Goal: Communication & Community: Answer question/provide support

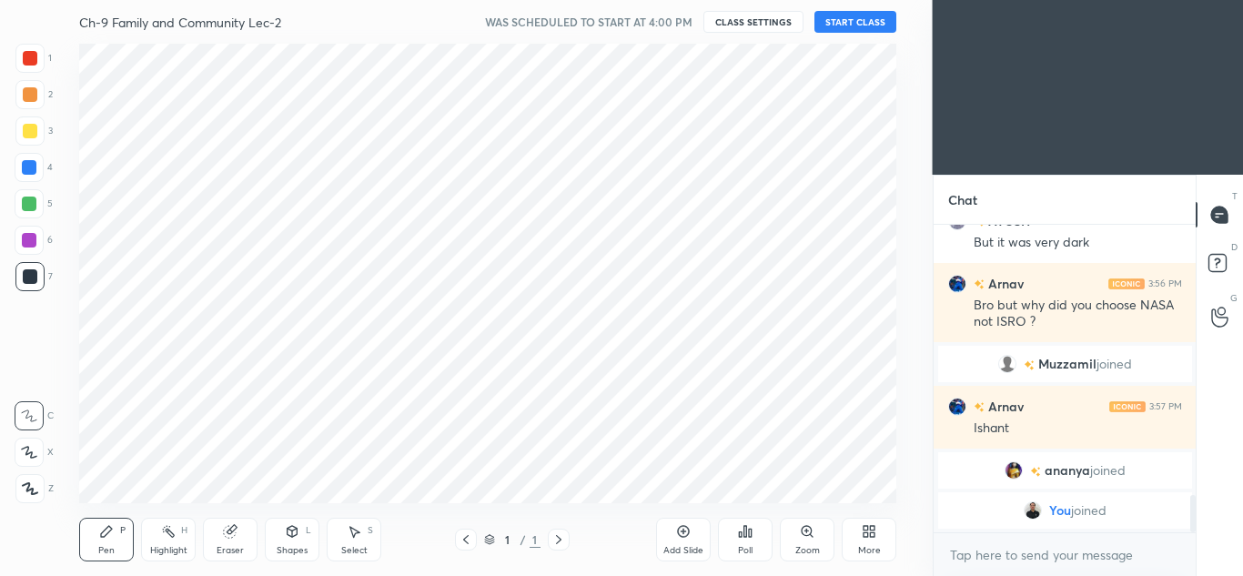
scroll to position [90548, 90147]
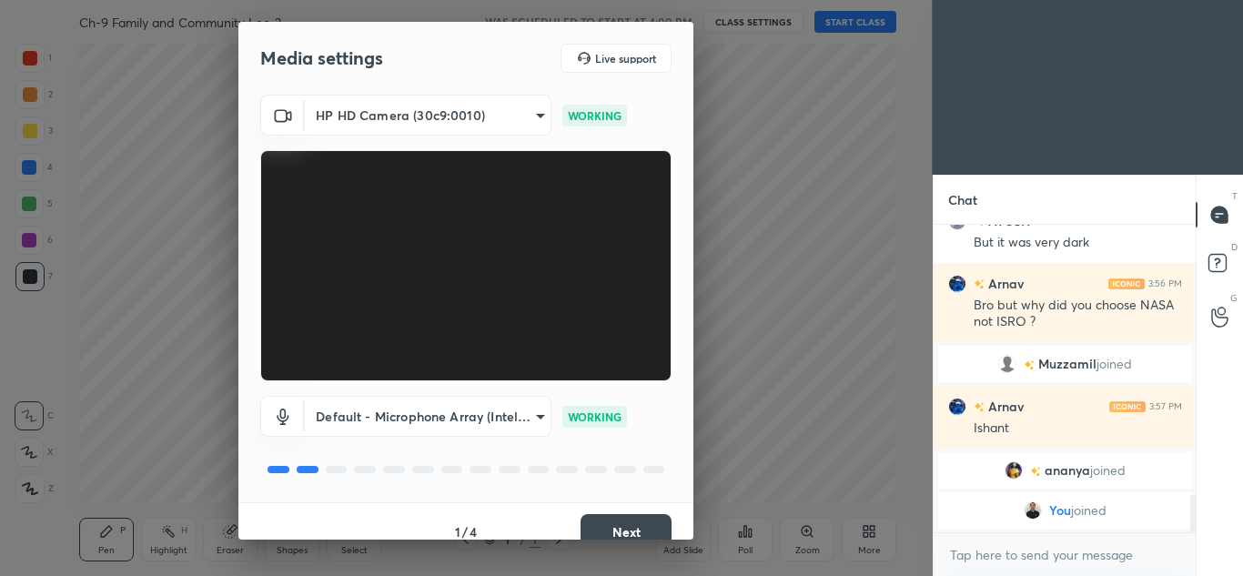
click at [595, 519] on div "1 / 4 Next" at bounding box center [465, 531] width 455 height 58
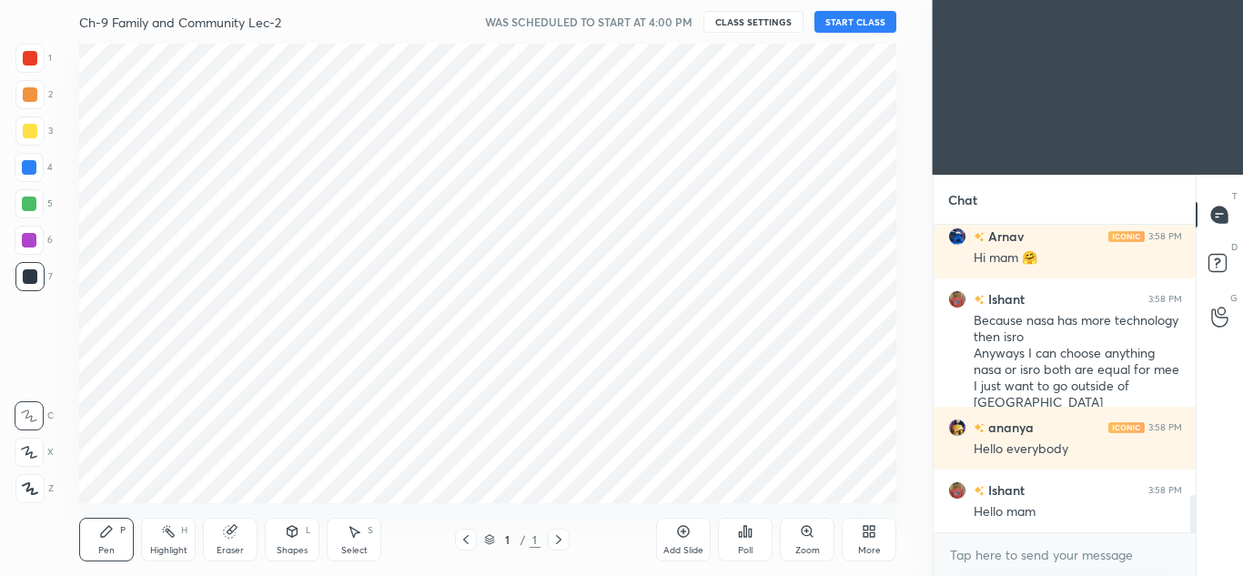
scroll to position [460, 859]
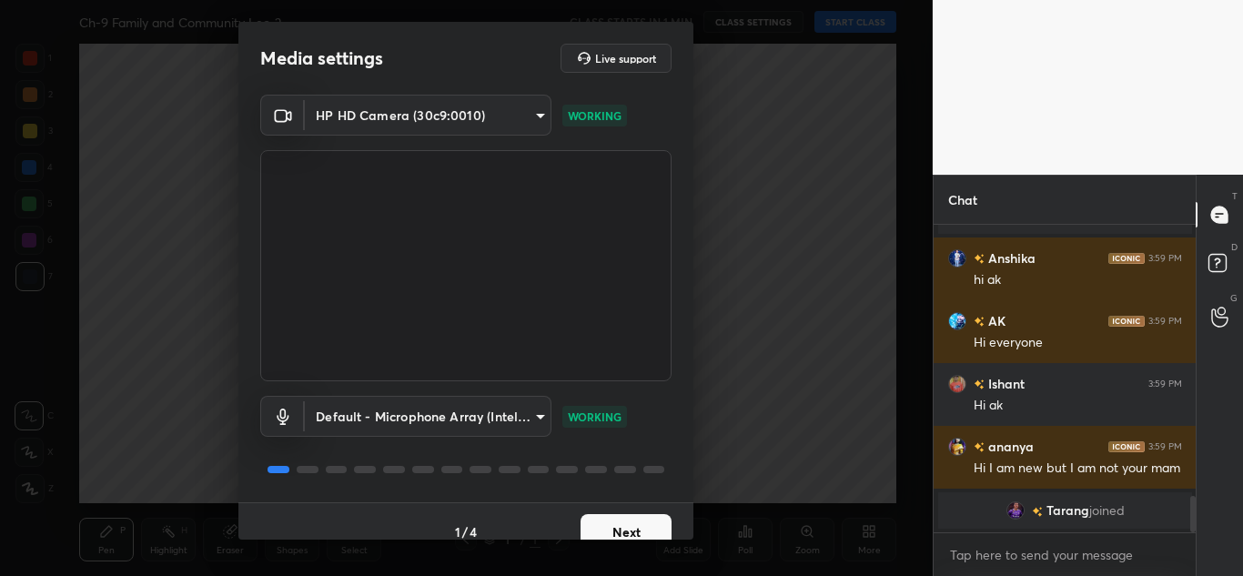
scroll to position [2331, 0]
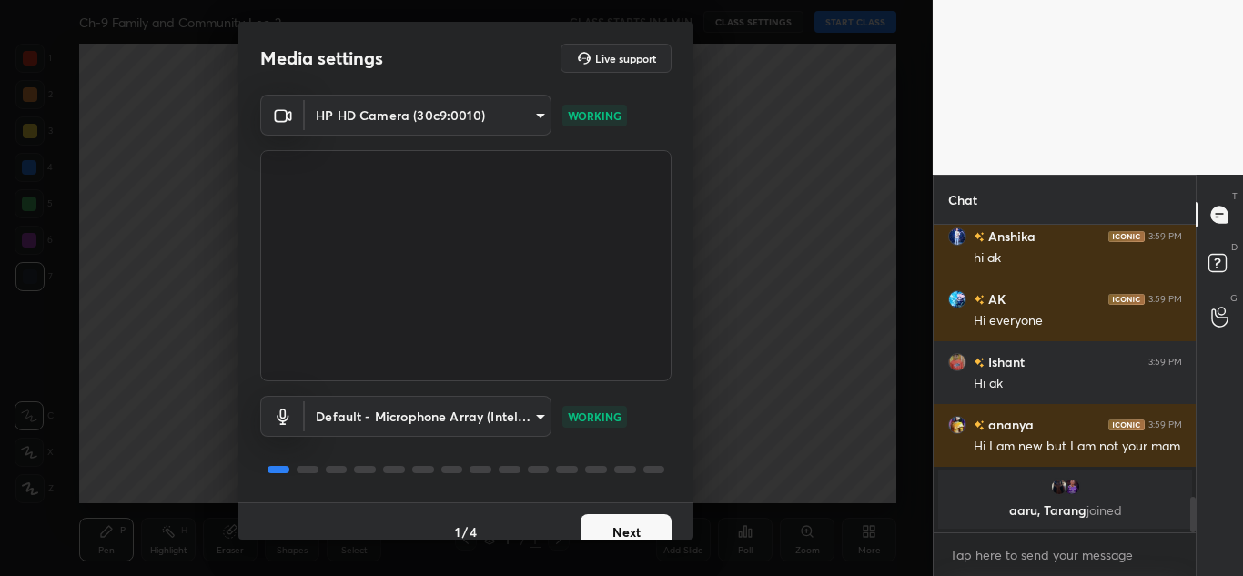
click at [607, 522] on button "Next" at bounding box center [626, 532] width 91 height 36
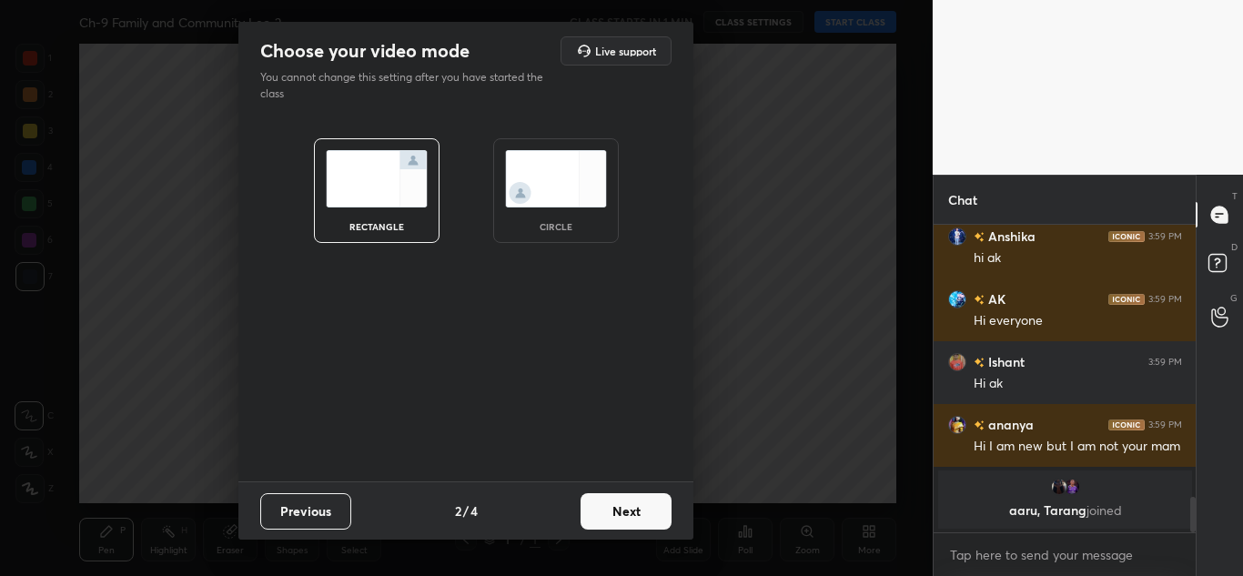
click at [607, 522] on button "Next" at bounding box center [626, 511] width 91 height 36
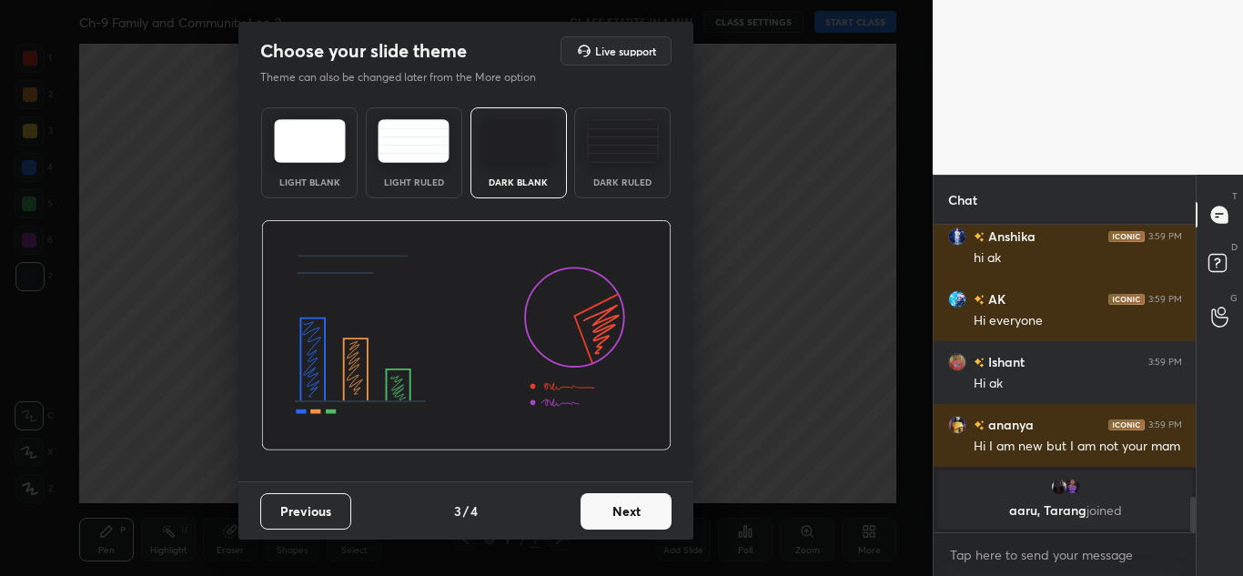
click at [607, 522] on button "Next" at bounding box center [626, 511] width 91 height 36
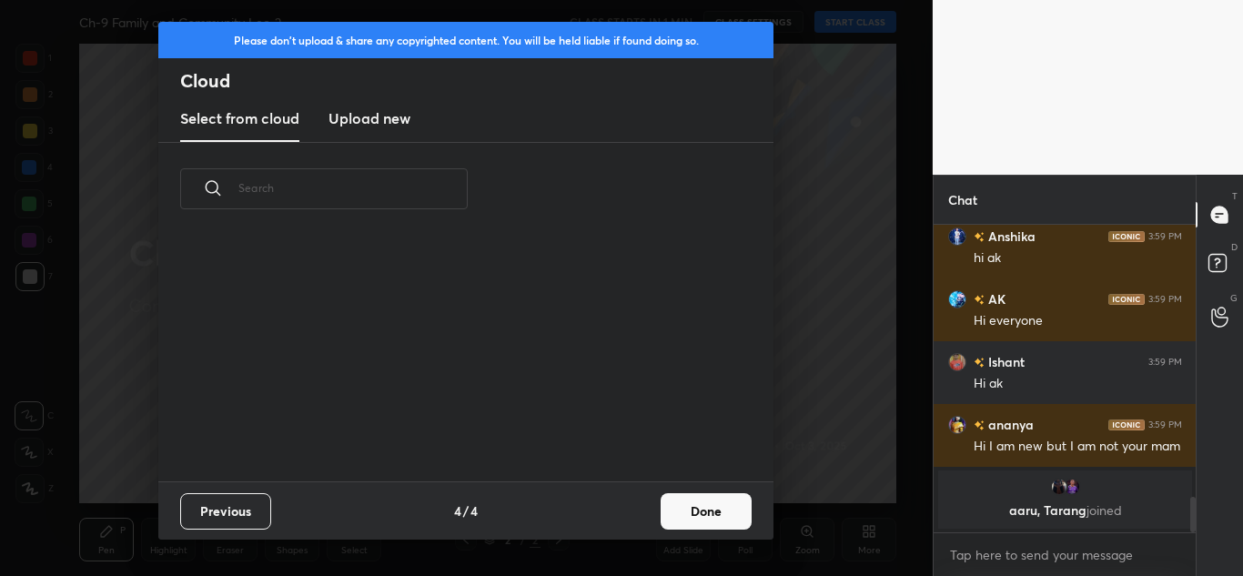
scroll to position [6, 10]
click at [367, 113] on h3 "Upload new" at bounding box center [370, 118] width 82 height 22
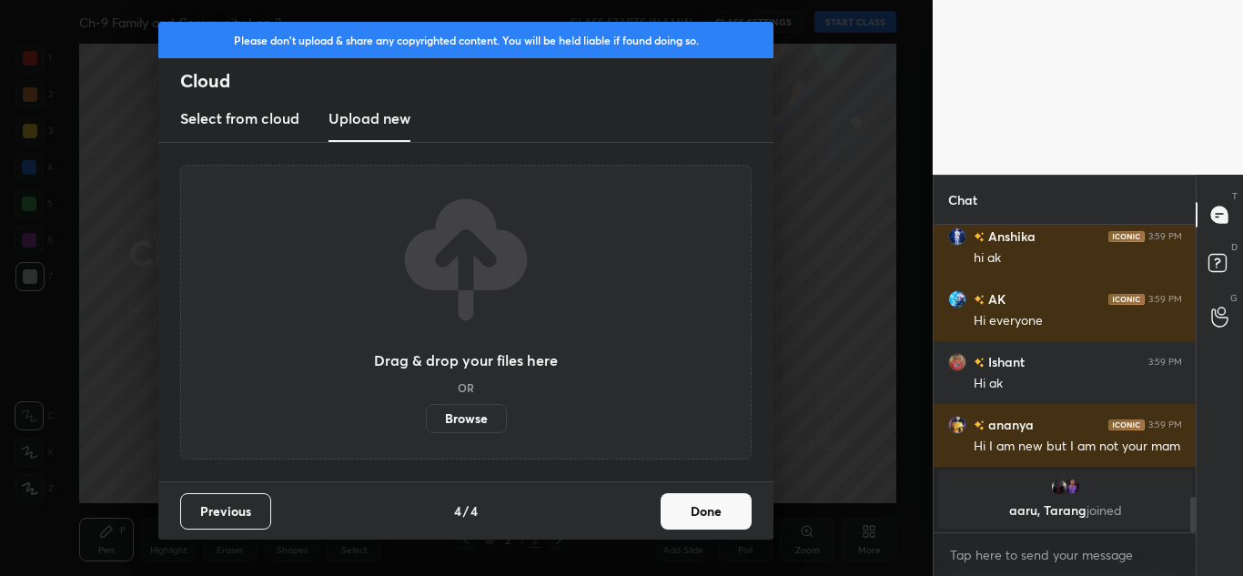
click at [449, 411] on label "Browse" at bounding box center [466, 418] width 81 height 29
click at [426, 411] on input "Browse" at bounding box center [426, 418] width 0 height 29
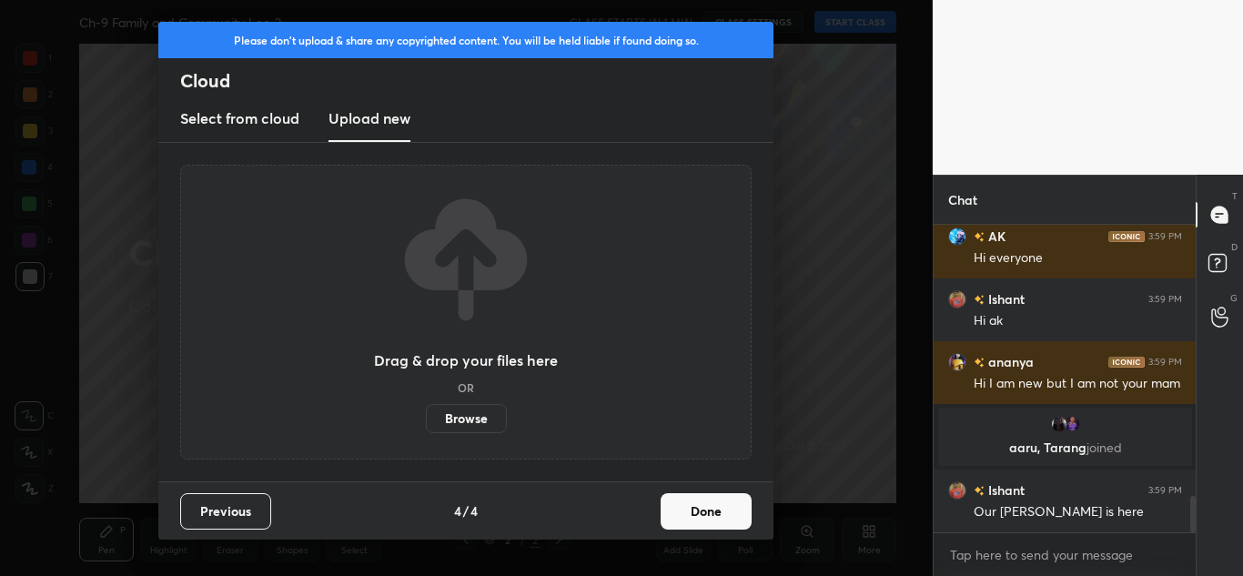
scroll to position [2303, 0]
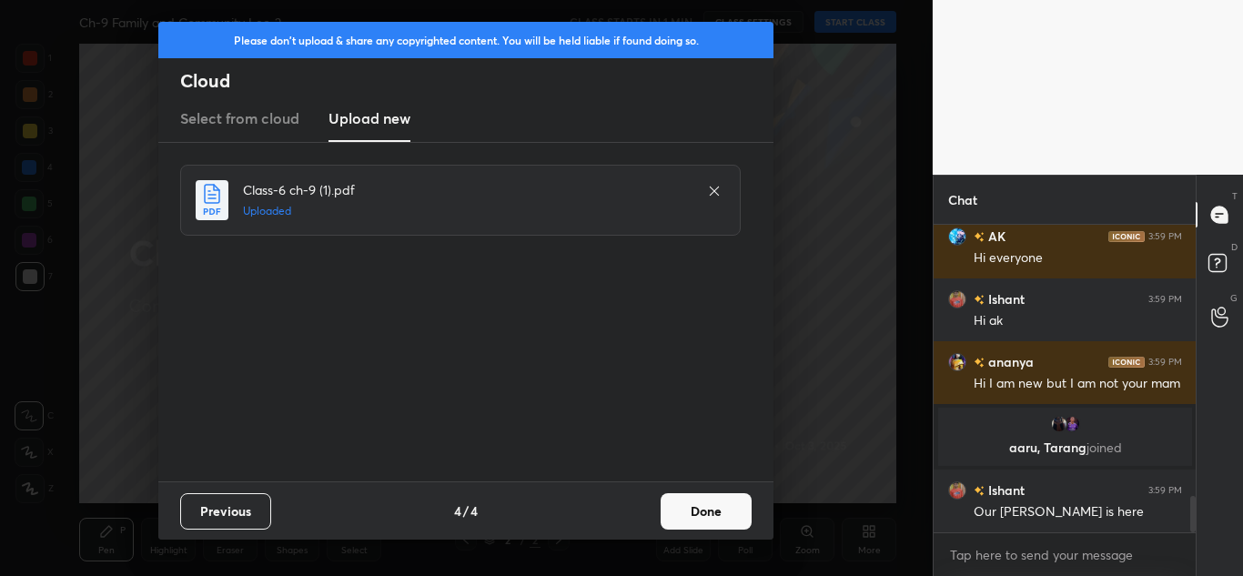
click at [689, 500] on button "Done" at bounding box center [706, 511] width 91 height 36
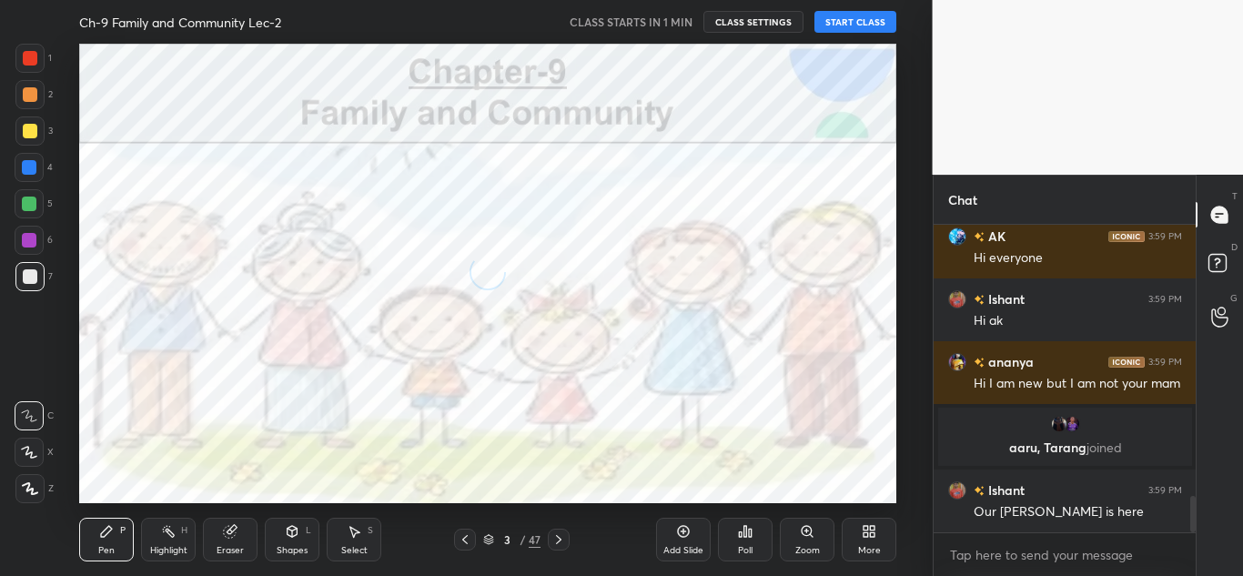
scroll to position [2366, 0]
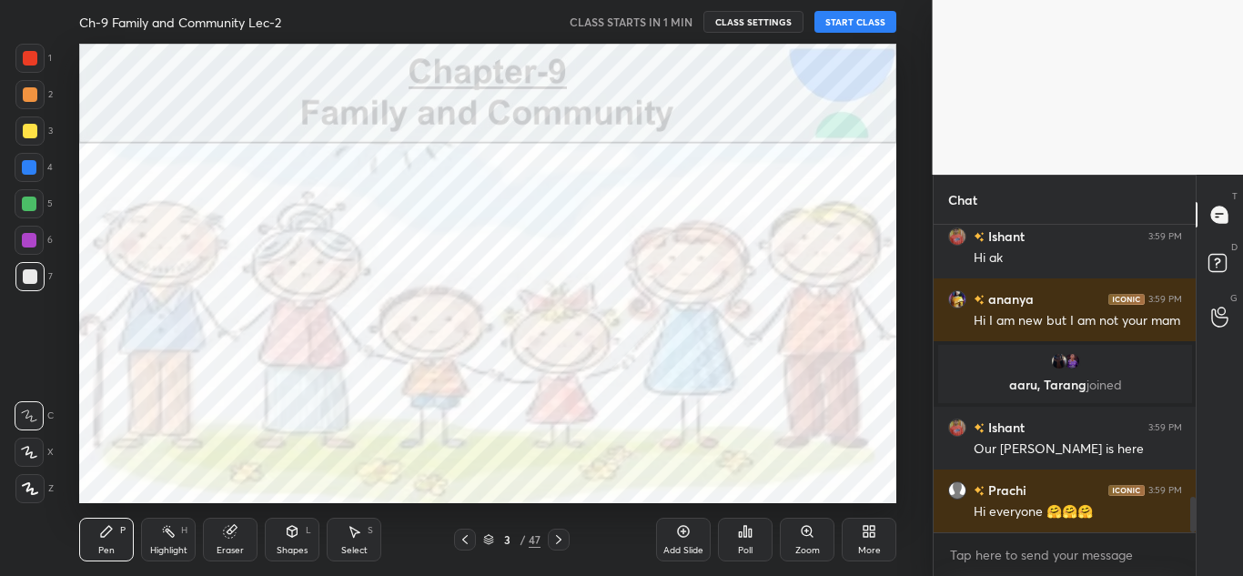
click at [844, 17] on button "START CLASS" at bounding box center [856, 22] width 82 height 22
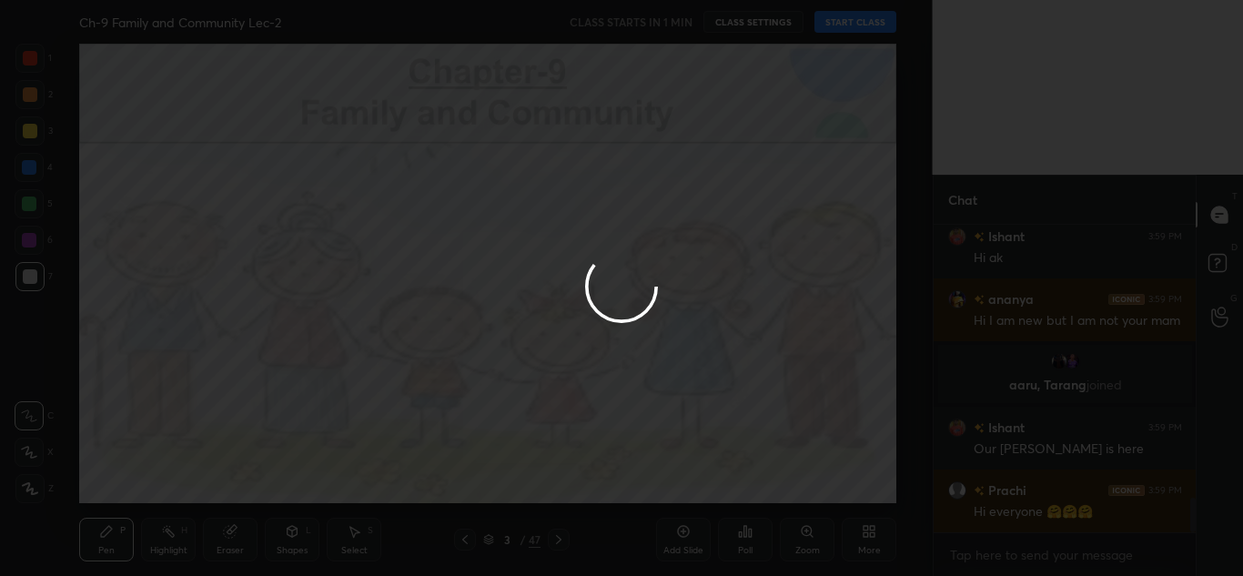
type textarea "x"
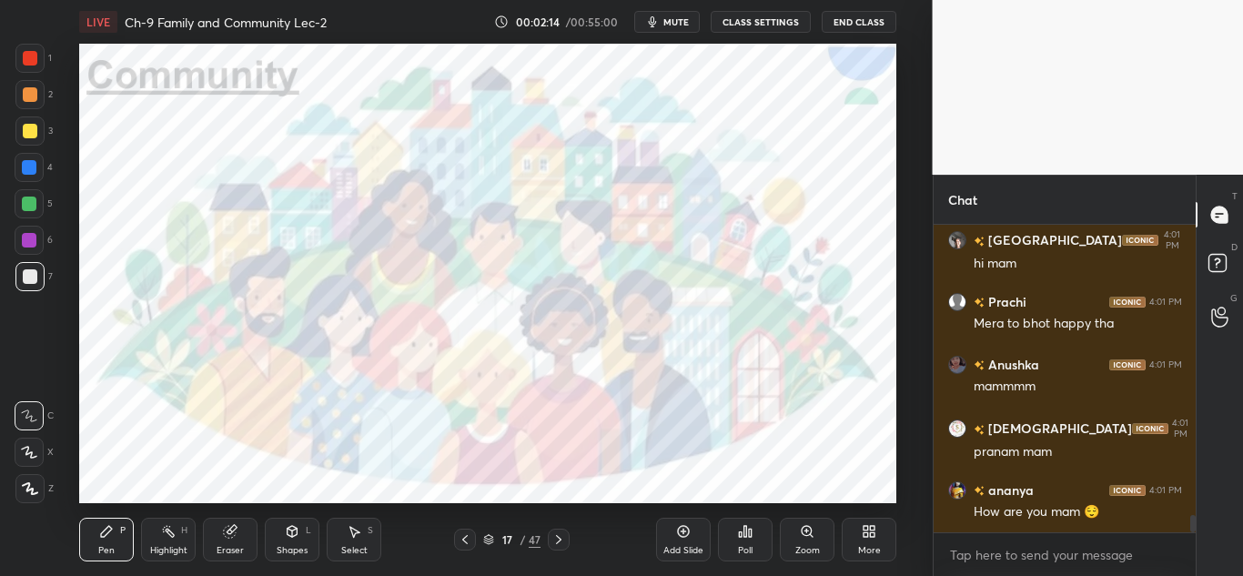
scroll to position [5106, 0]
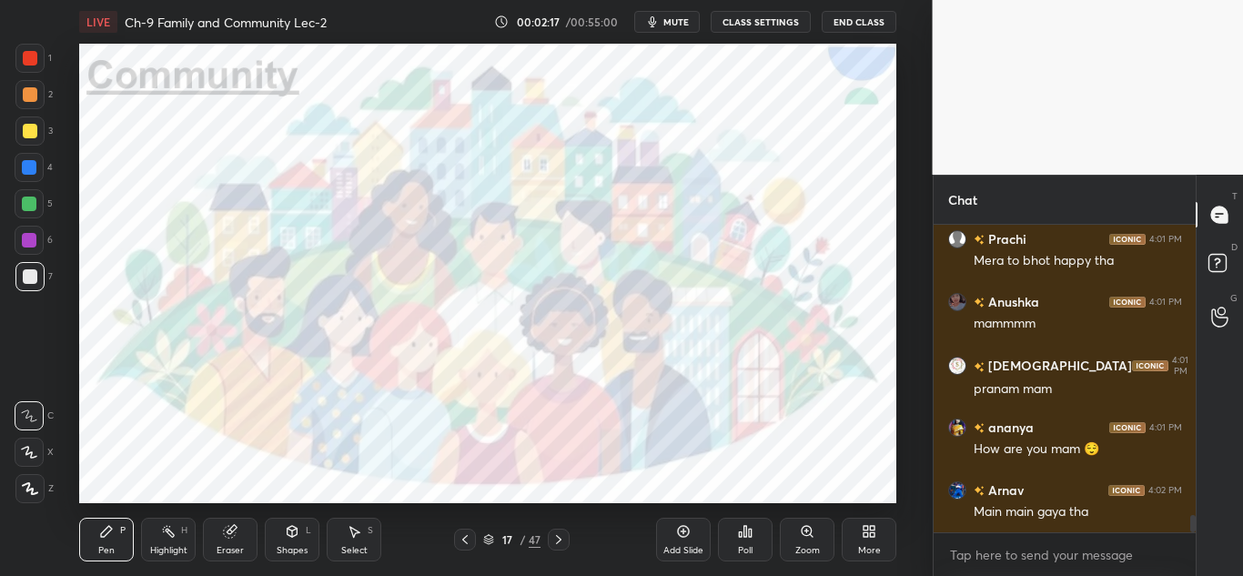
click at [32, 57] on div at bounding box center [30, 58] width 15 height 15
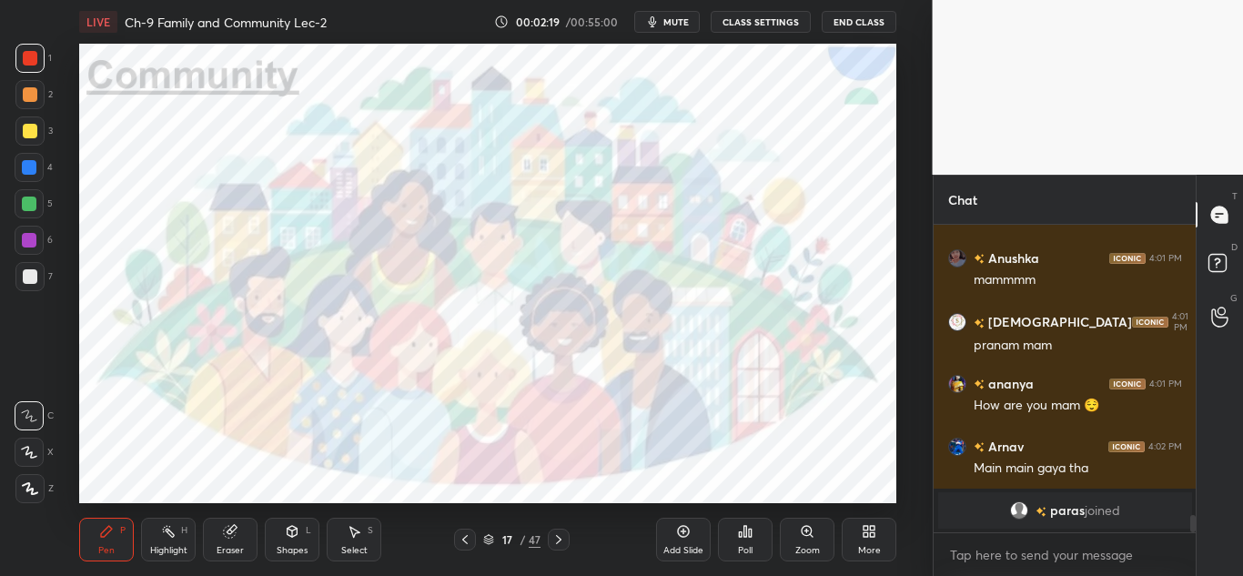
click at [36, 480] on div at bounding box center [29, 488] width 29 height 29
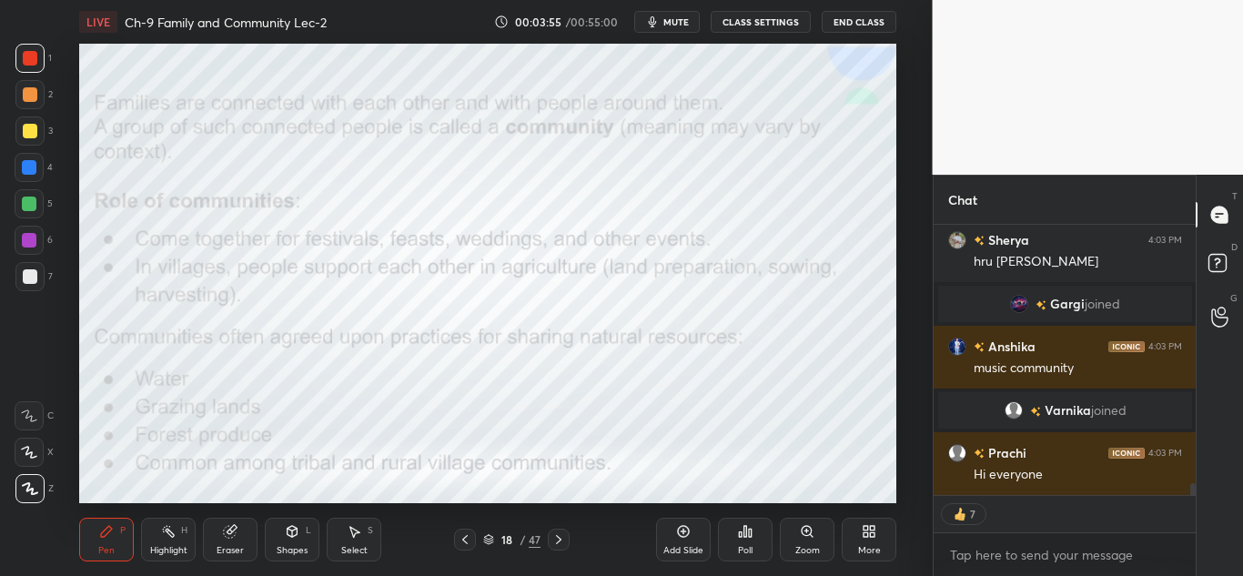
scroll to position [6162, 0]
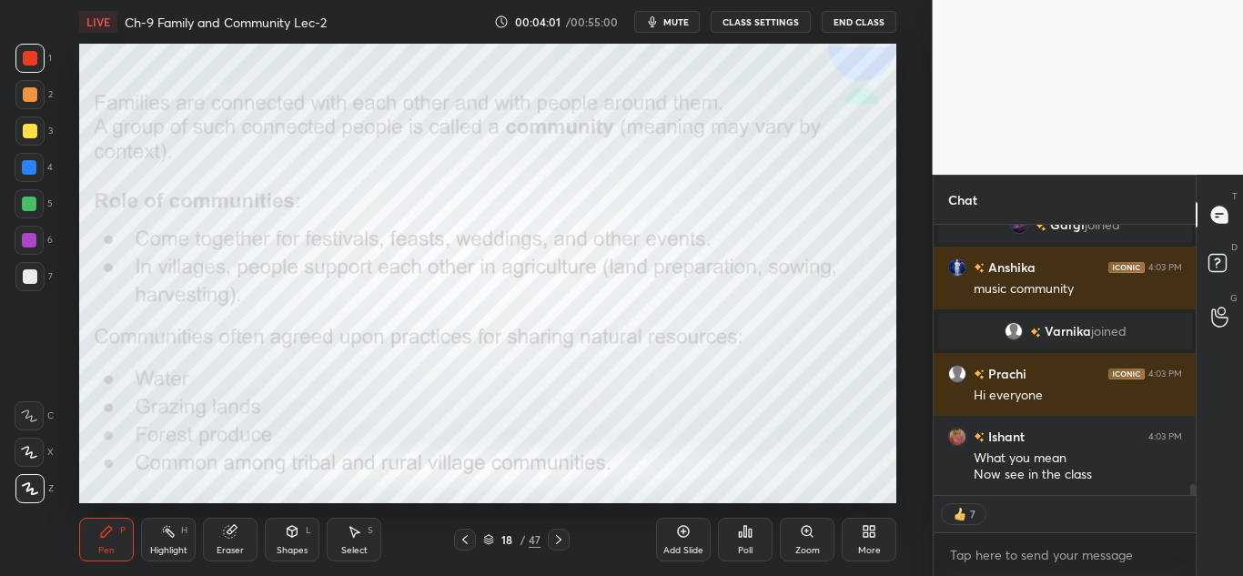
type textarea "x"
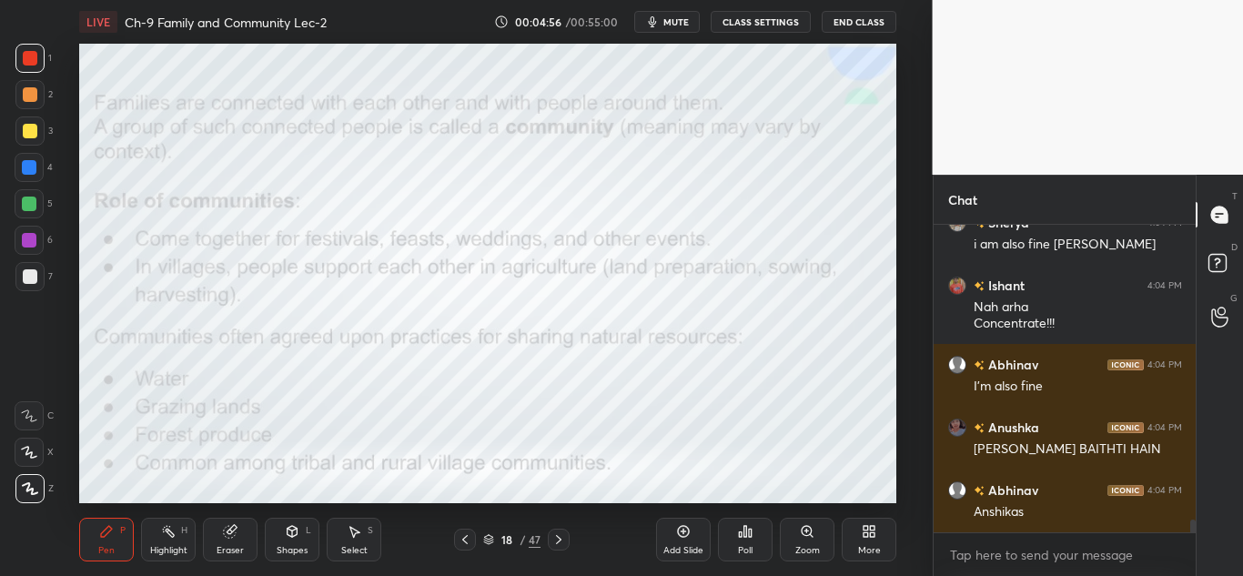
scroll to position [7112, 0]
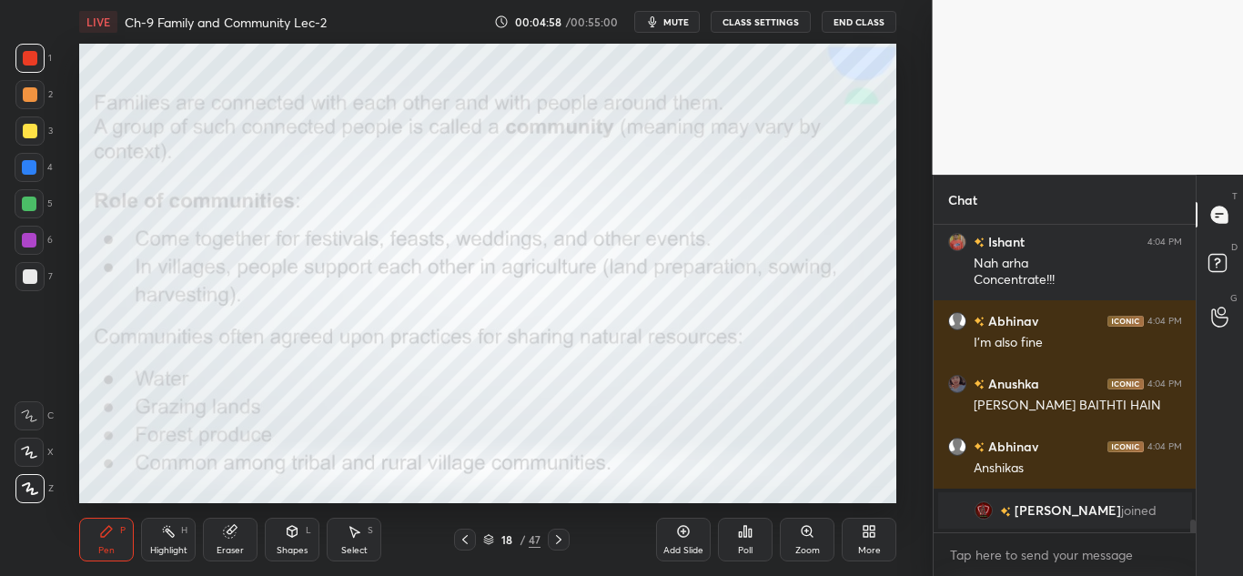
click at [733, 19] on button "CLASS SETTINGS" at bounding box center [761, 22] width 100 height 22
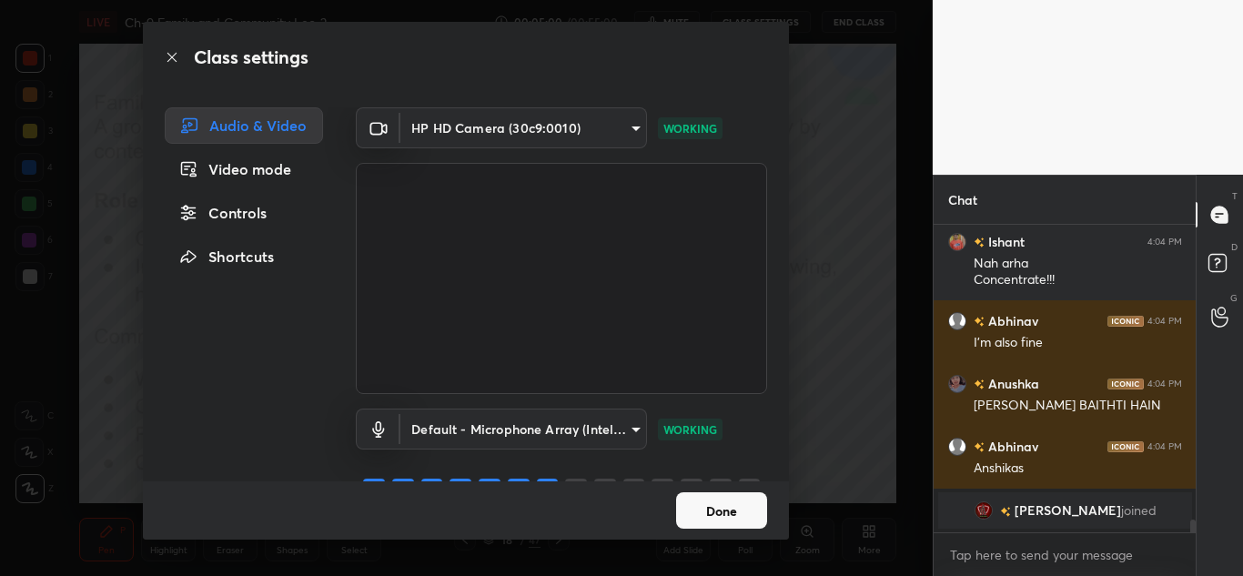
click at [243, 207] on div "Controls" at bounding box center [244, 213] width 158 height 36
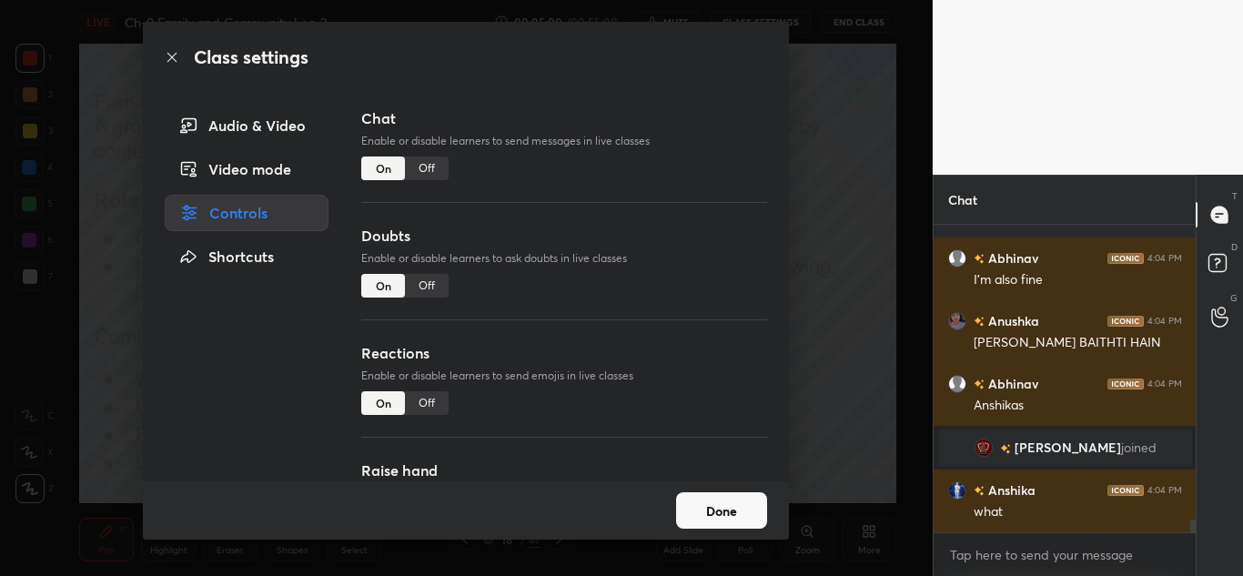
scroll to position [6989, 0]
click at [415, 174] on div "Off" at bounding box center [427, 169] width 44 height 24
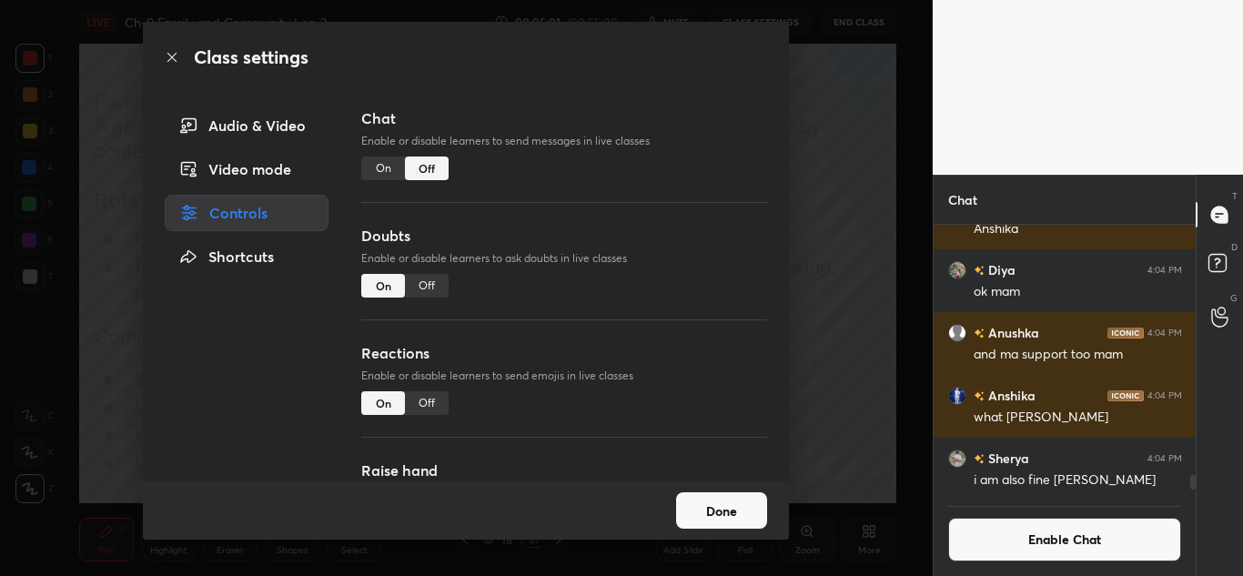
scroll to position [265, 257]
click at [703, 501] on button "Done" at bounding box center [721, 510] width 91 height 36
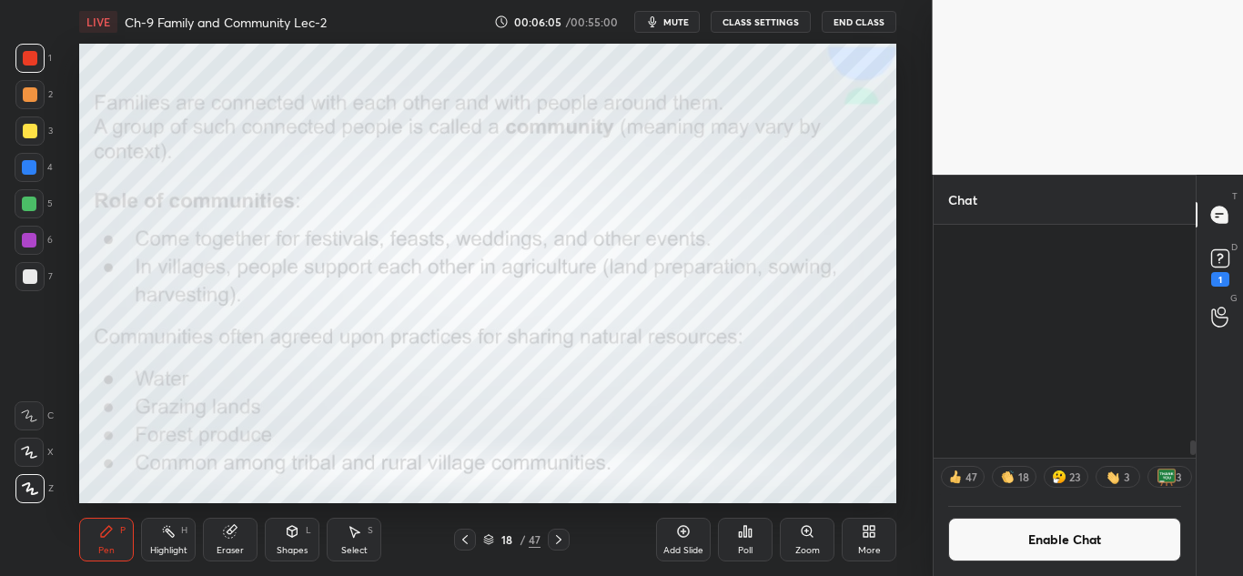
scroll to position [7211, 0]
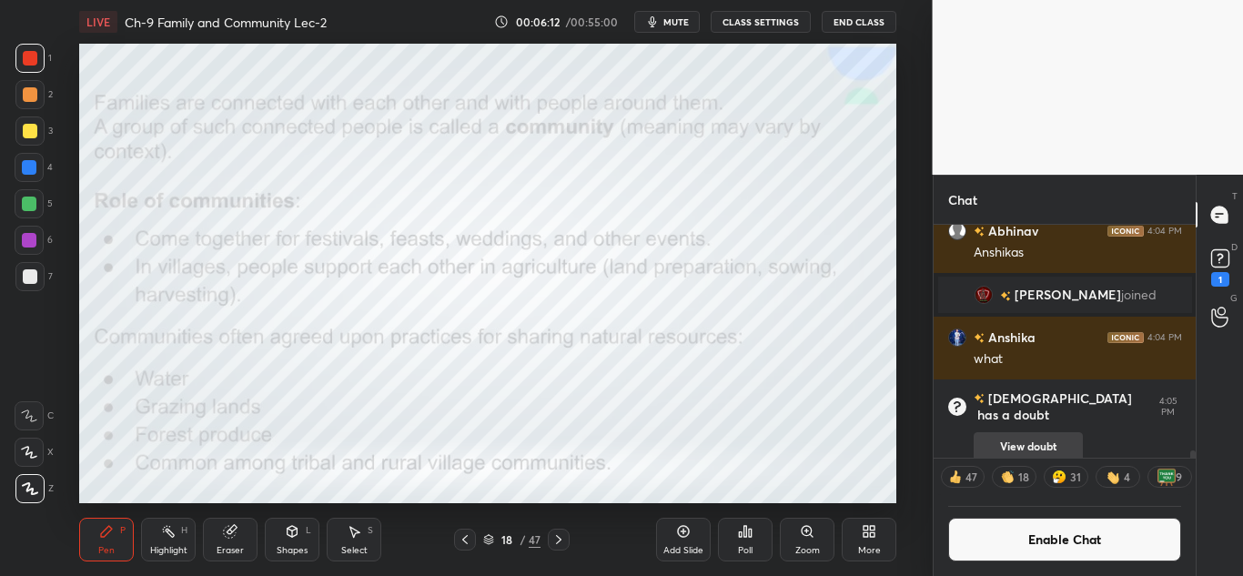
click at [1044, 440] on button "View doubt" at bounding box center [1028, 446] width 109 height 29
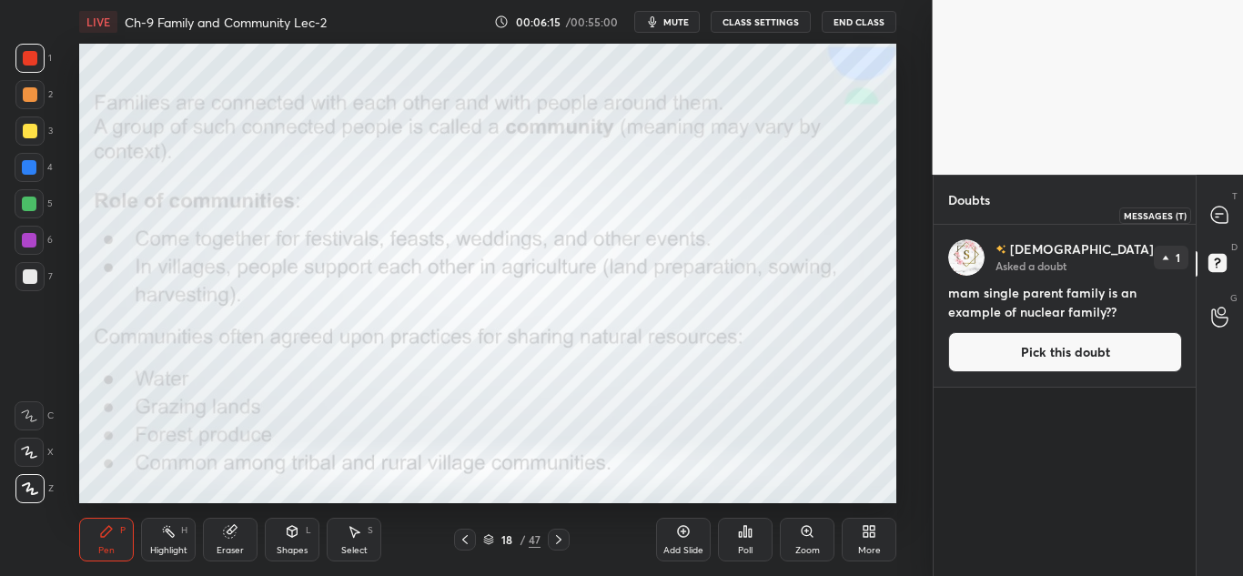
click at [1221, 214] on icon at bounding box center [1219, 214] width 7 height 0
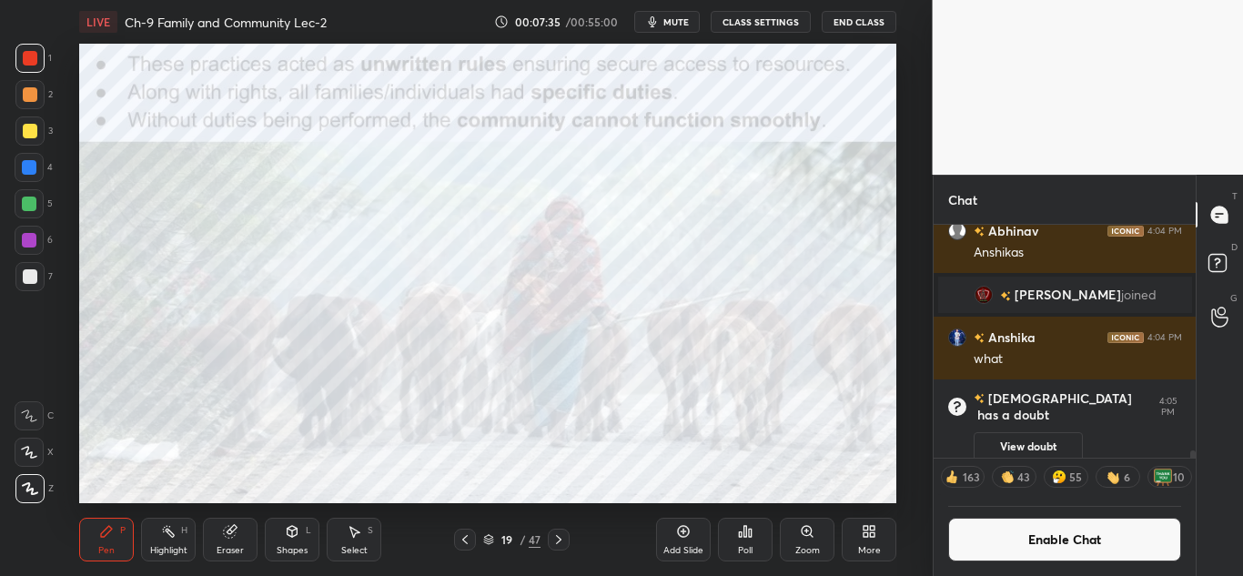
scroll to position [7169, 0]
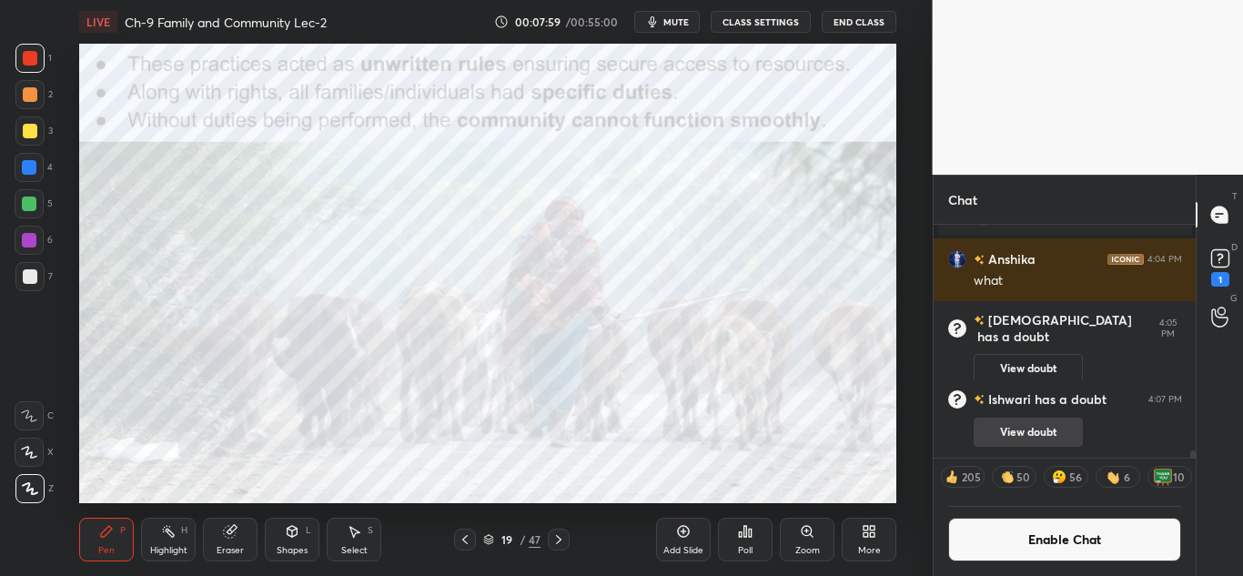
click at [1023, 428] on button "View doubt" at bounding box center [1028, 432] width 109 height 29
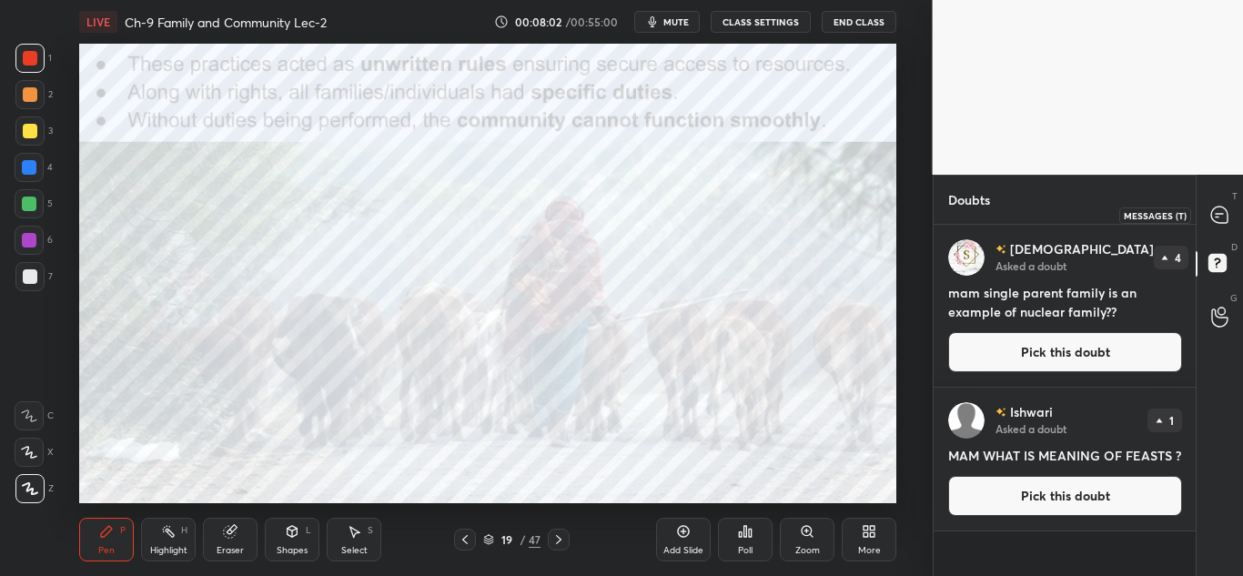
click at [1220, 215] on icon at bounding box center [1219, 215] width 16 height 16
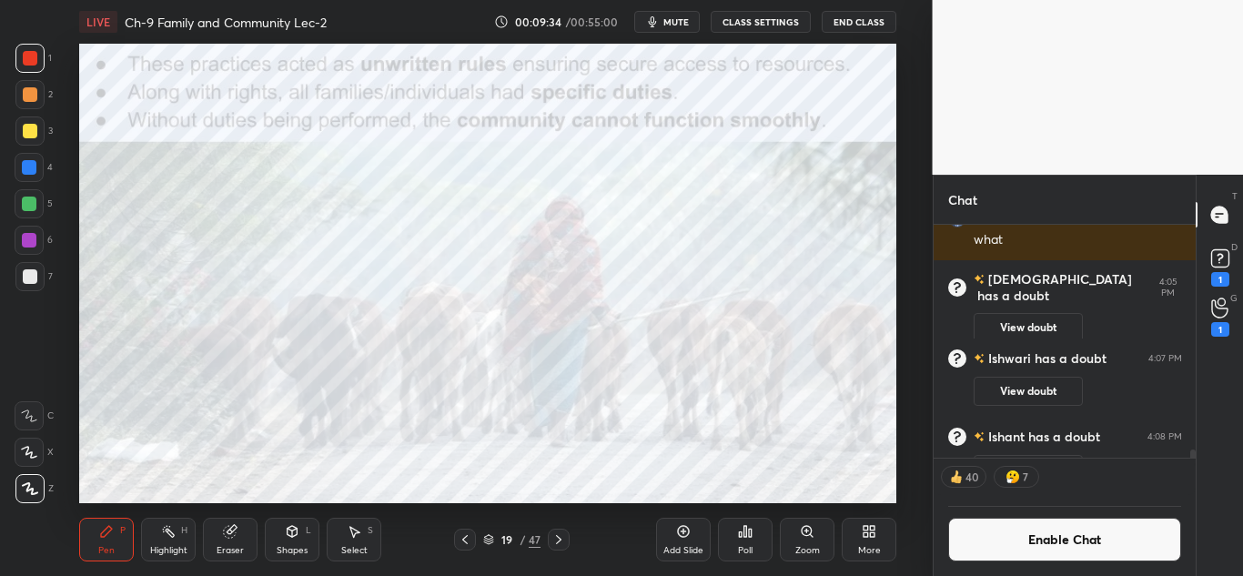
scroll to position [7230, 0]
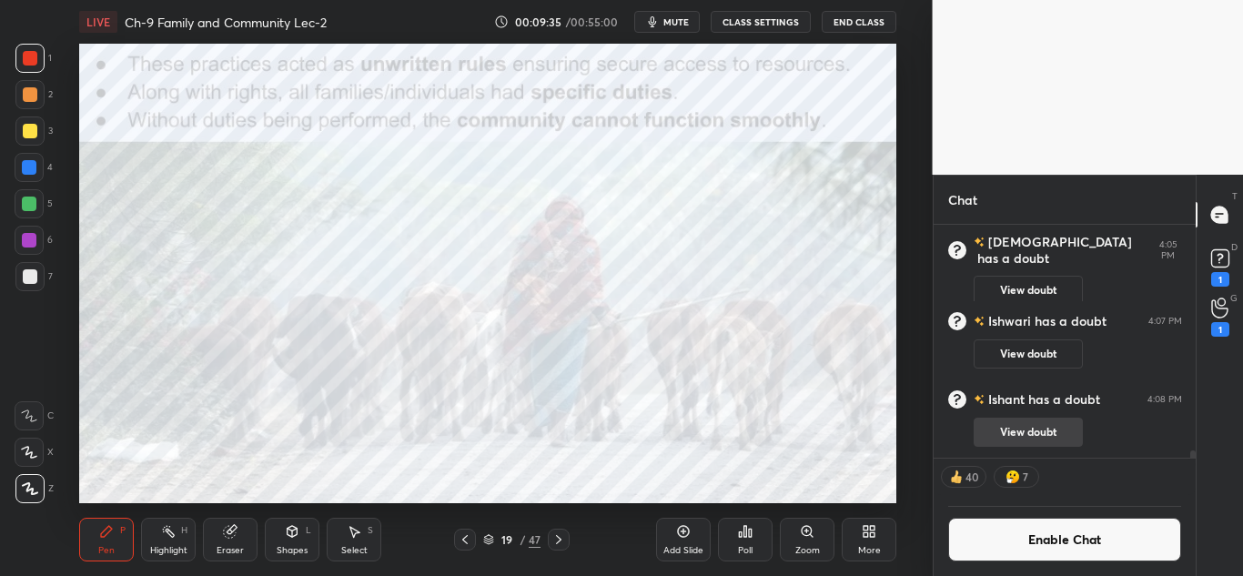
click at [998, 420] on button "View doubt" at bounding box center [1028, 432] width 109 height 29
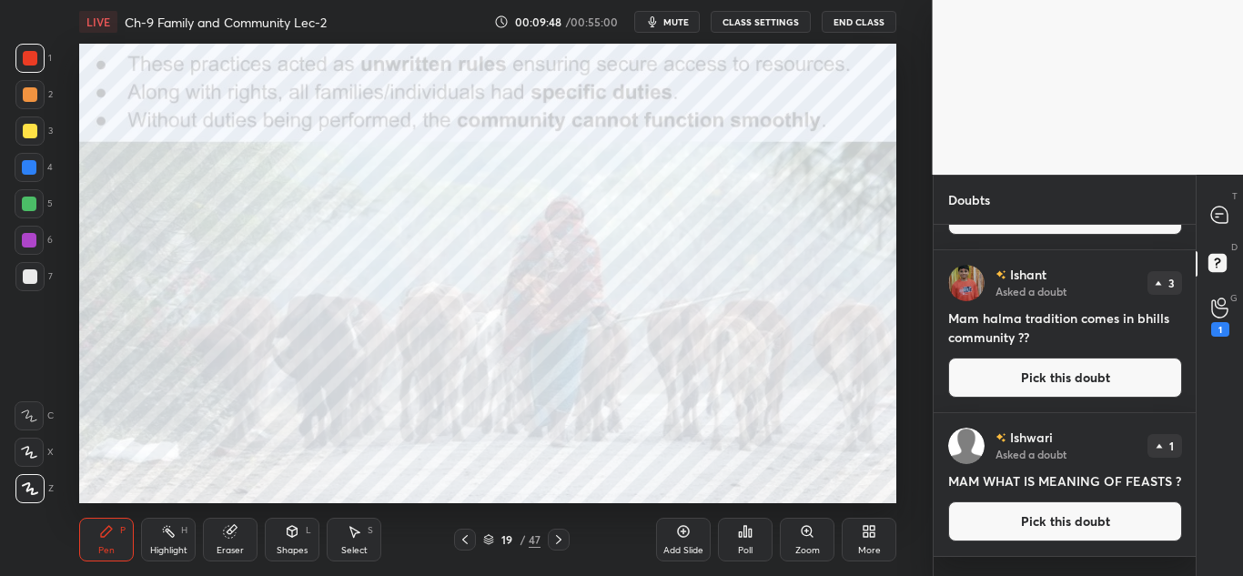
scroll to position [0, 0]
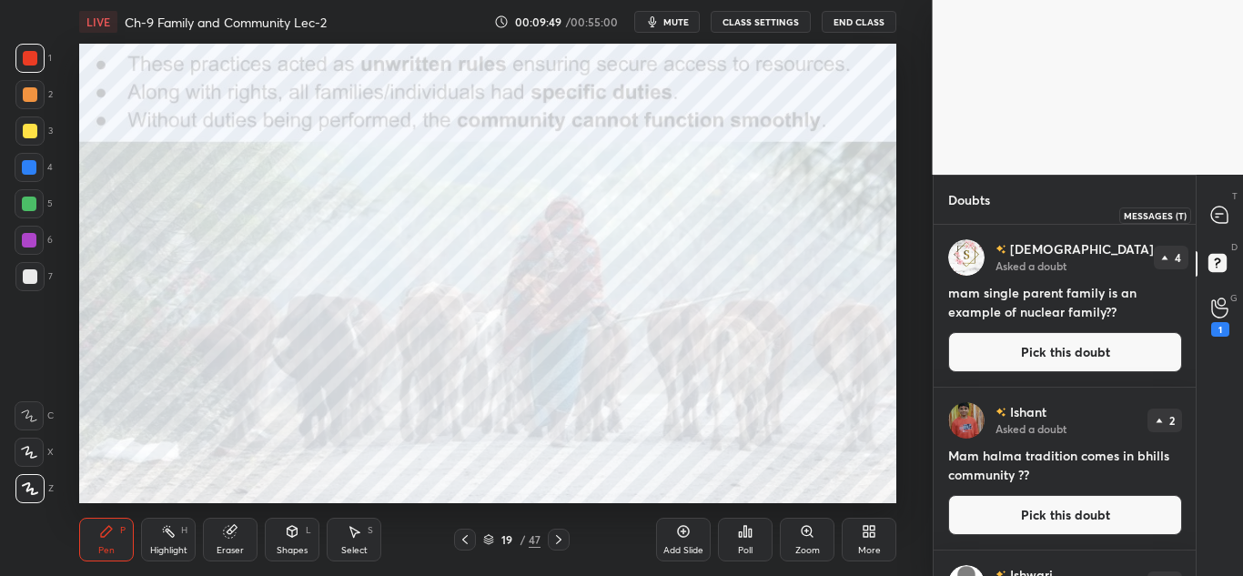
click at [1223, 221] on icon at bounding box center [1219, 215] width 16 height 16
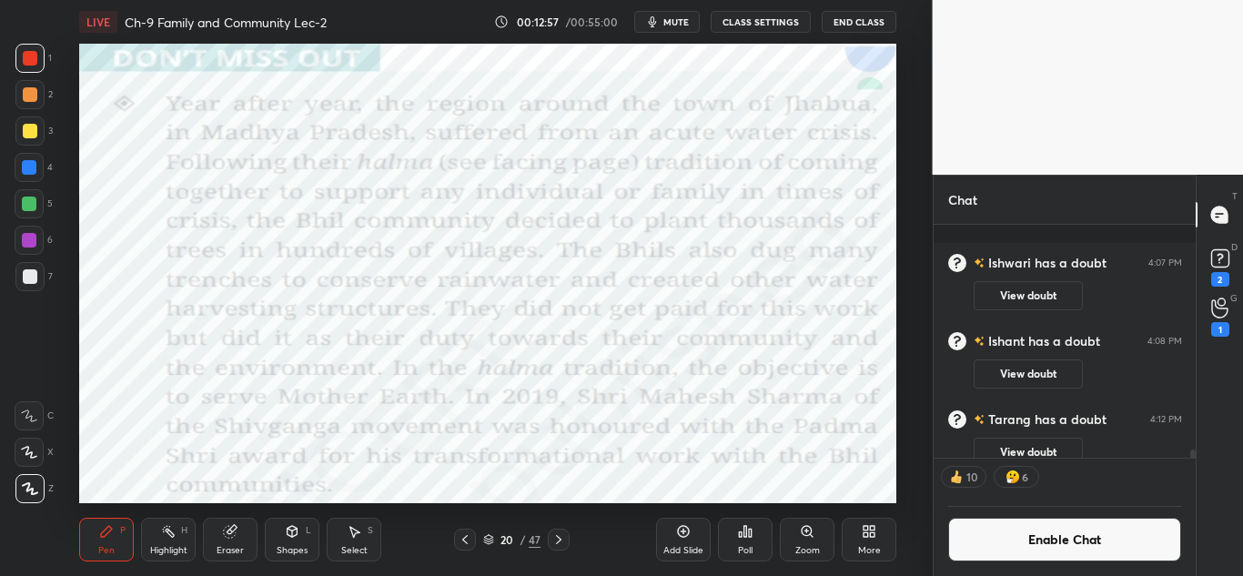
scroll to position [7336, 0]
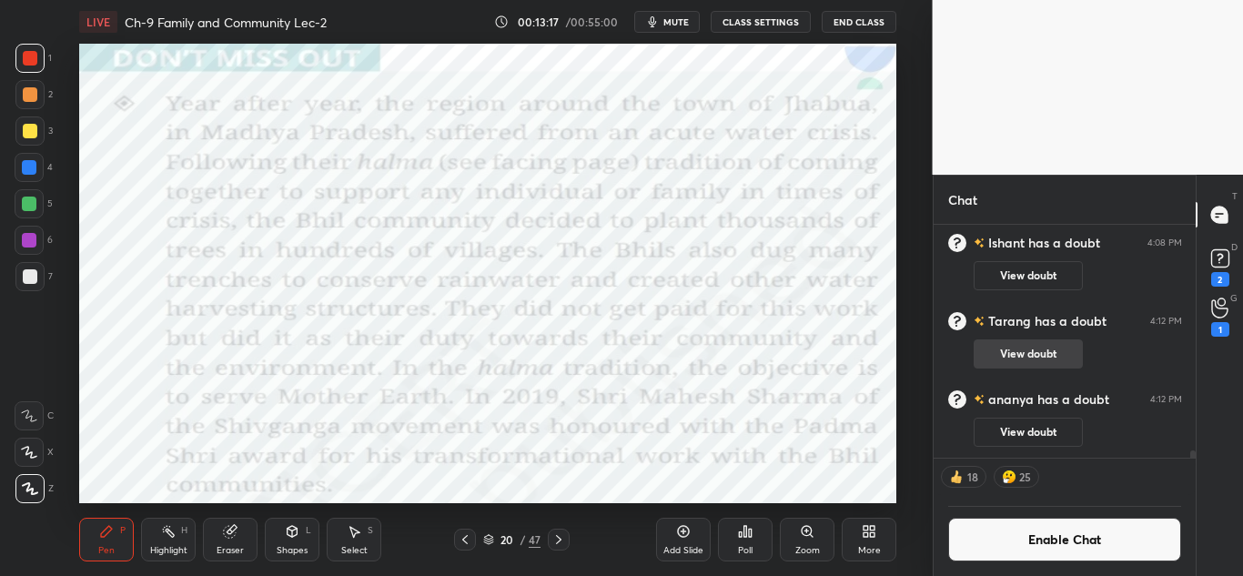
click at [1002, 352] on button "View doubt" at bounding box center [1028, 353] width 109 height 29
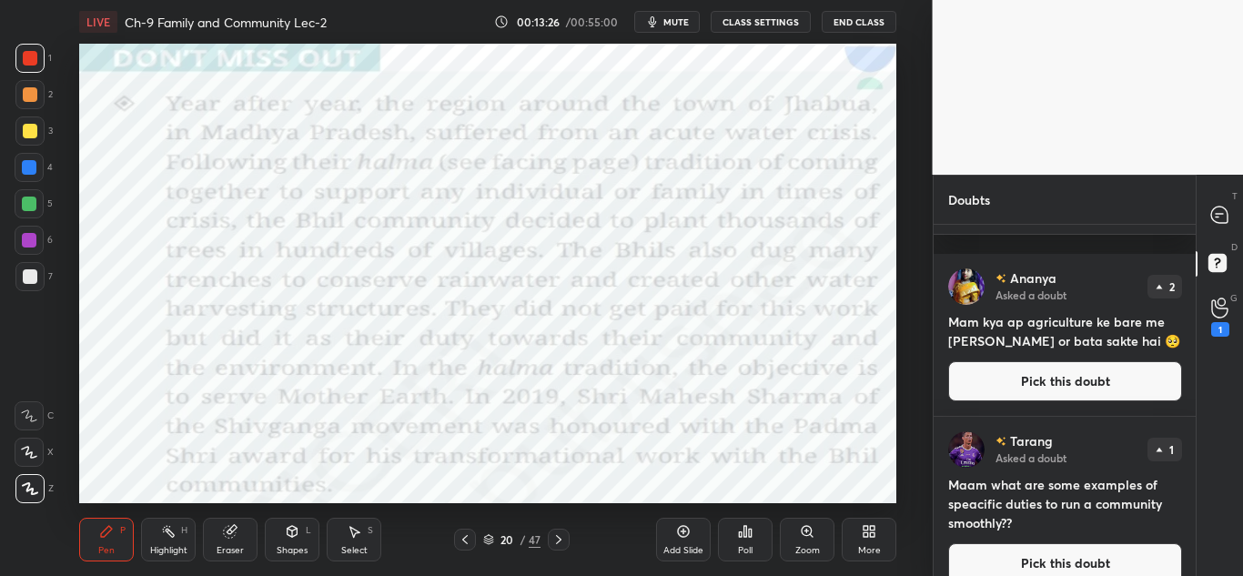
scroll to position [482, 0]
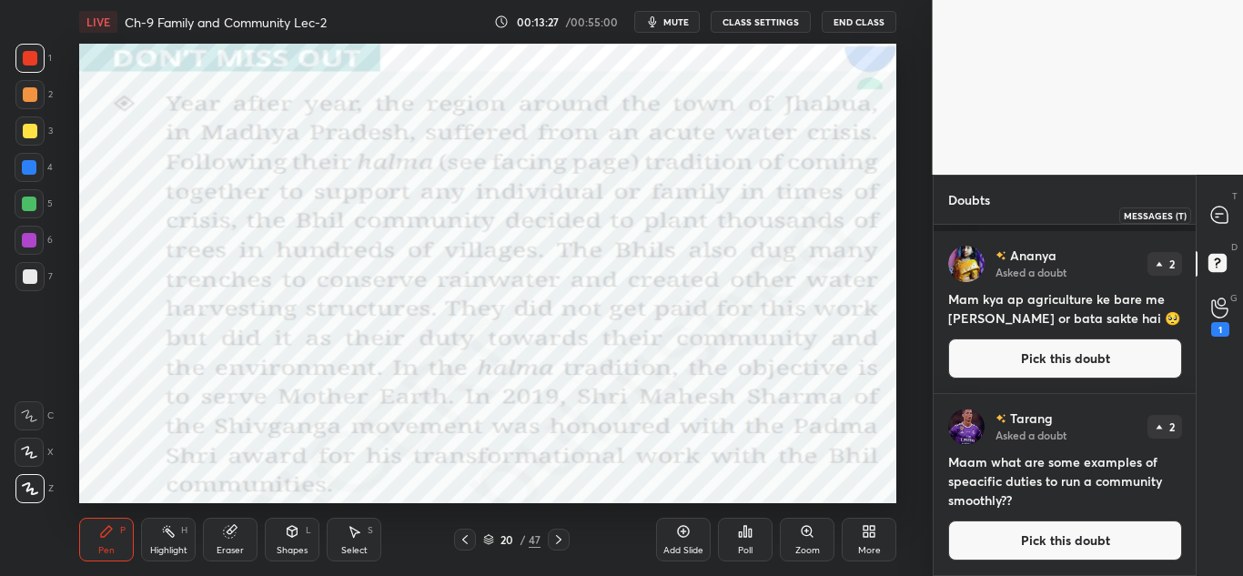
click at [1219, 221] on icon at bounding box center [1219, 215] width 16 height 16
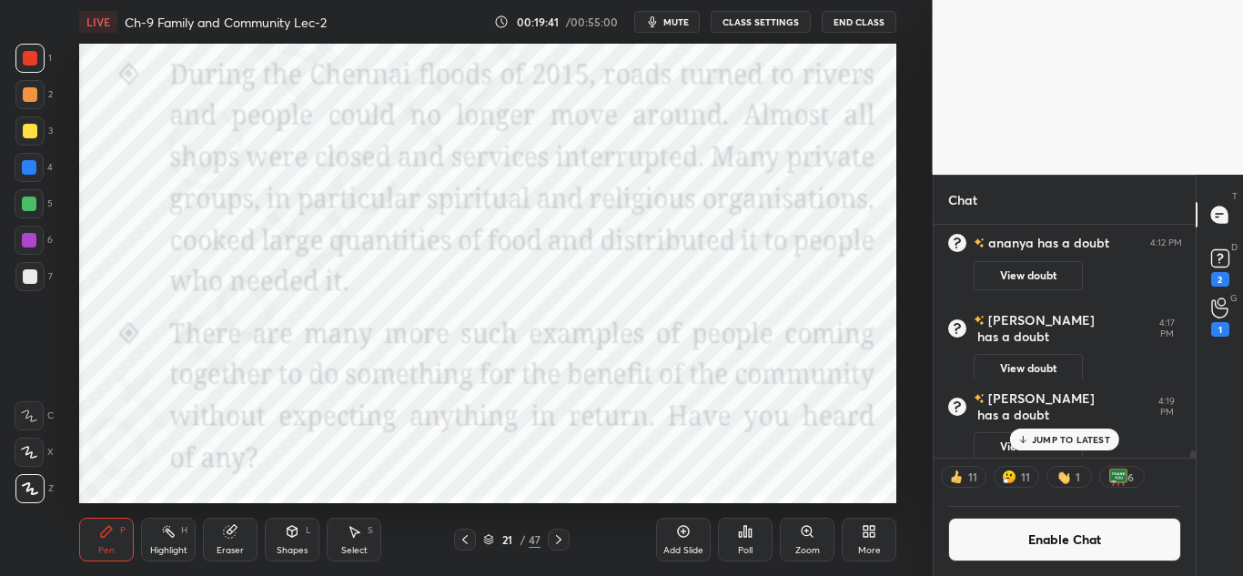
scroll to position [7457, 0]
click at [1018, 365] on button "View doubt" at bounding box center [1028, 369] width 109 height 29
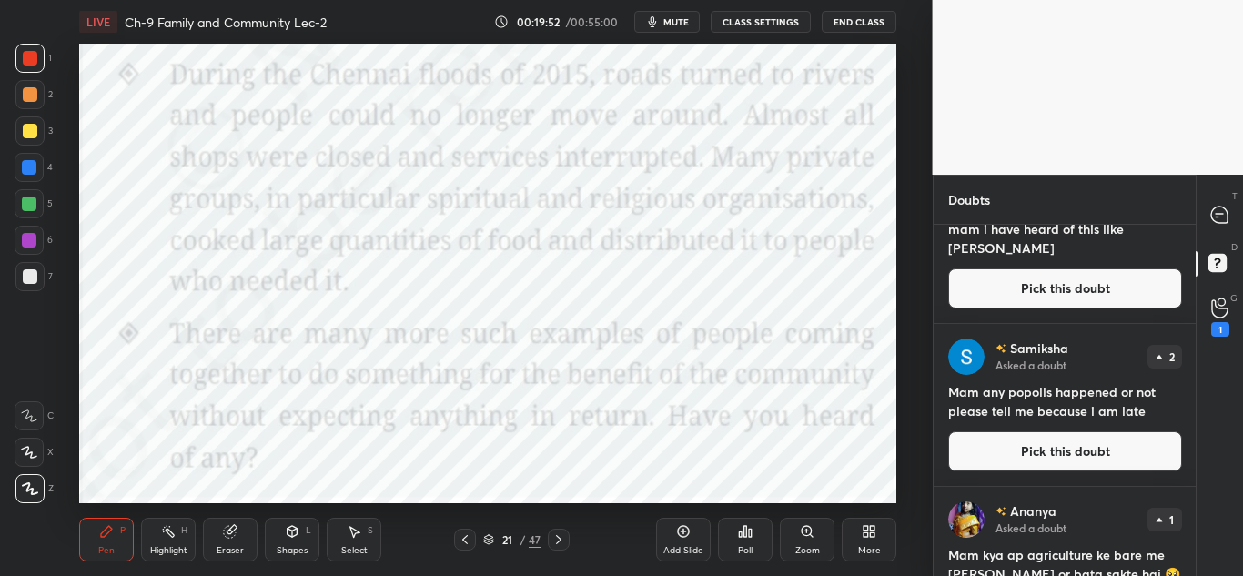
scroll to position [808, 0]
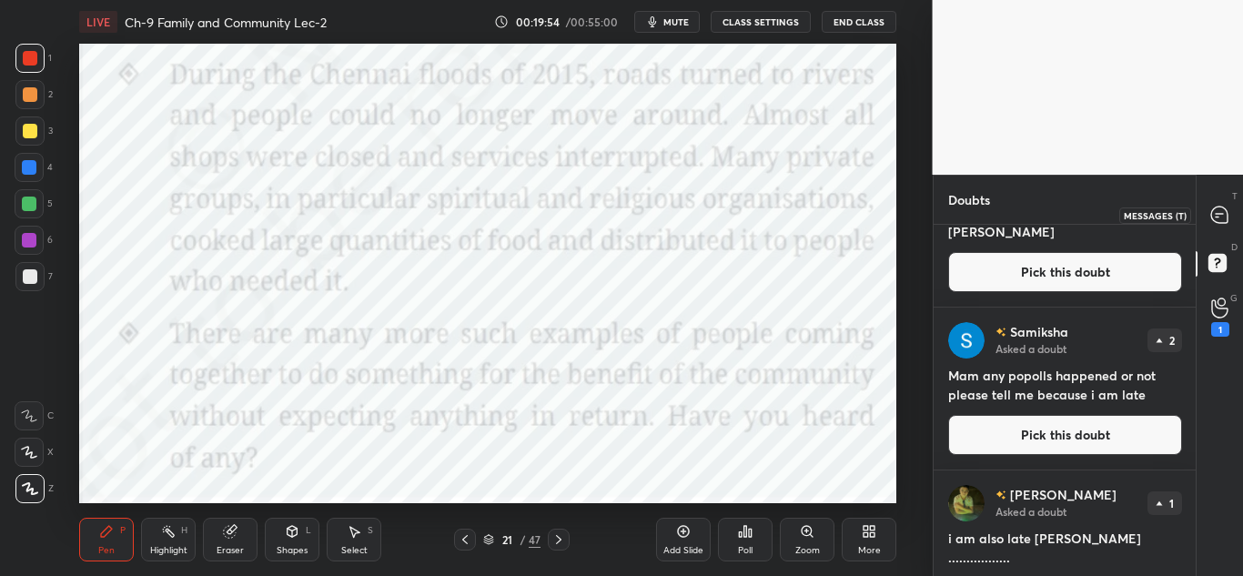
click at [1219, 217] on icon at bounding box center [1217, 217] width 3 height 0
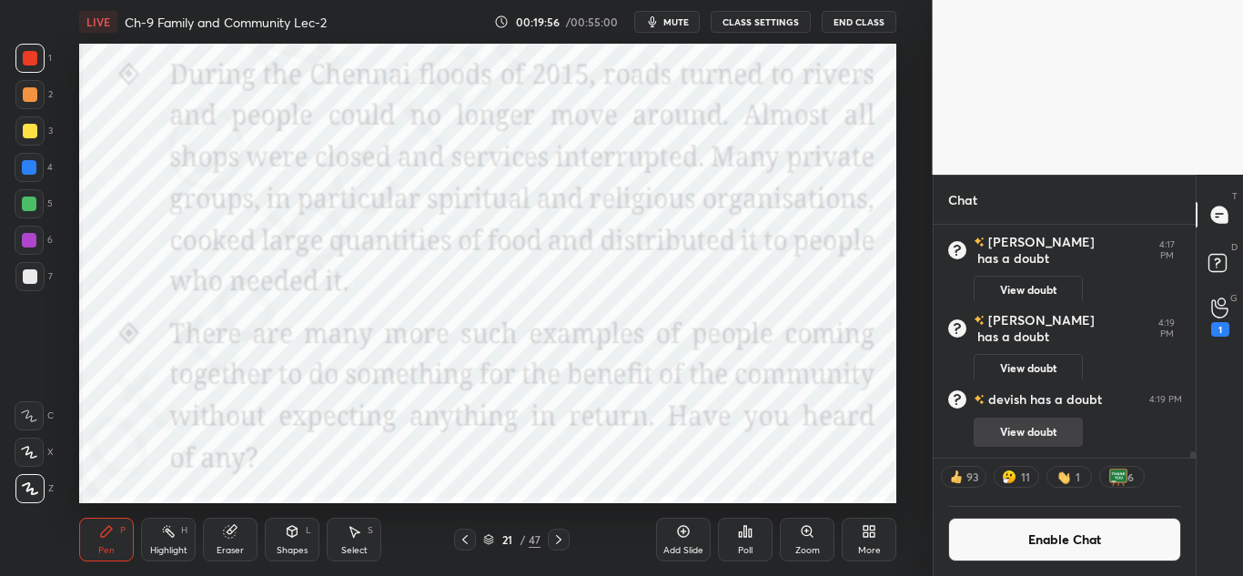
scroll to position [7737, 0]
click at [1023, 359] on button "View doubt" at bounding box center [1028, 368] width 109 height 29
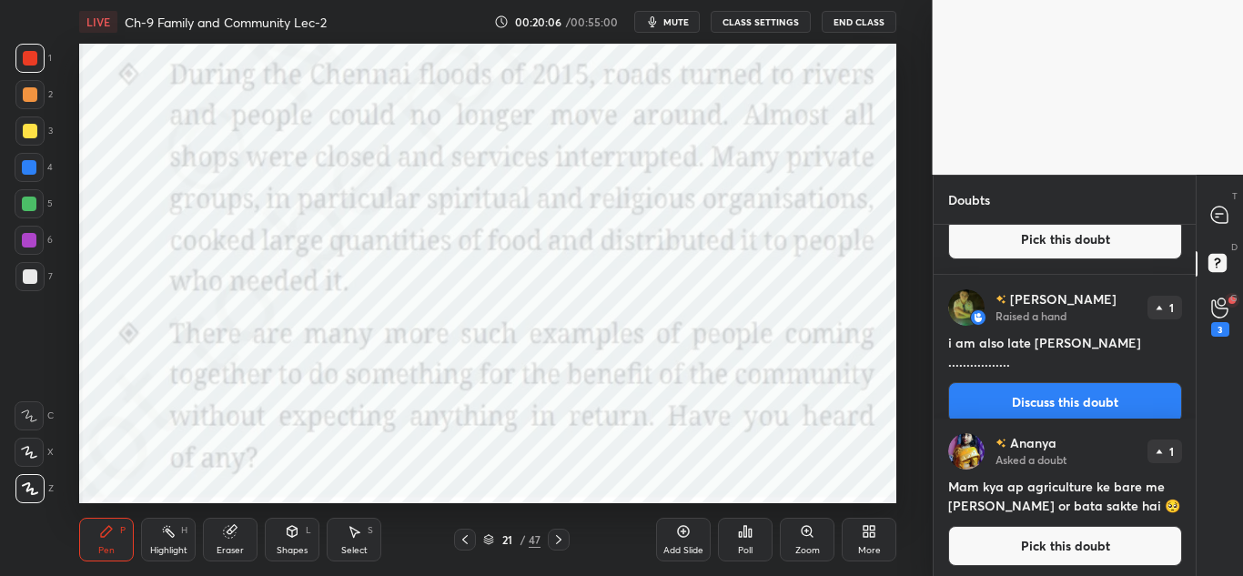
scroll to position [946, 0]
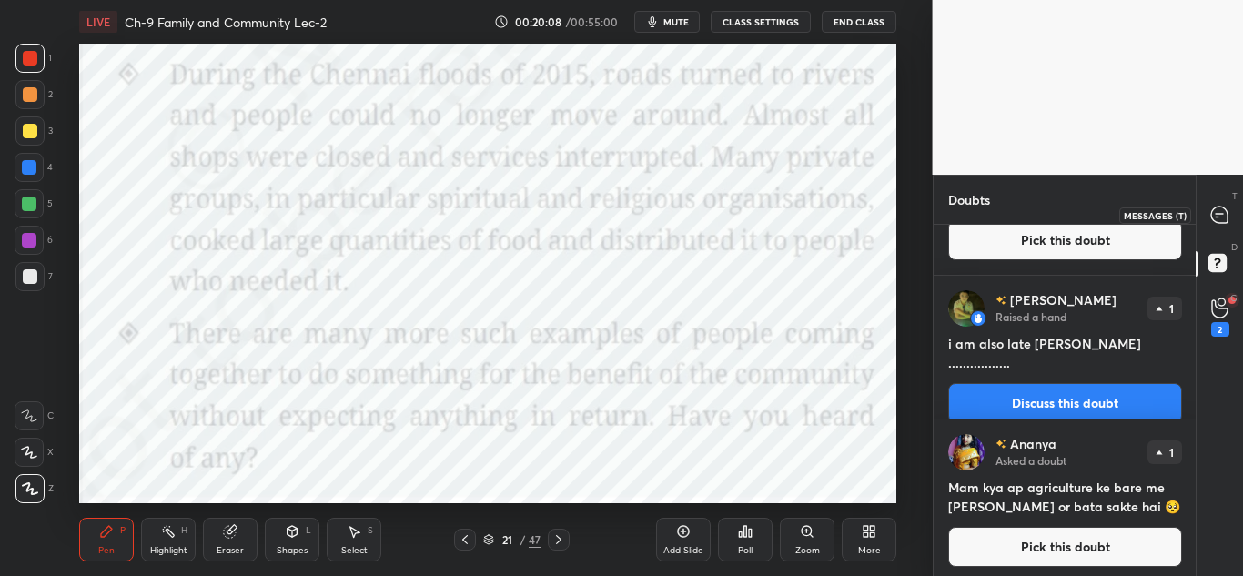
click at [1215, 217] on icon at bounding box center [1219, 215] width 16 height 16
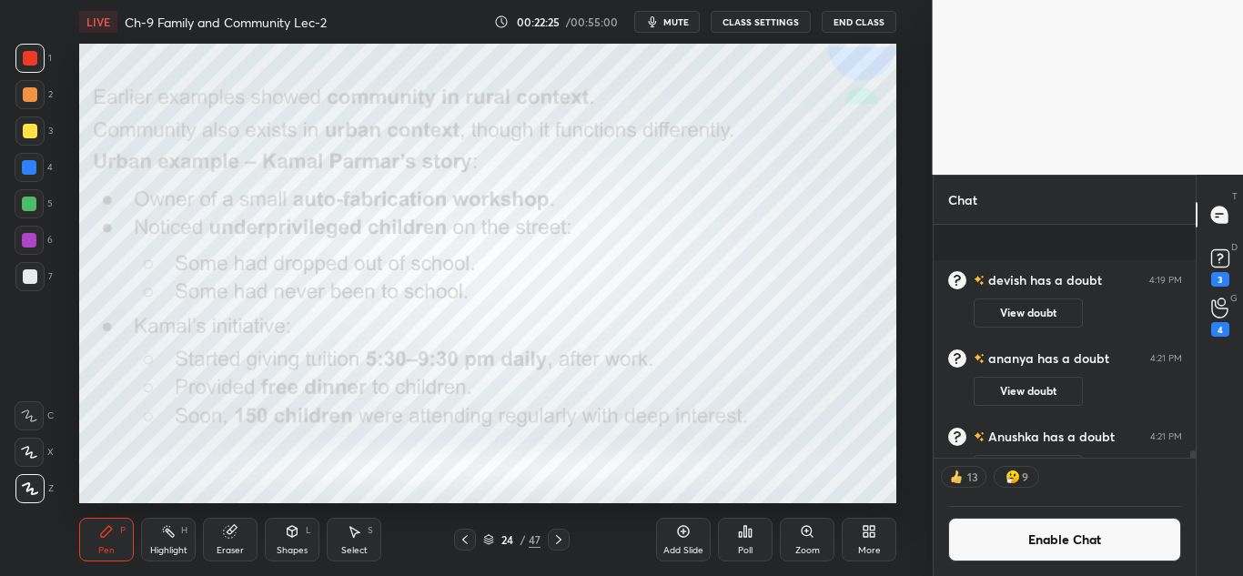
scroll to position [7703, 0]
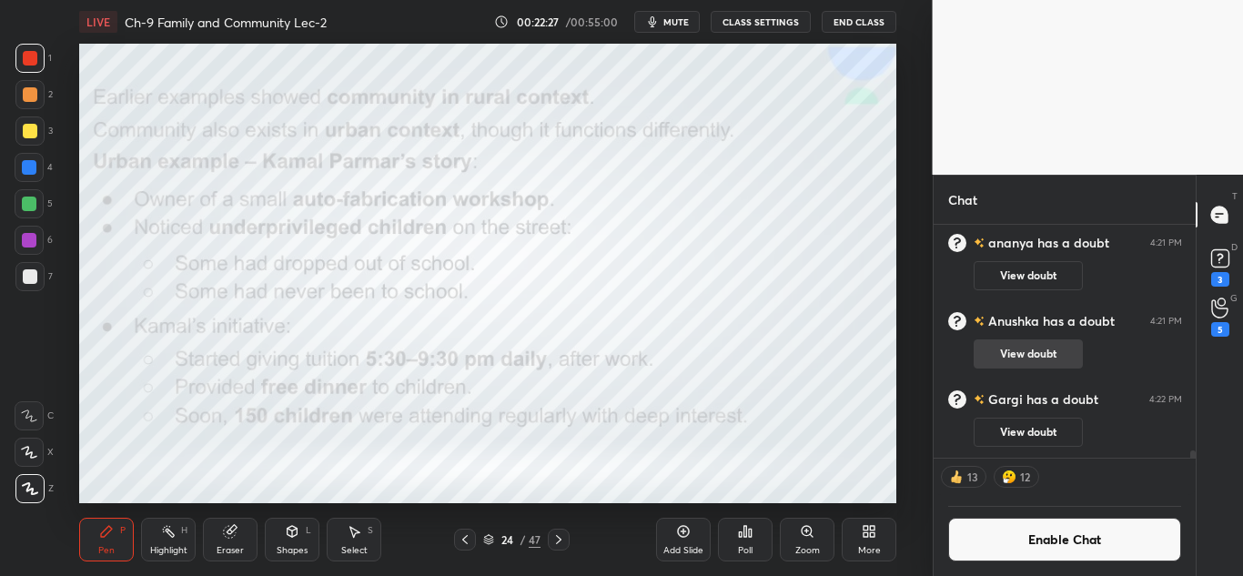
click at [1018, 348] on button "View doubt" at bounding box center [1028, 353] width 109 height 29
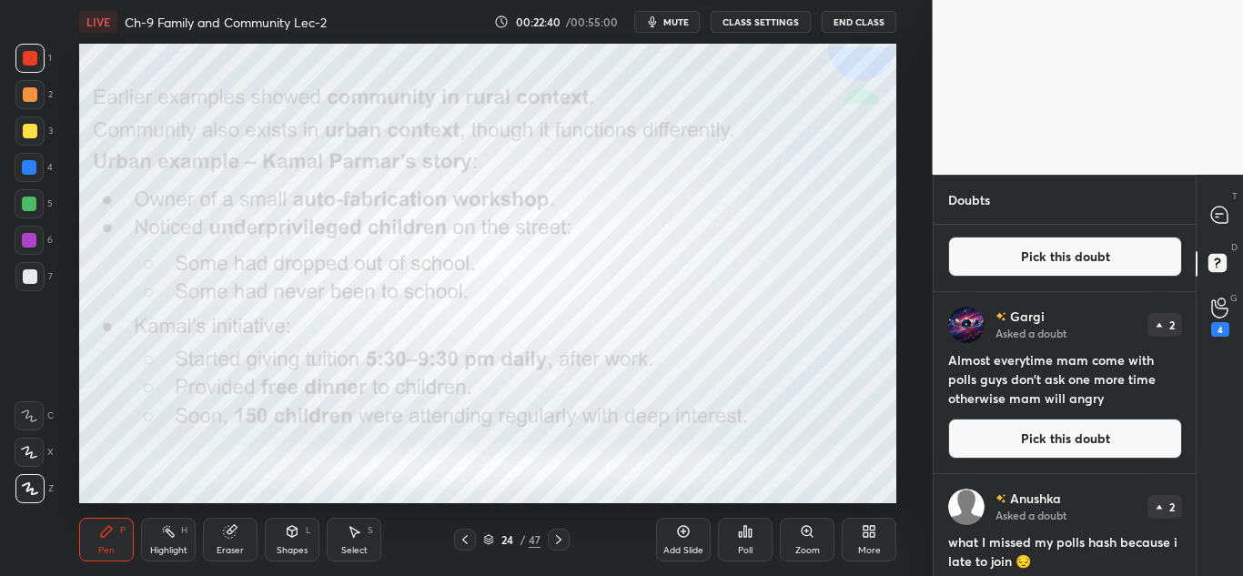
scroll to position [928, 0]
click at [1215, 220] on icon at bounding box center [1219, 215] width 16 height 16
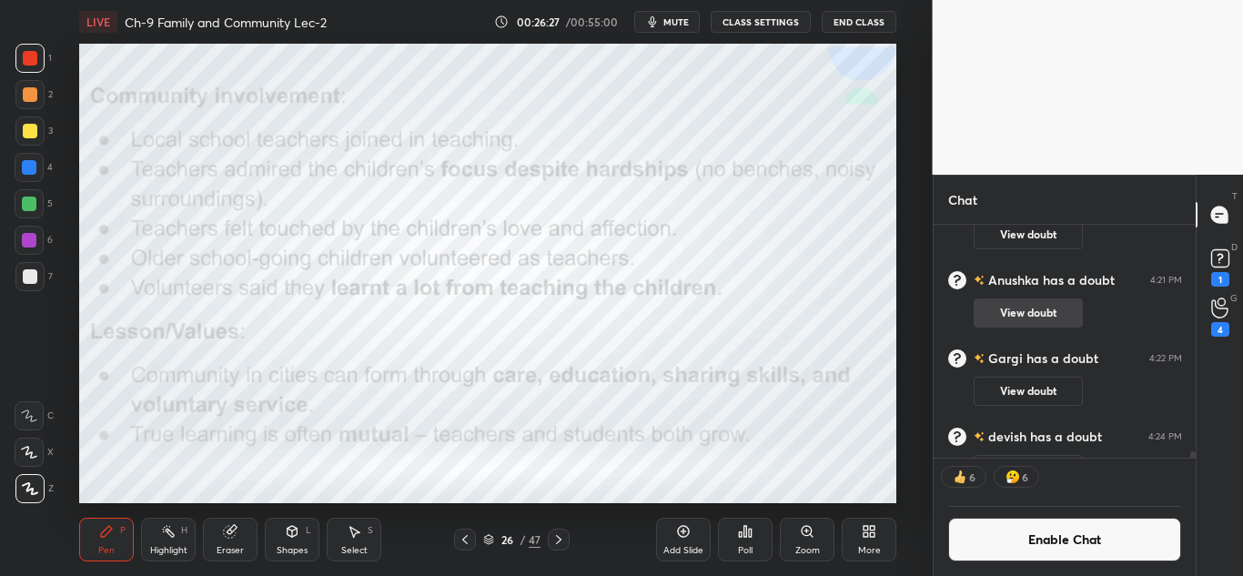
scroll to position [7747, 0]
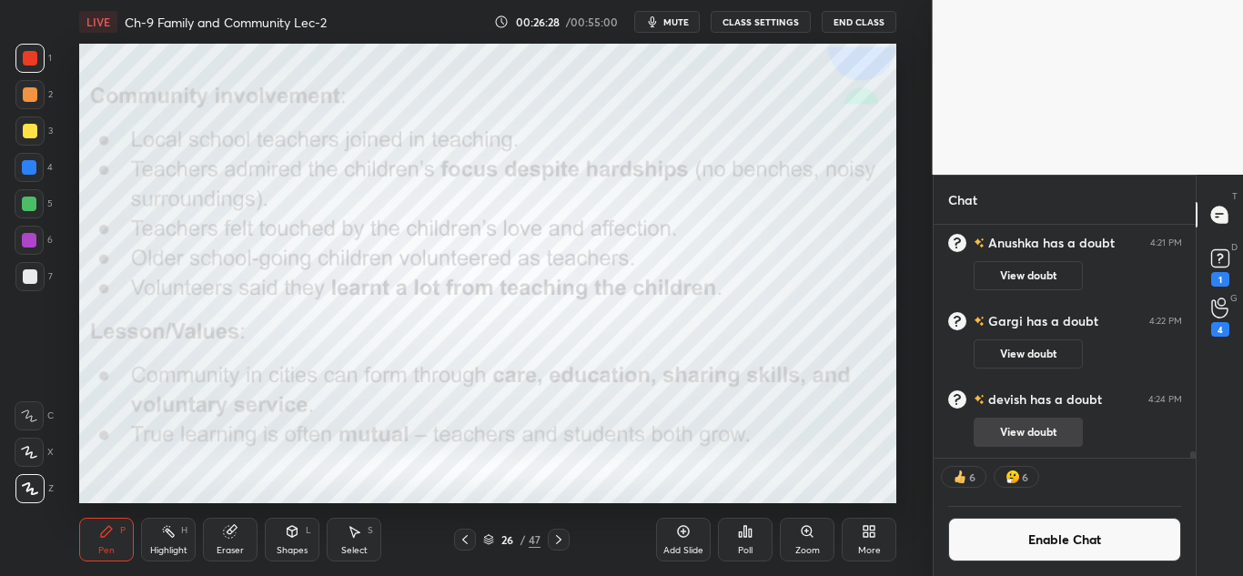
click at [999, 431] on button "View doubt" at bounding box center [1028, 432] width 109 height 29
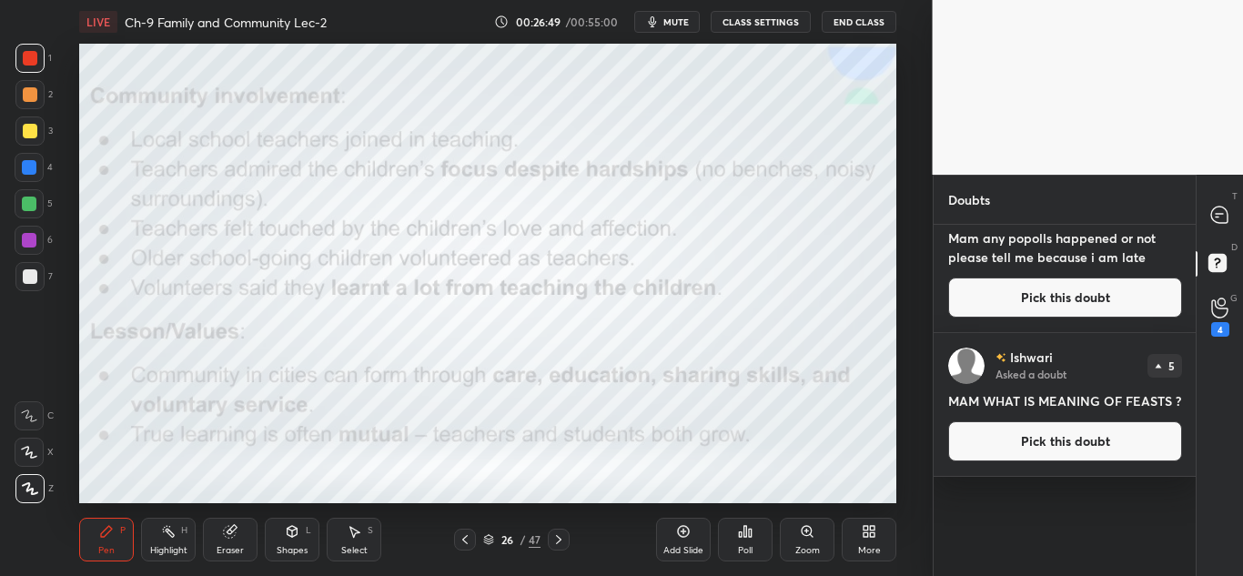
scroll to position [539, 0]
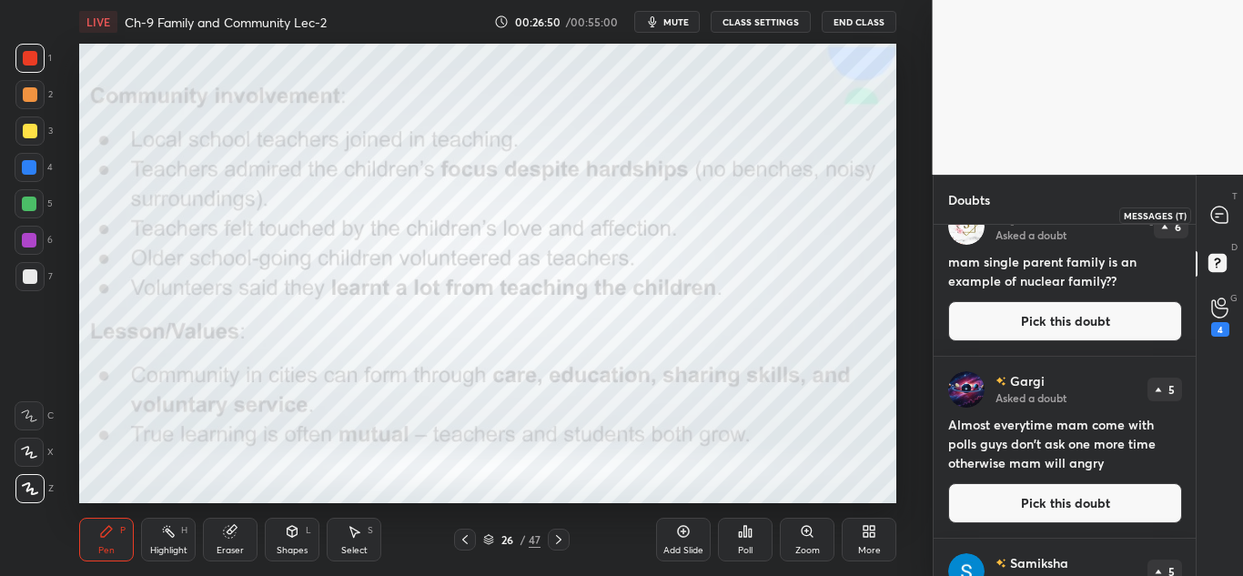
click at [1212, 218] on icon at bounding box center [1219, 215] width 16 height 16
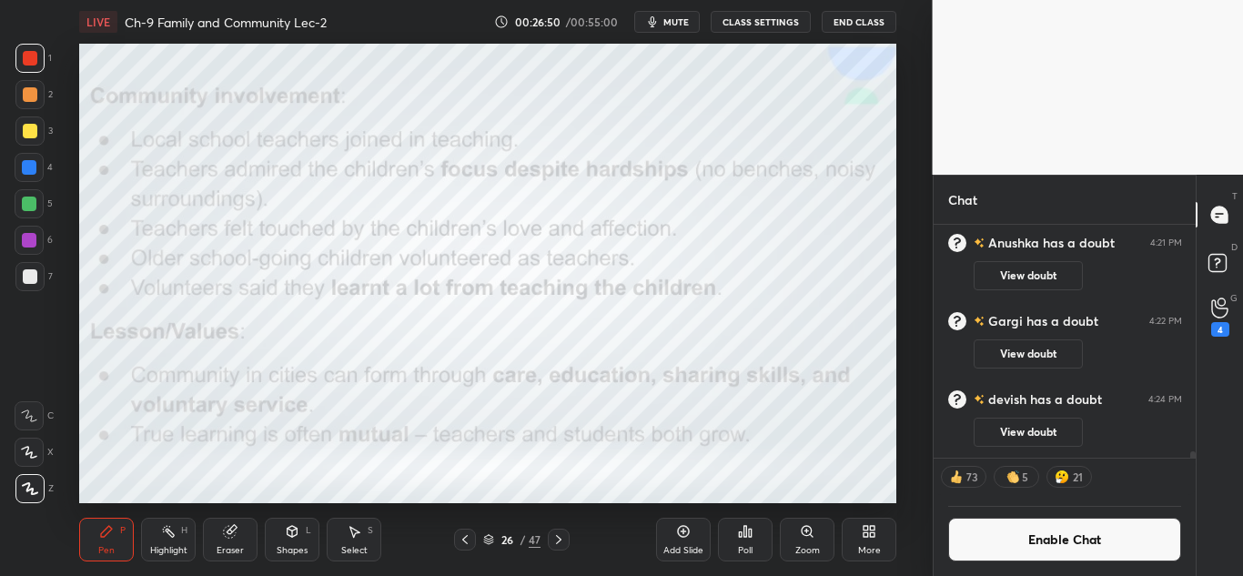
scroll to position [228, 257]
click at [1039, 541] on button "Enable Chat" at bounding box center [1065, 540] width 234 height 44
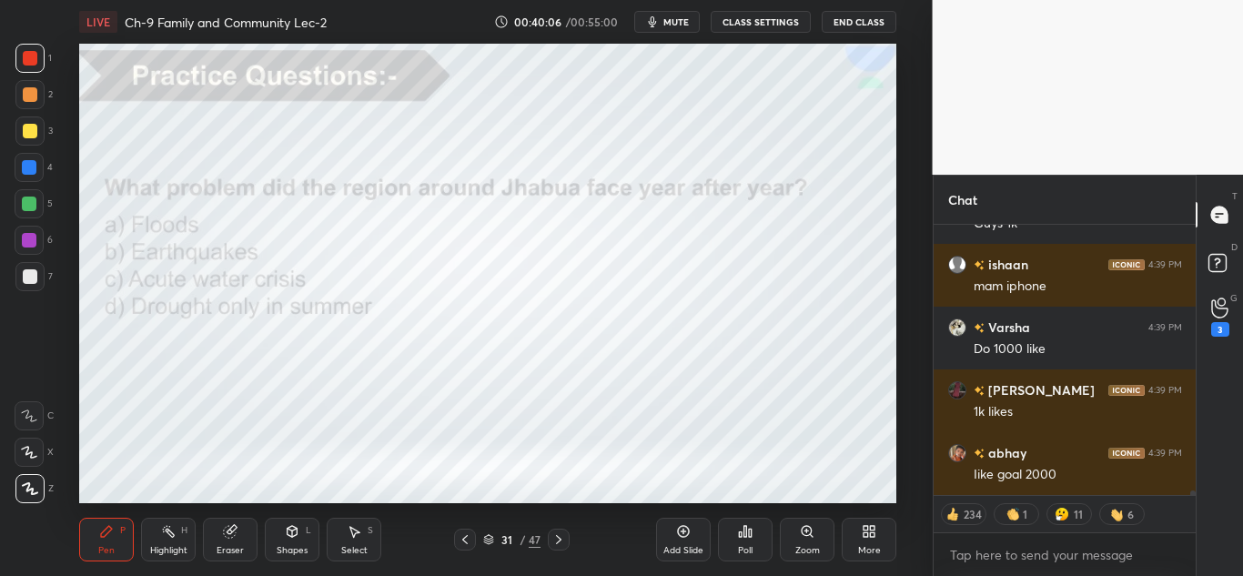
scroll to position [15110, 0]
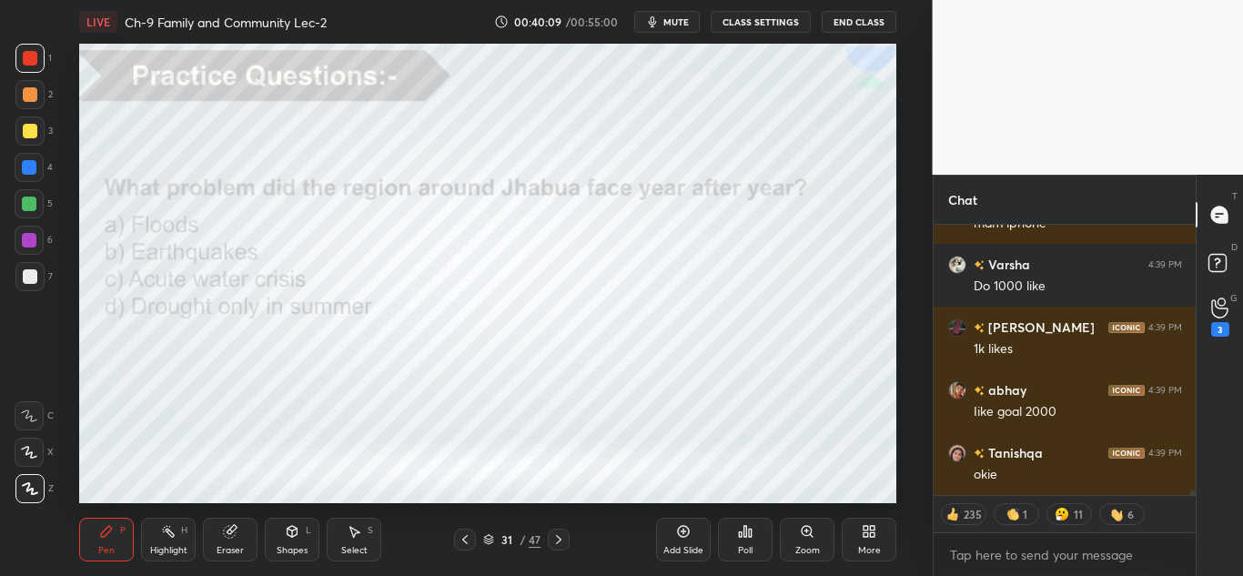
click at [765, 535] on div "Poll" at bounding box center [745, 540] width 55 height 44
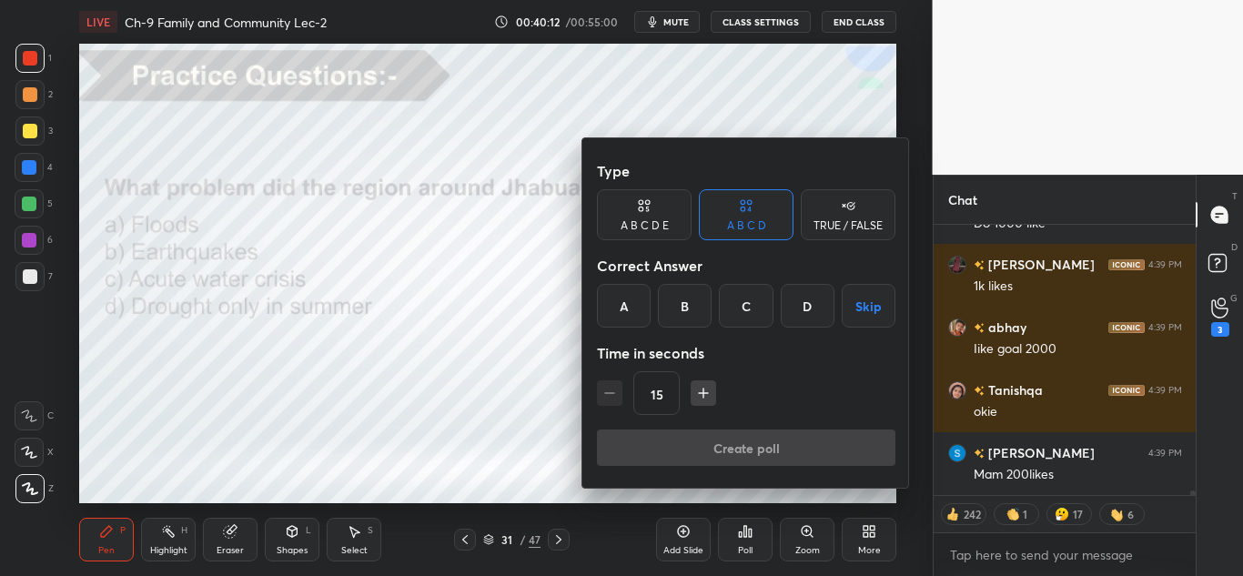
click at [766, 311] on div "C" at bounding box center [746, 306] width 54 height 44
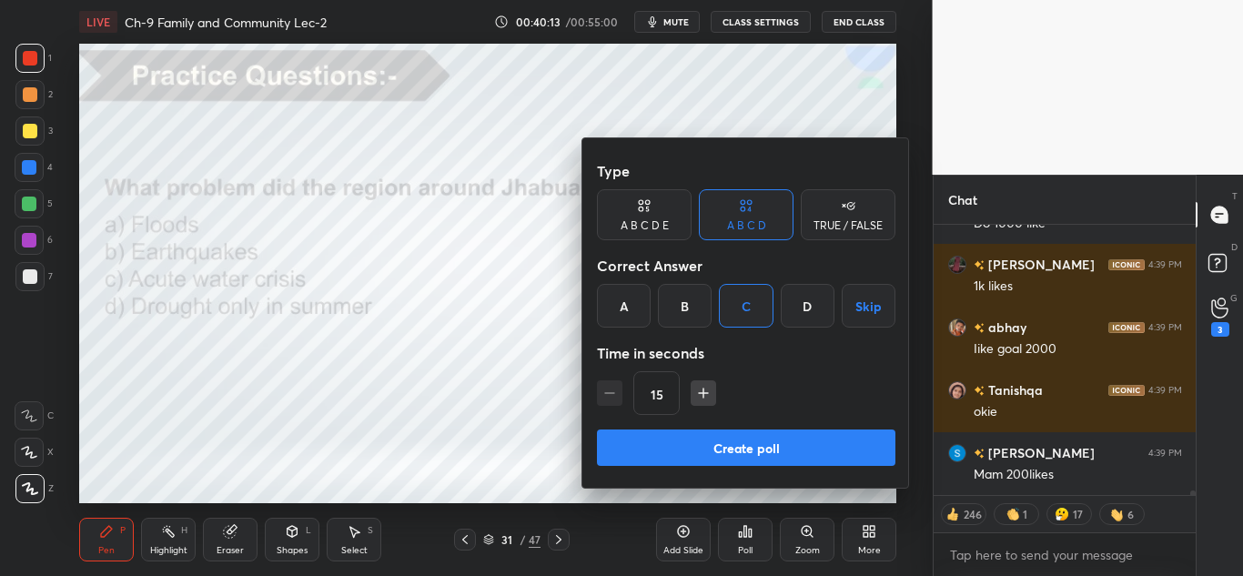
click at [733, 444] on button "Create poll" at bounding box center [746, 448] width 299 height 36
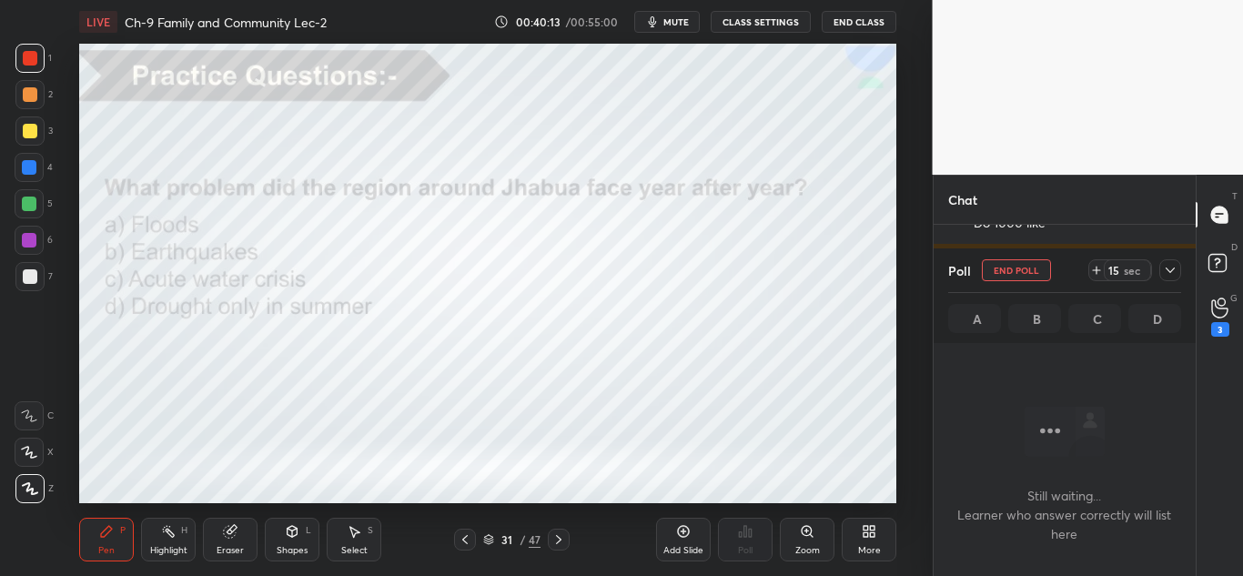
scroll to position [251, 257]
click at [1175, 265] on icon at bounding box center [1170, 270] width 15 height 15
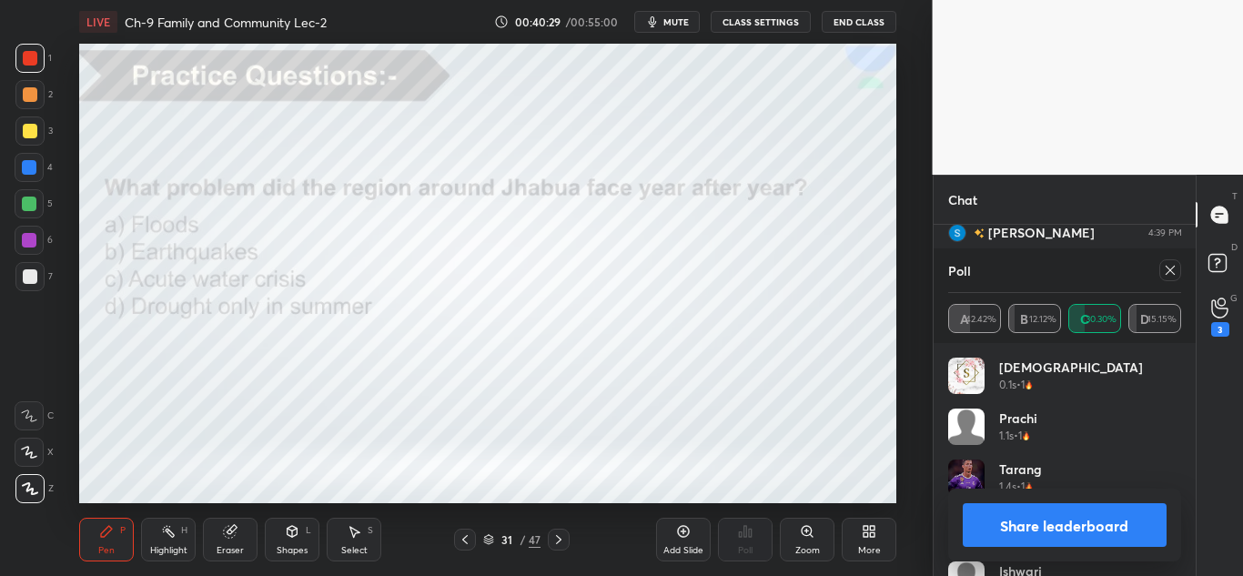
scroll to position [15456, 0]
click at [1169, 264] on icon at bounding box center [1170, 270] width 15 height 15
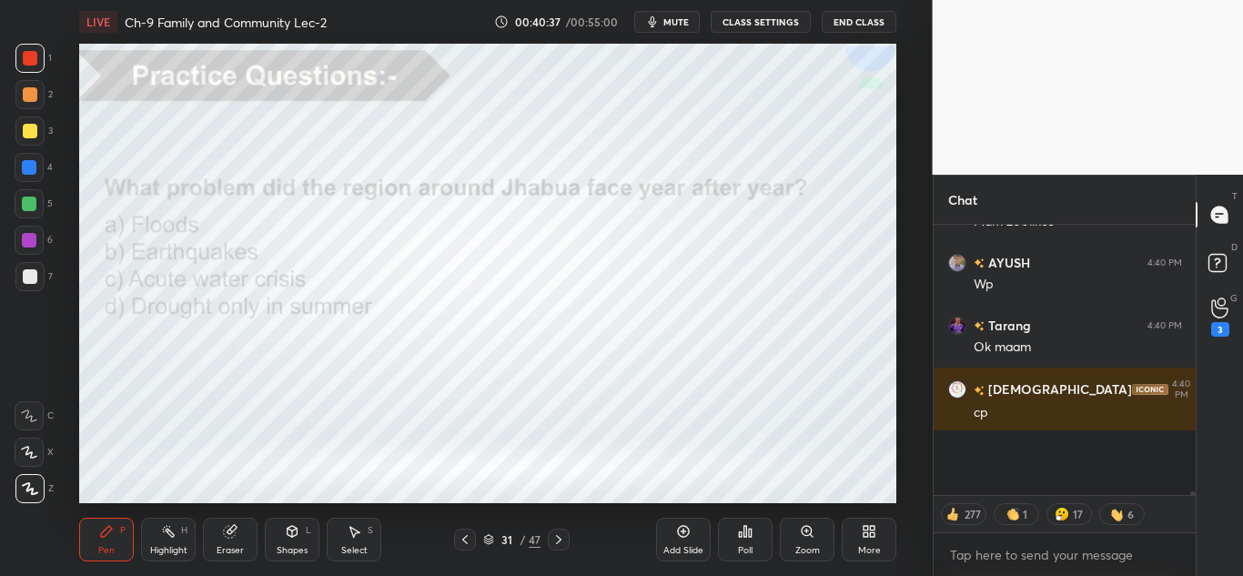
scroll to position [346, 257]
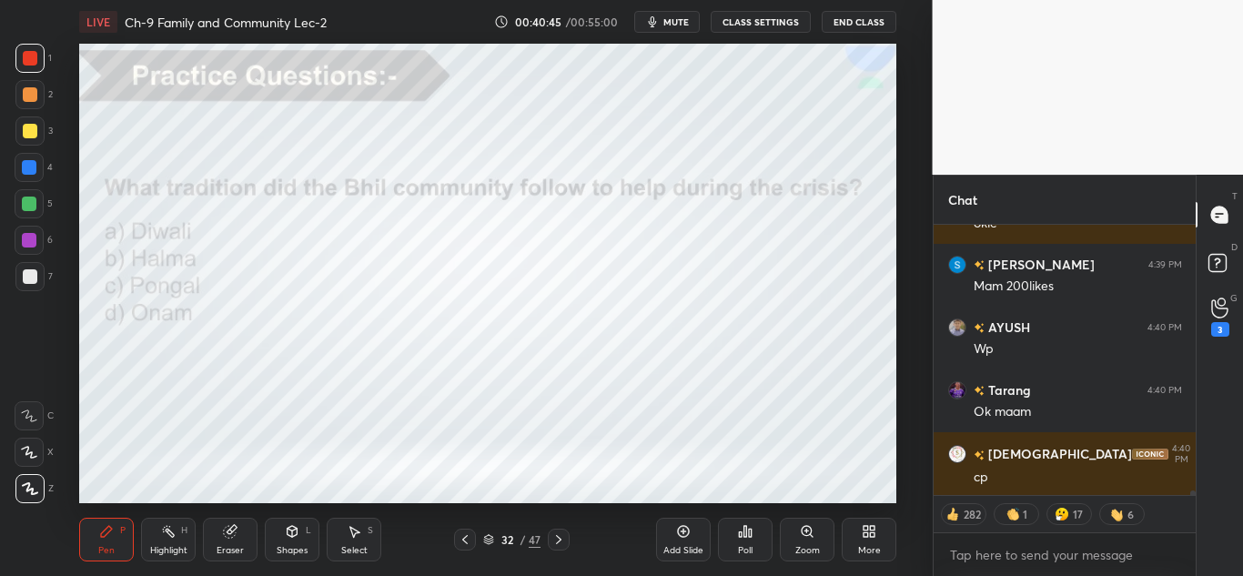
click at [754, 530] on div "Poll" at bounding box center [745, 540] width 55 height 44
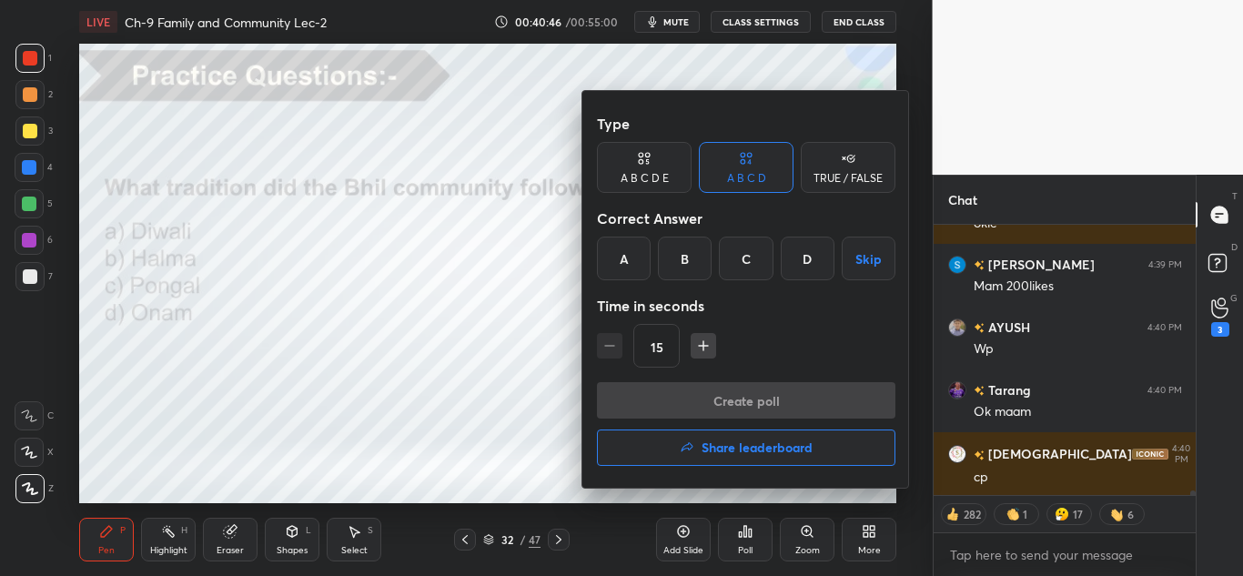
click at [676, 256] on div "B" at bounding box center [685, 259] width 54 height 44
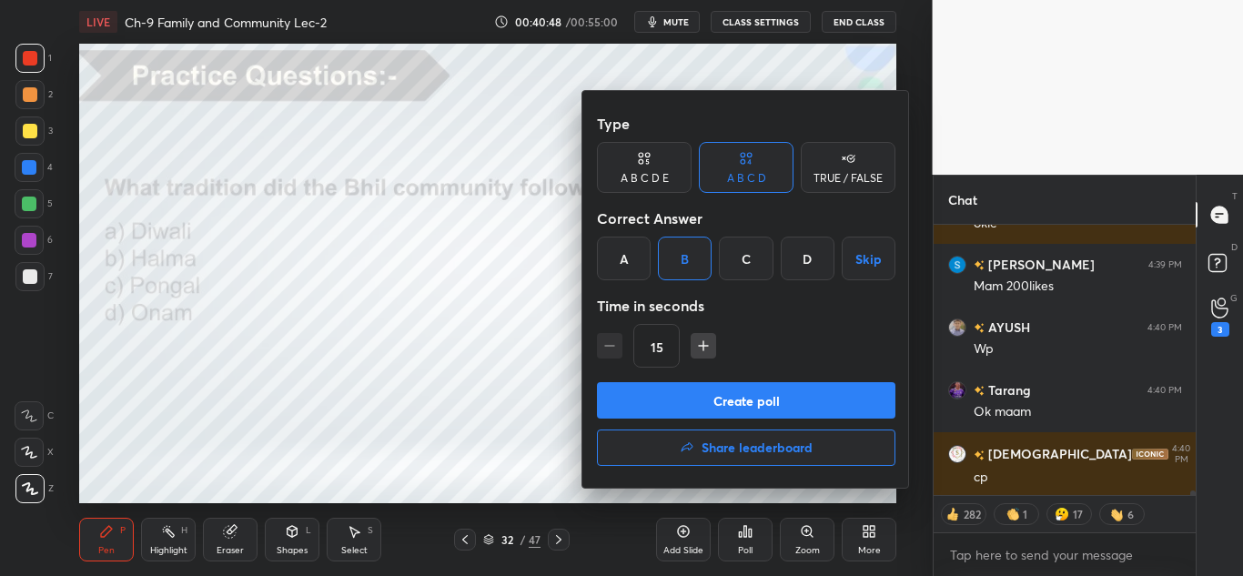
click at [701, 390] on button "Create poll" at bounding box center [746, 400] width 299 height 36
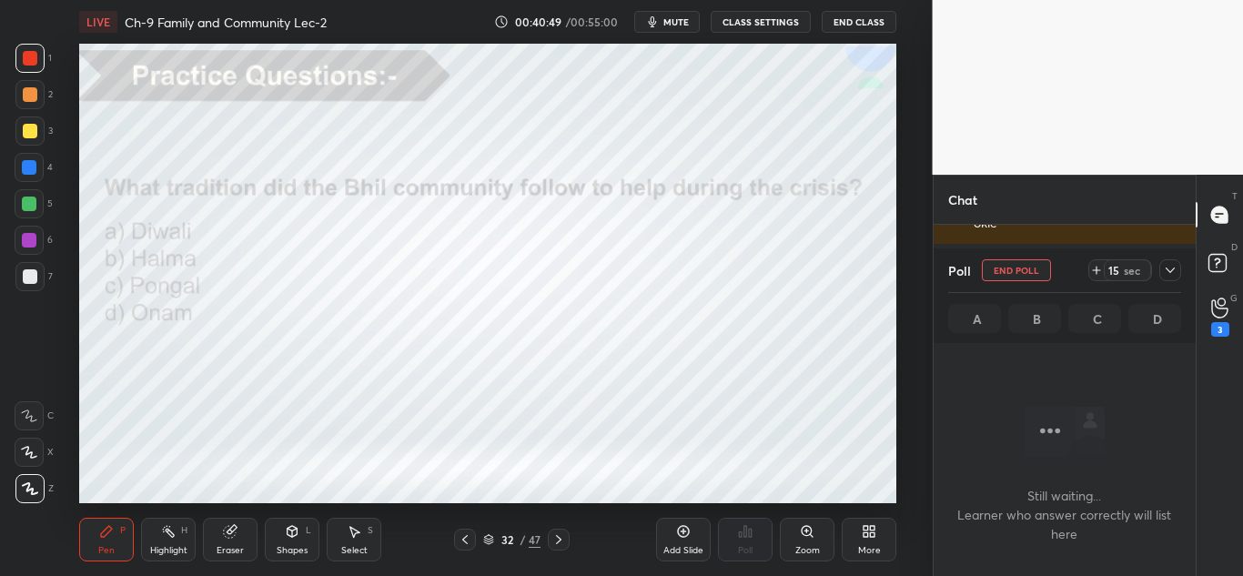
scroll to position [207, 257]
click at [1170, 266] on icon at bounding box center [1170, 270] width 15 height 15
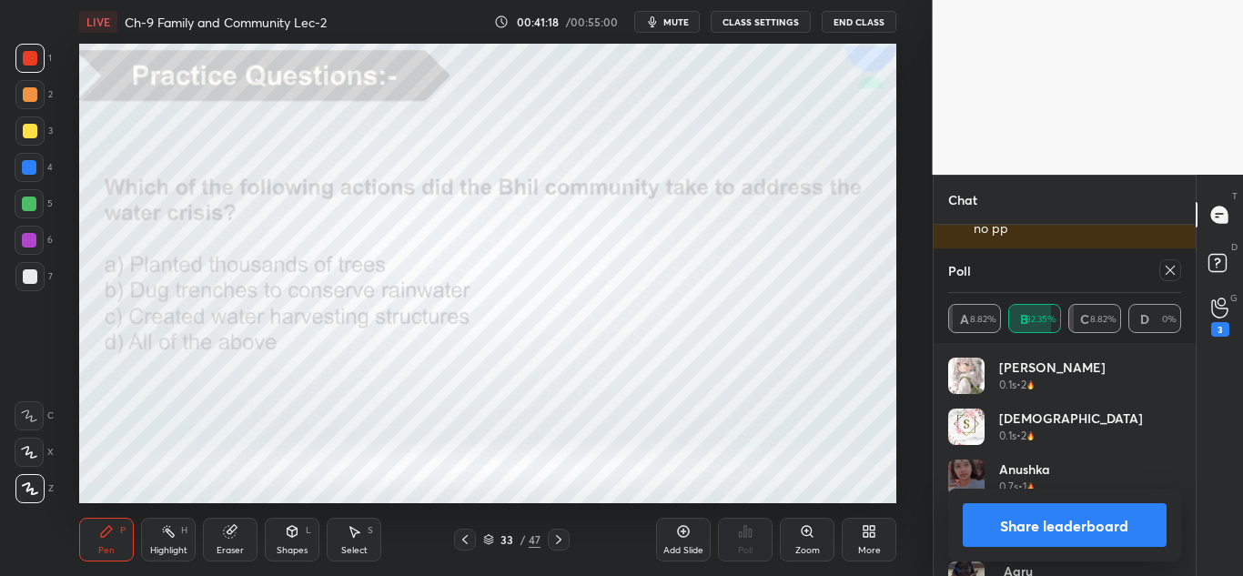
click at [1164, 277] on icon at bounding box center [1170, 270] width 15 height 15
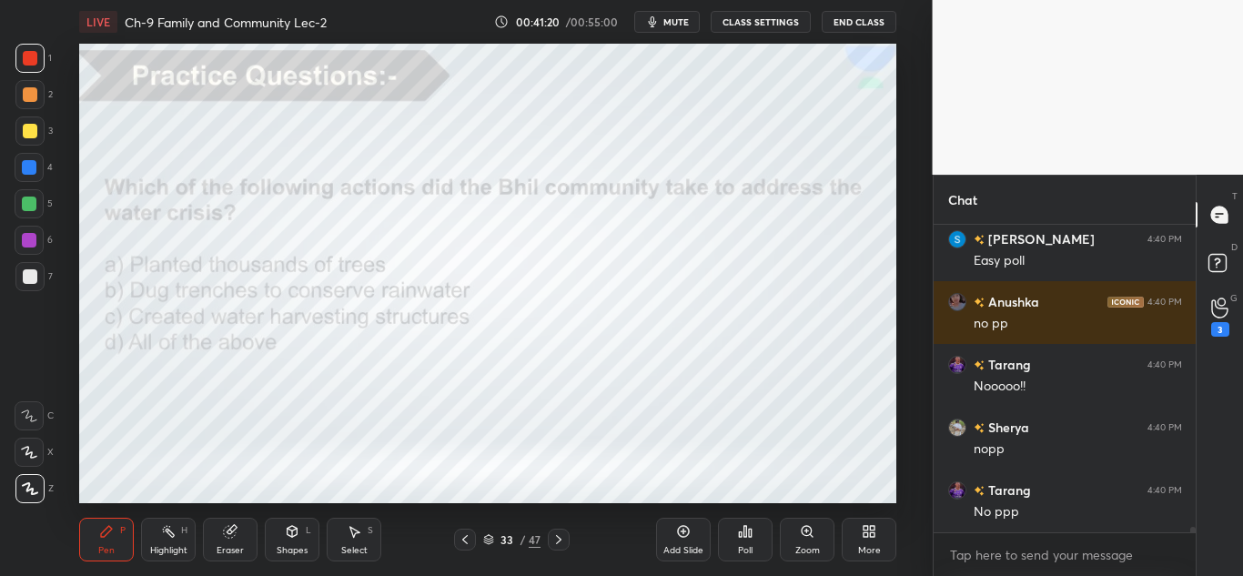
click at [748, 549] on div "Poll" at bounding box center [745, 550] width 15 height 9
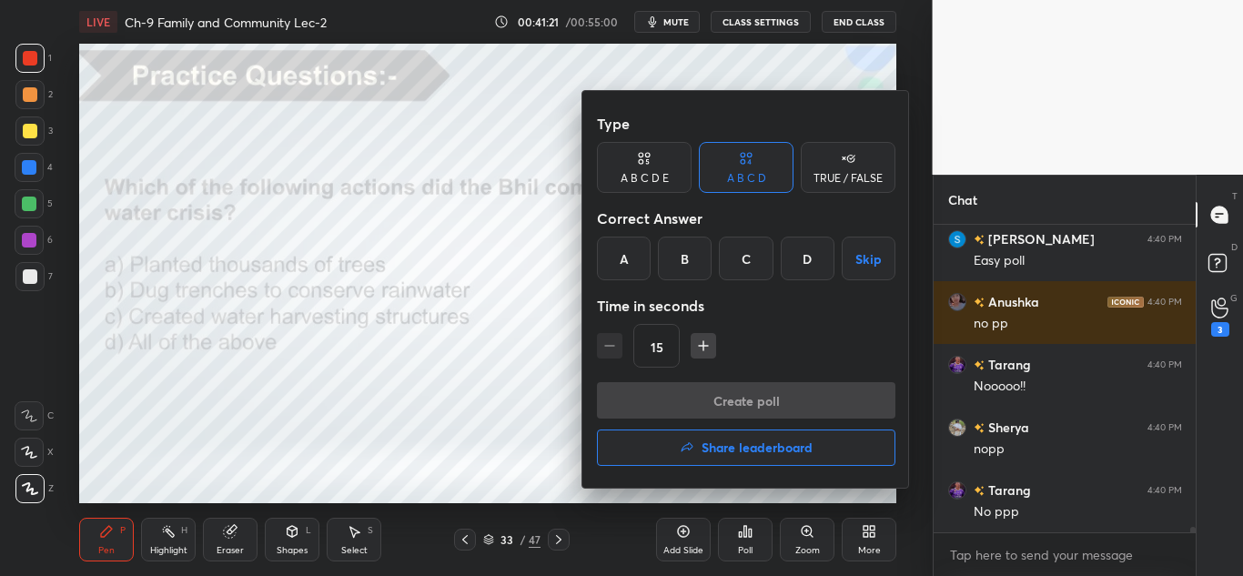
click at [811, 265] on div "D" at bounding box center [808, 259] width 54 height 44
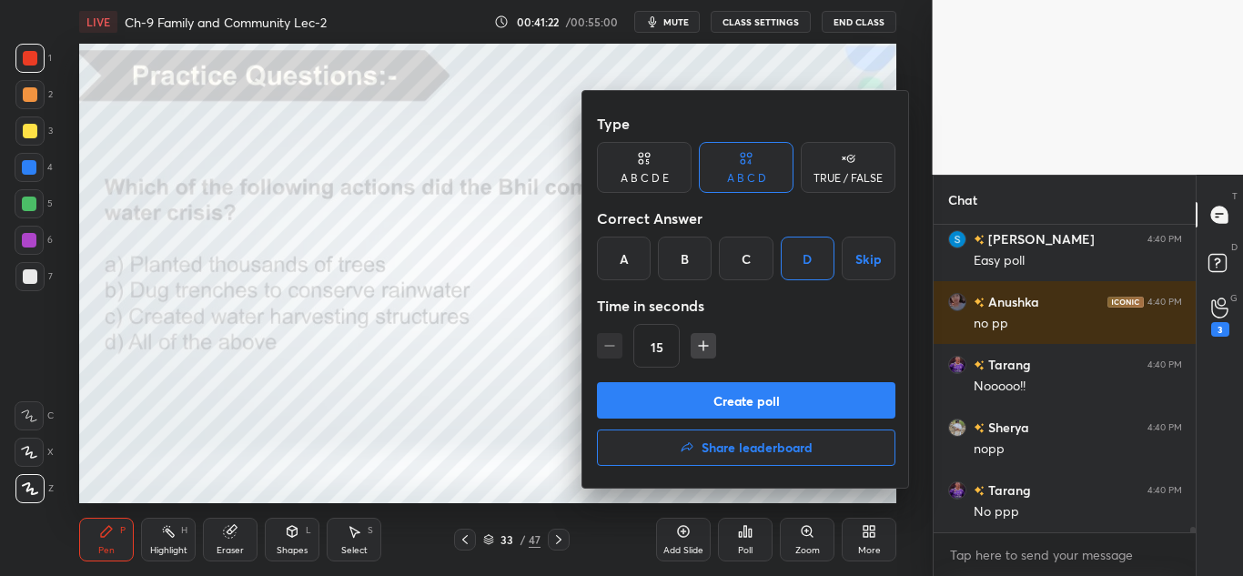
click at [764, 405] on button "Create poll" at bounding box center [746, 400] width 299 height 36
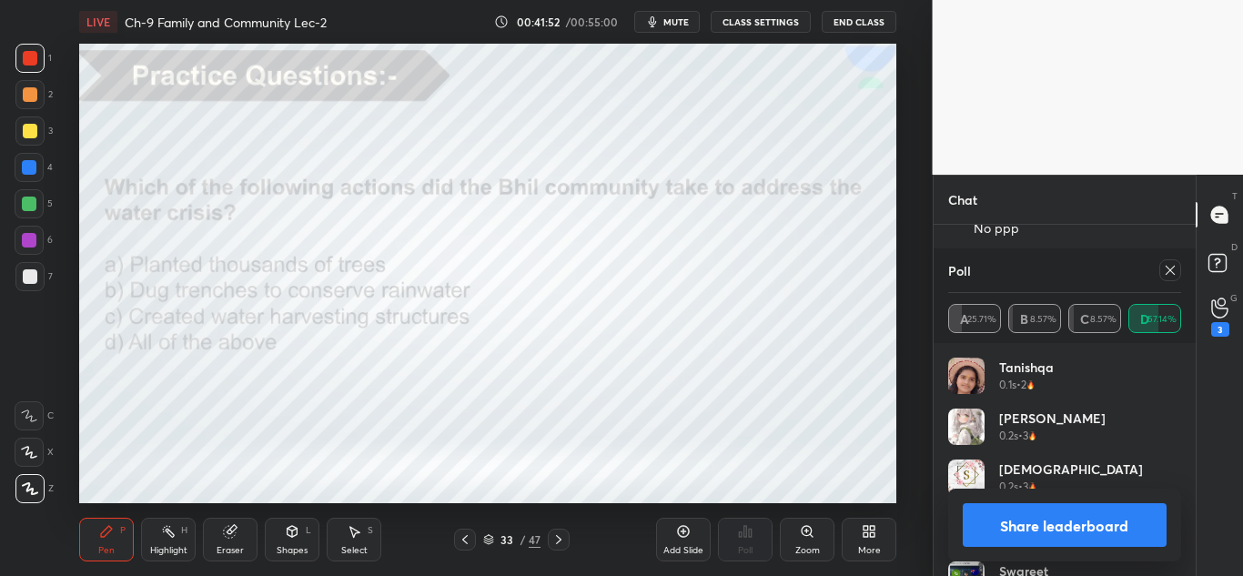
scroll to position [16109, 0]
click at [1164, 267] on icon at bounding box center [1170, 270] width 15 height 15
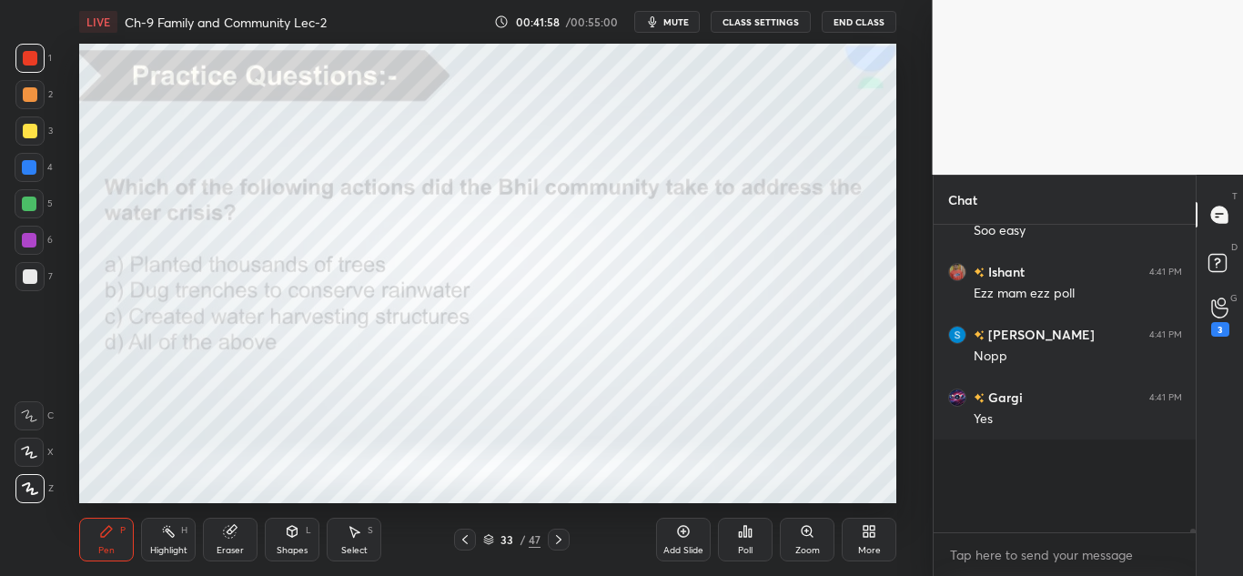
scroll to position [6, 6]
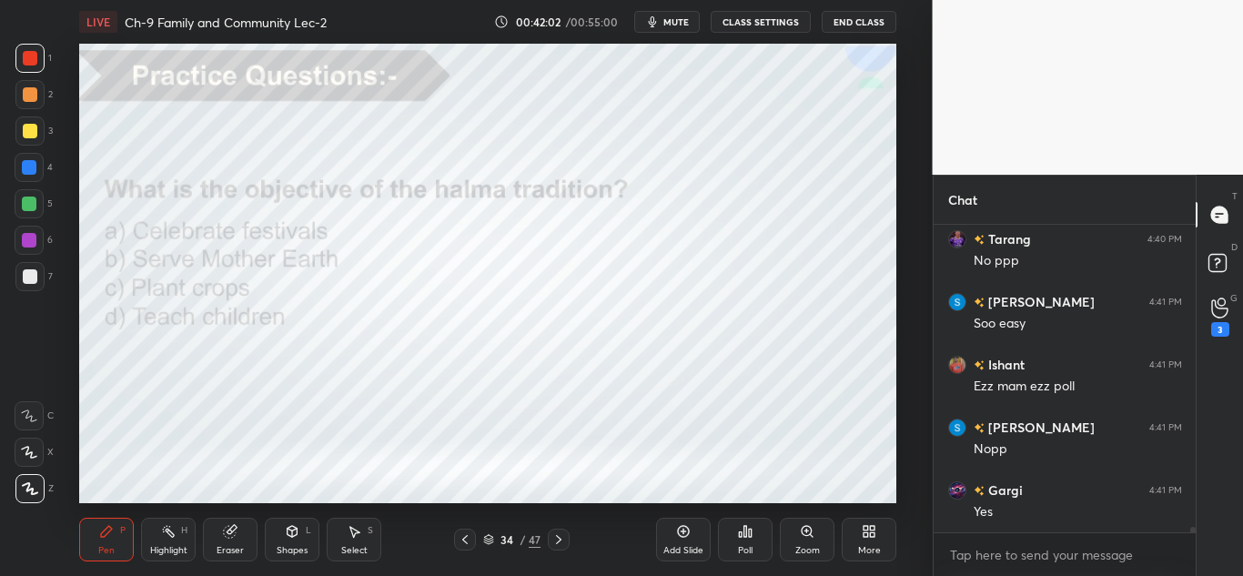
click at [754, 517] on div "Poll" at bounding box center [745, 540] width 55 height 102
click at [752, 521] on div "Poll" at bounding box center [745, 540] width 55 height 44
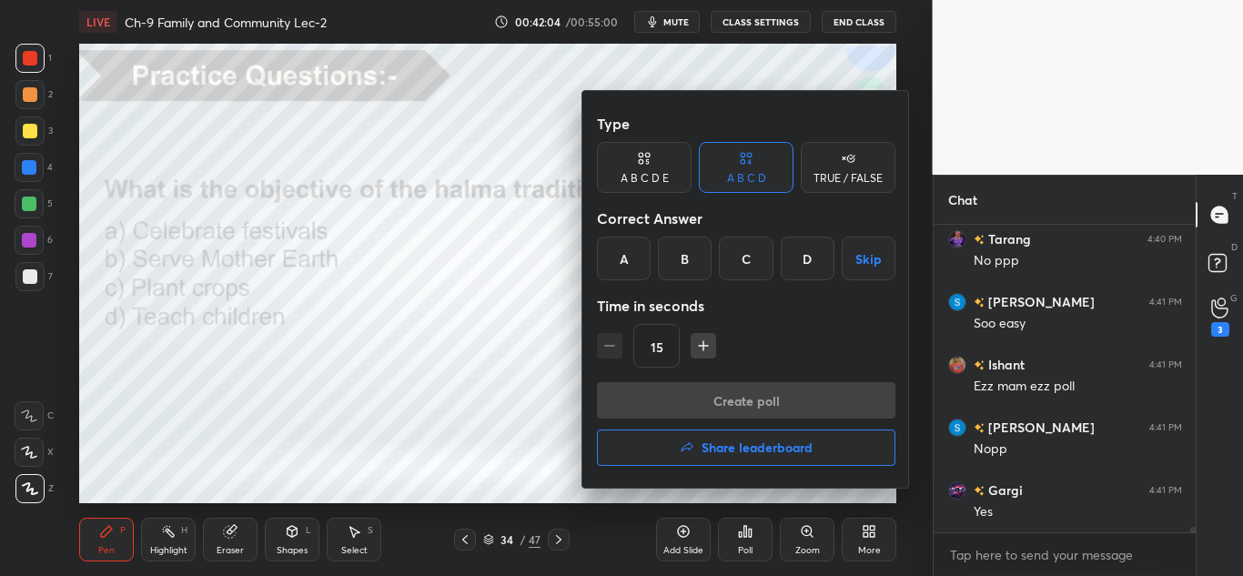
click at [694, 242] on div "B" at bounding box center [685, 259] width 54 height 44
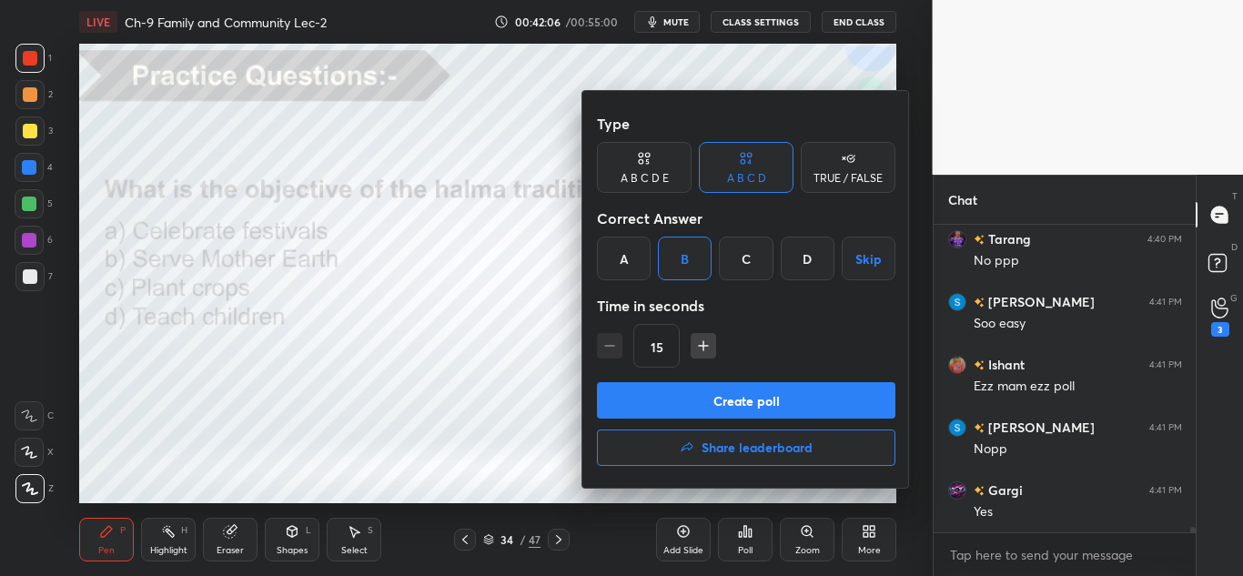
click at [654, 413] on button "Create poll" at bounding box center [746, 400] width 299 height 36
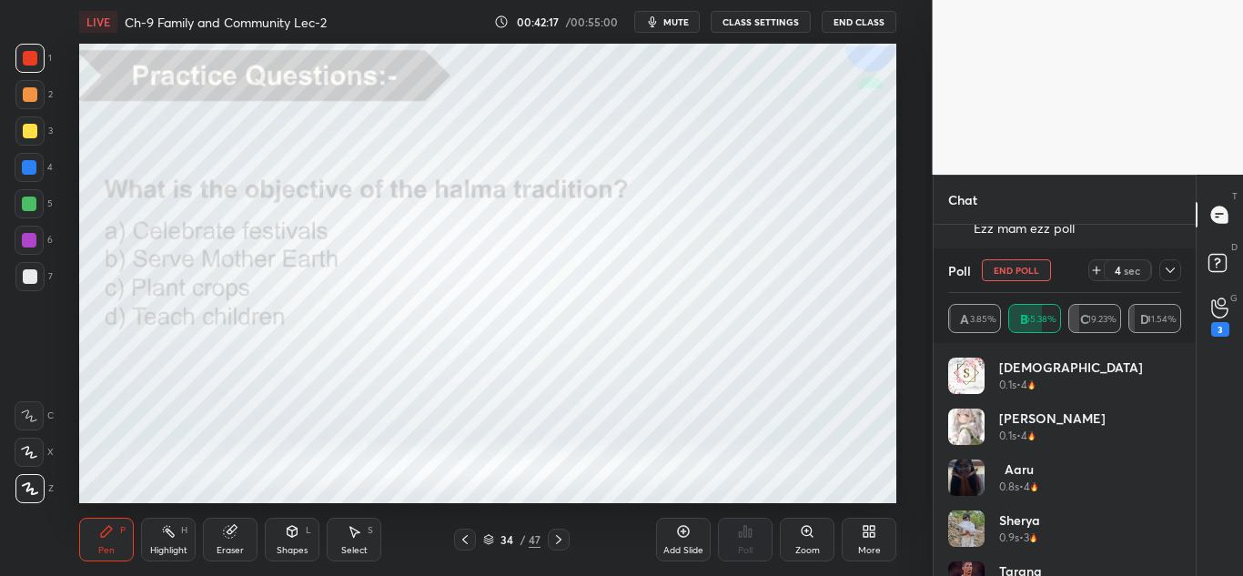
scroll to position [16272, 0]
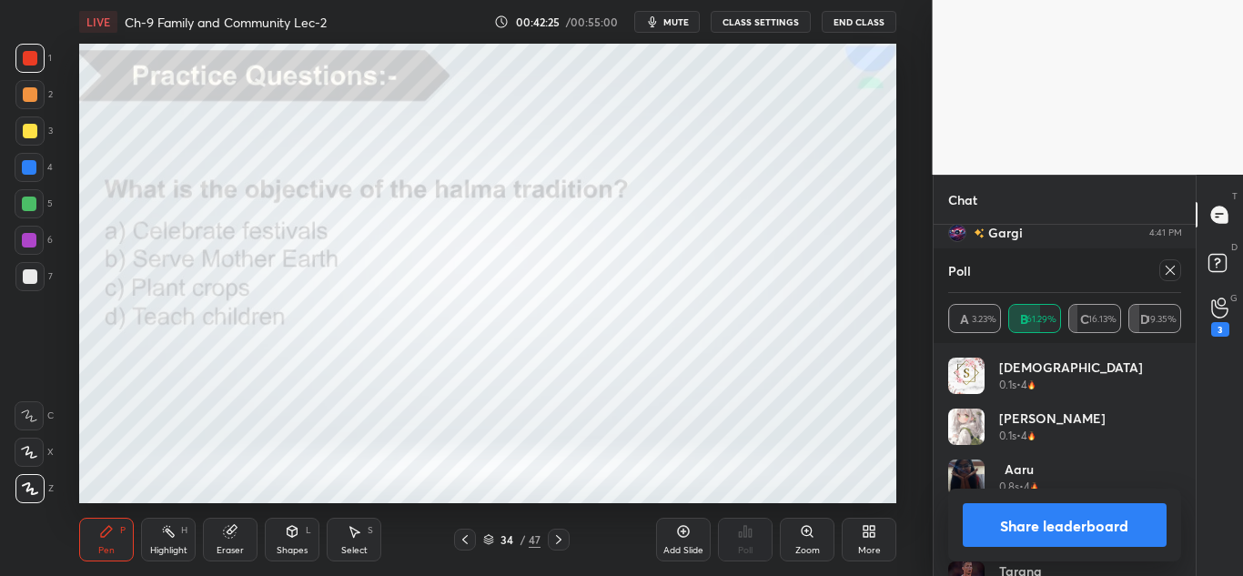
click at [1159, 280] on div at bounding box center [1166, 270] width 29 height 22
click at [1164, 277] on icon at bounding box center [1170, 270] width 15 height 15
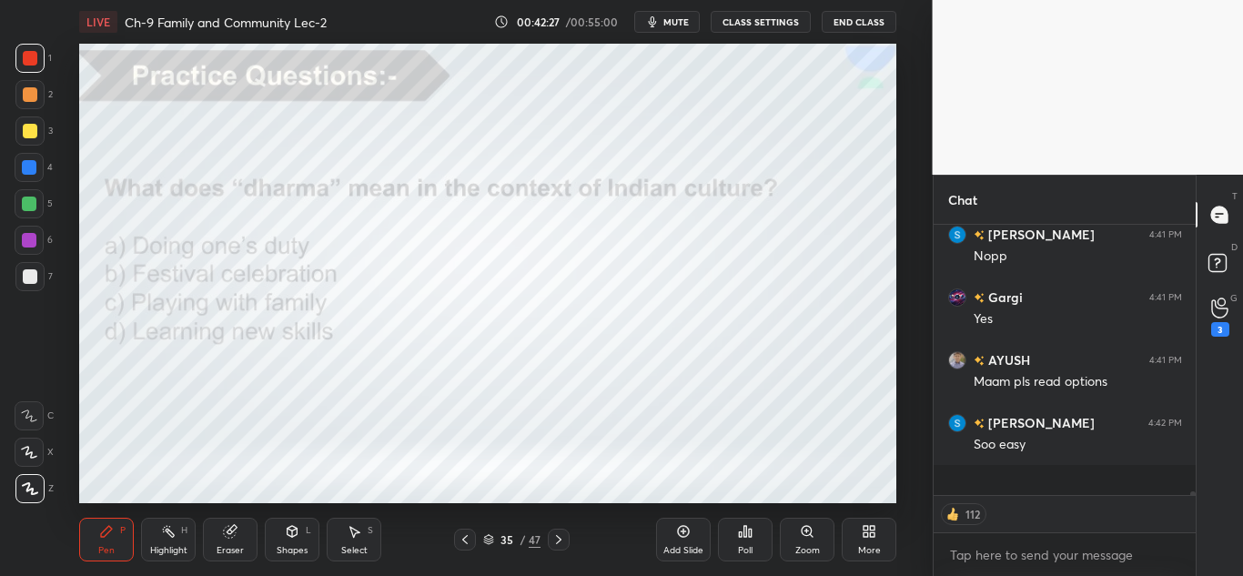
scroll to position [346, 257]
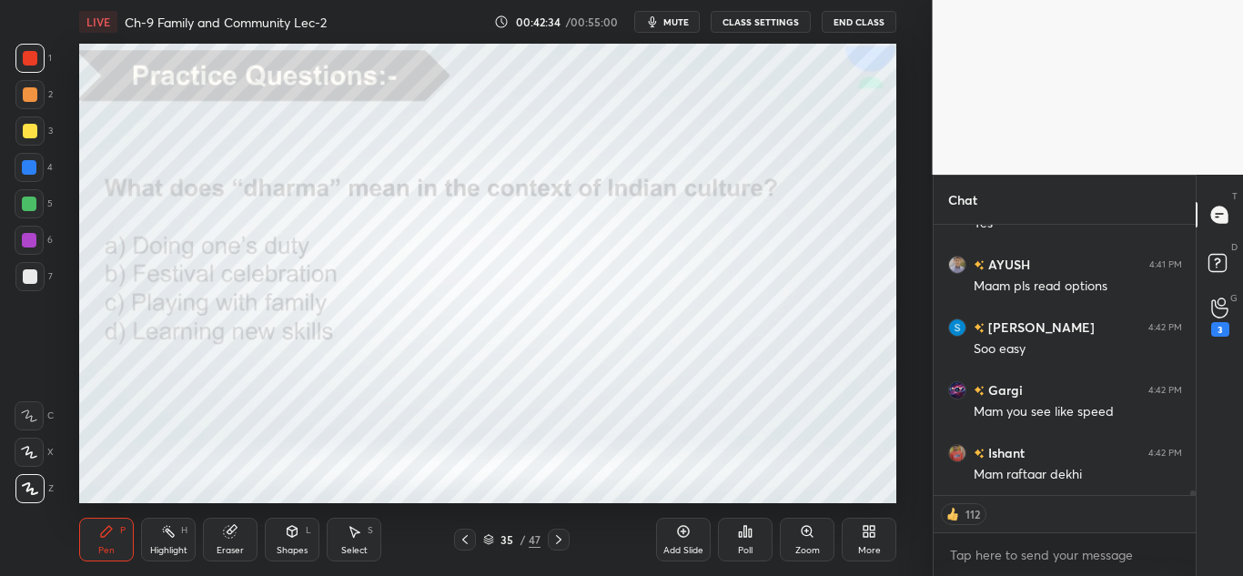
click at [752, 541] on div "Poll" at bounding box center [745, 540] width 55 height 44
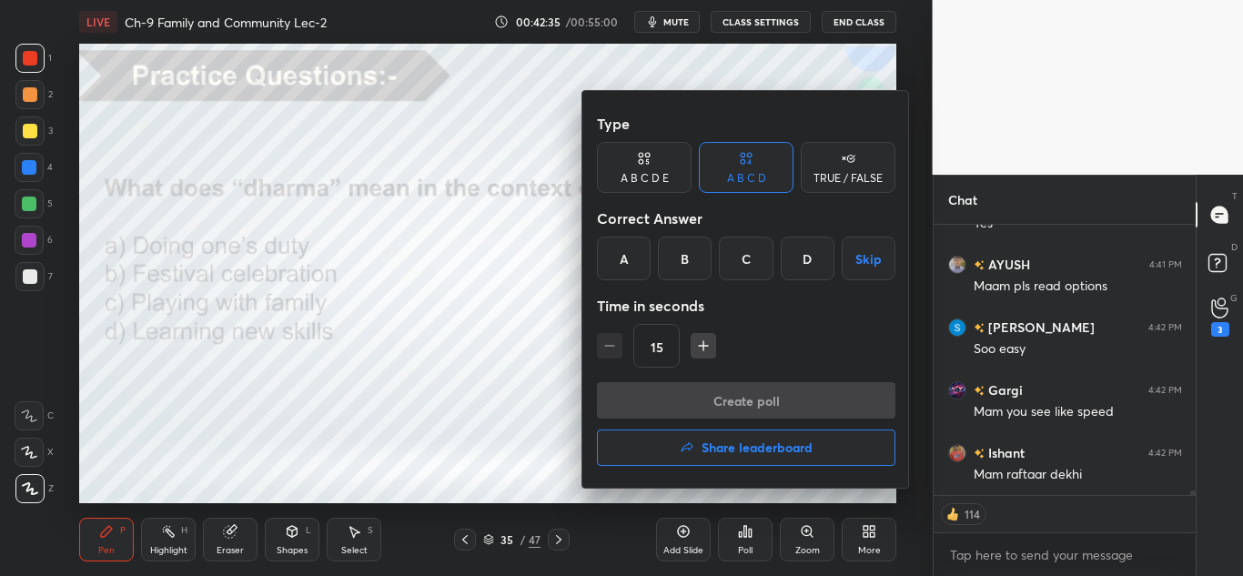
click at [646, 258] on div "A" at bounding box center [624, 259] width 54 height 44
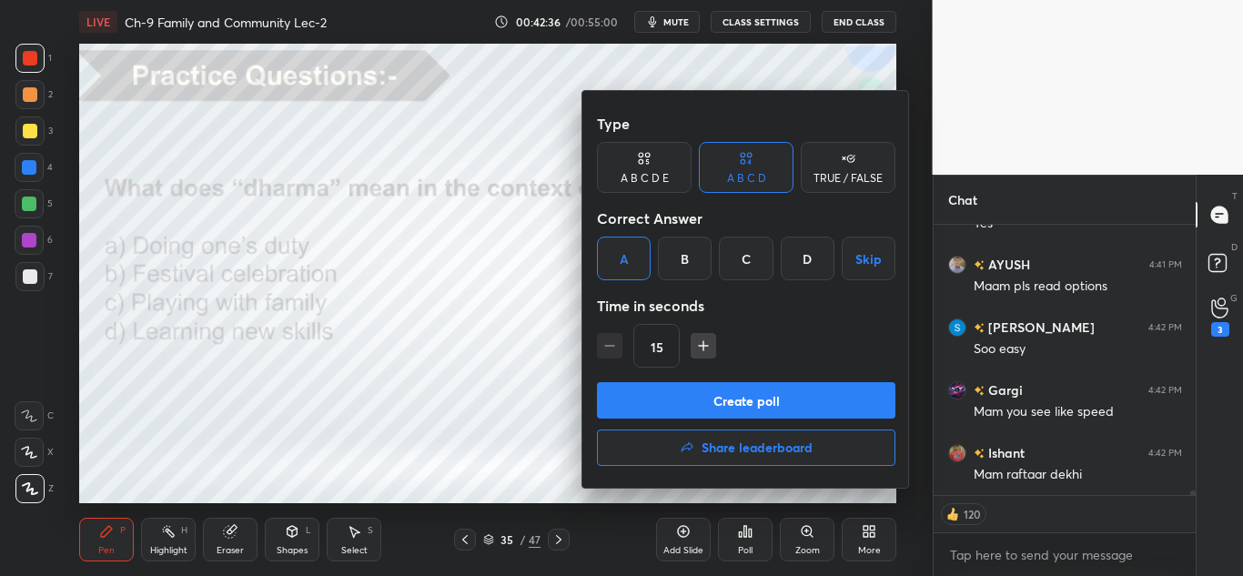
click at [633, 390] on button "Create poll" at bounding box center [746, 400] width 299 height 36
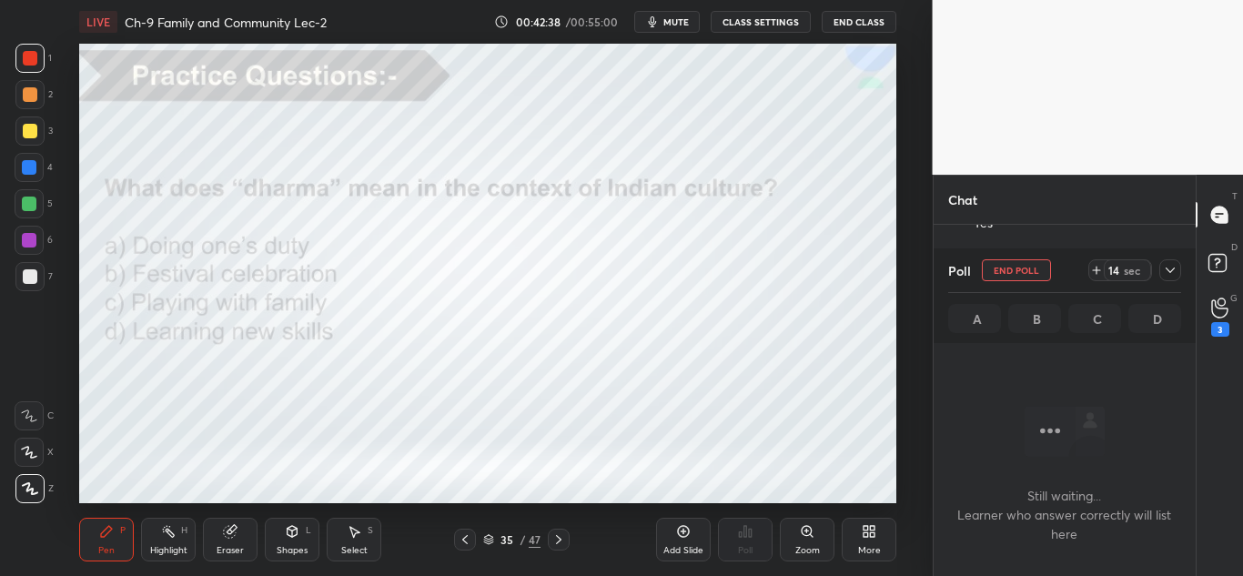
click at [1173, 266] on icon at bounding box center [1170, 270] width 15 height 15
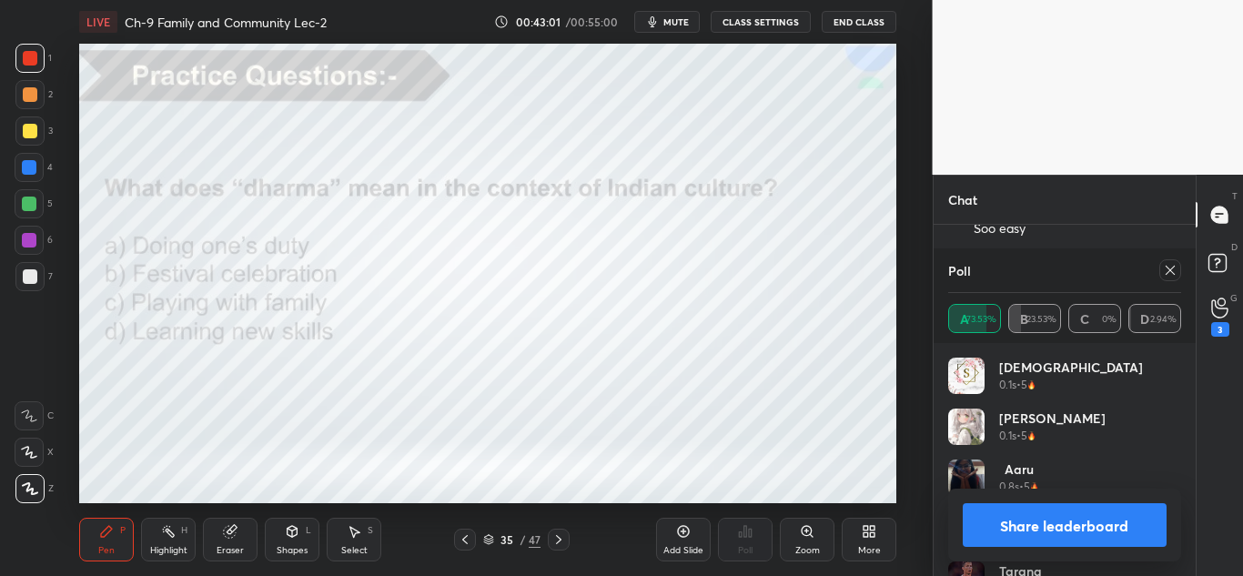
click at [1172, 274] on icon at bounding box center [1170, 270] width 15 height 15
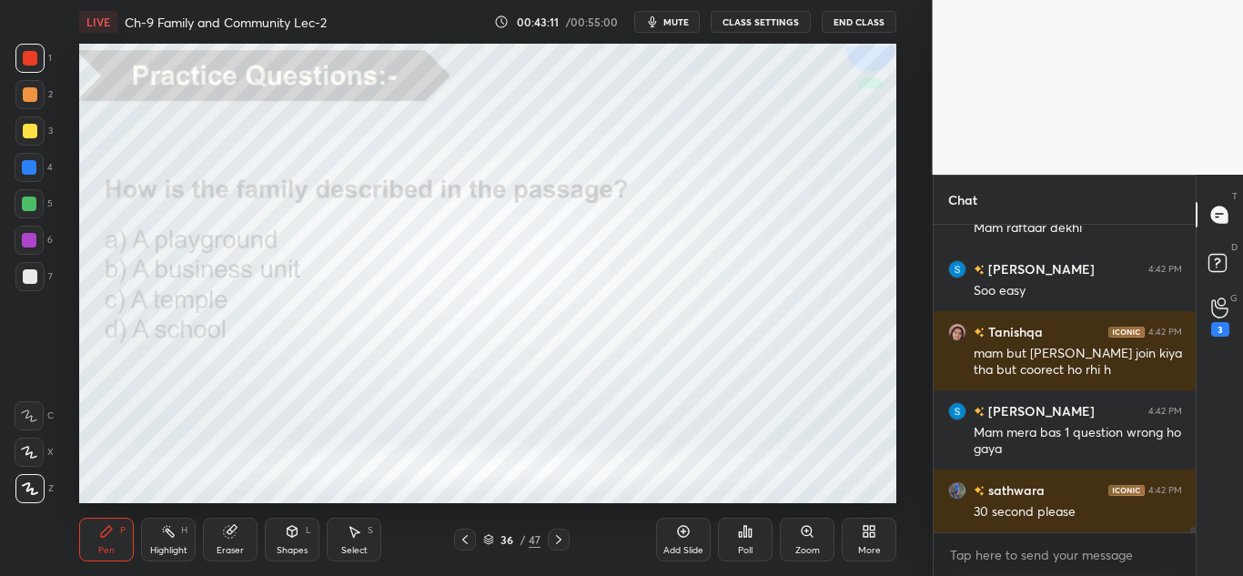
click at [736, 533] on div "Poll" at bounding box center [745, 540] width 55 height 44
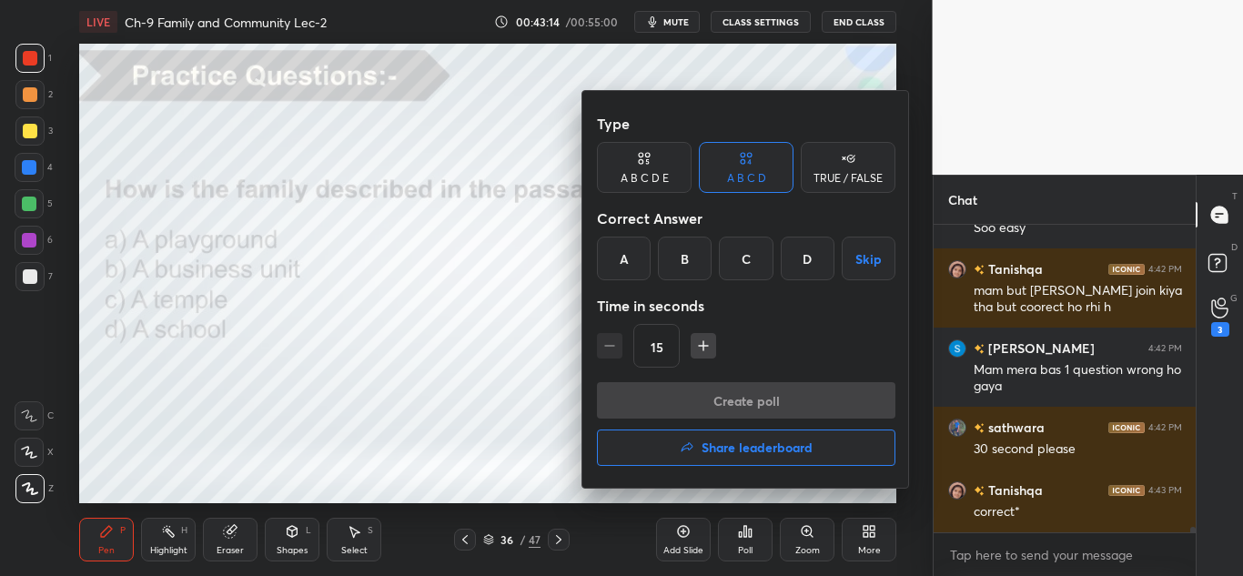
click at [796, 252] on div "D" at bounding box center [808, 259] width 54 height 44
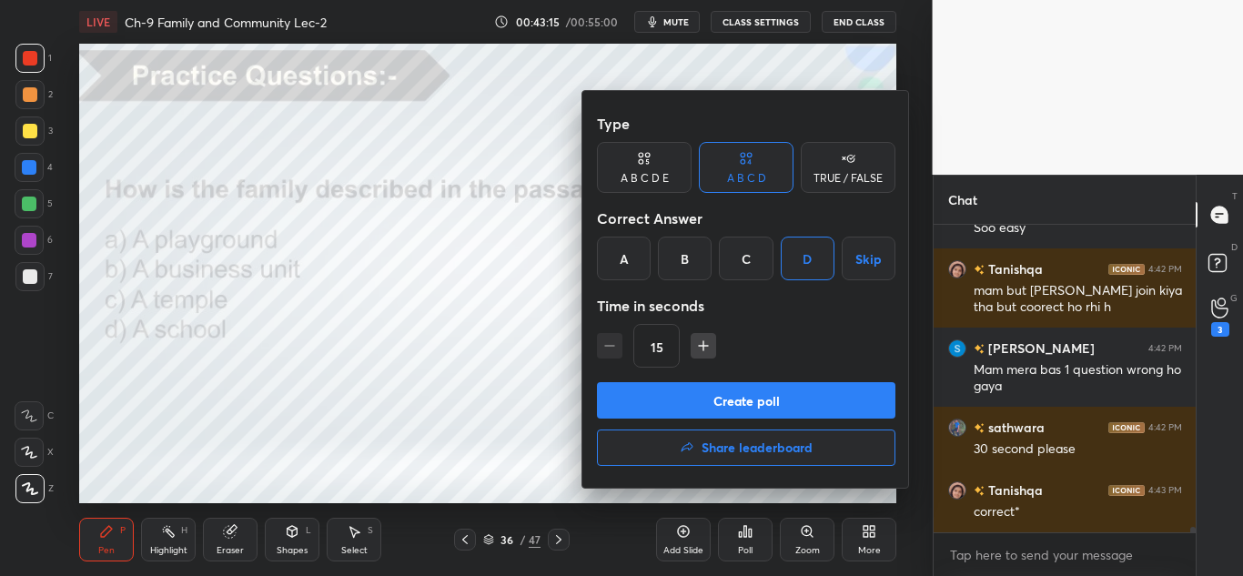
click at [724, 380] on div "Type A B C D E A B C D TRUE / FALSE Correct Answer A B C D Skip Time in seconds…" at bounding box center [746, 244] width 299 height 277
click at [723, 389] on button "Create poll" at bounding box center [746, 400] width 299 height 36
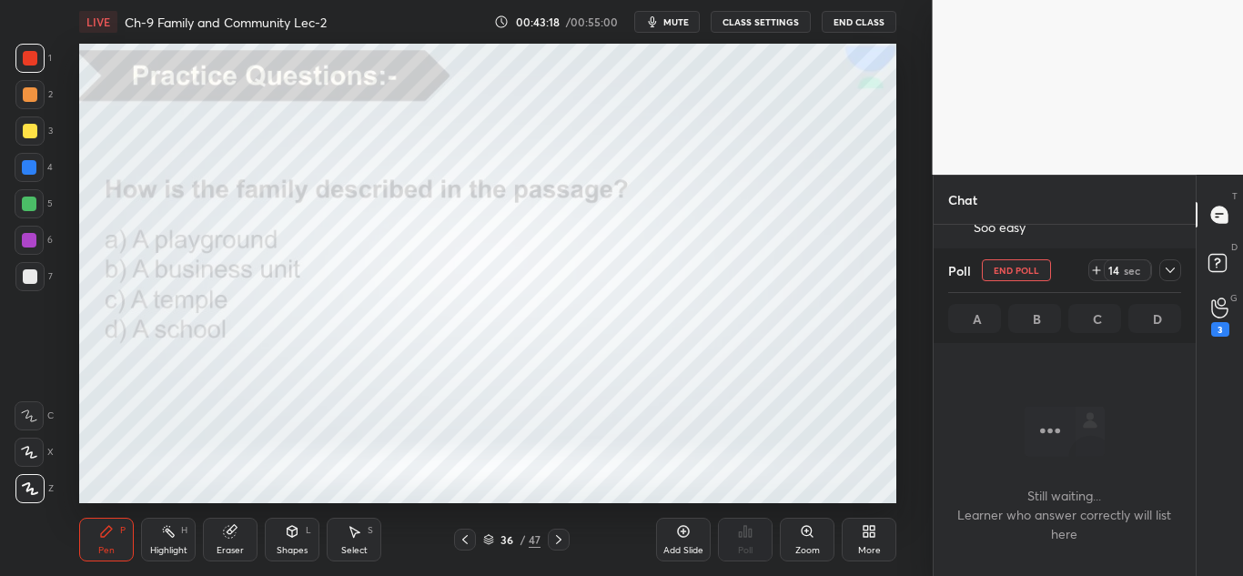
click at [1170, 272] on icon at bounding box center [1170, 270] width 9 height 5
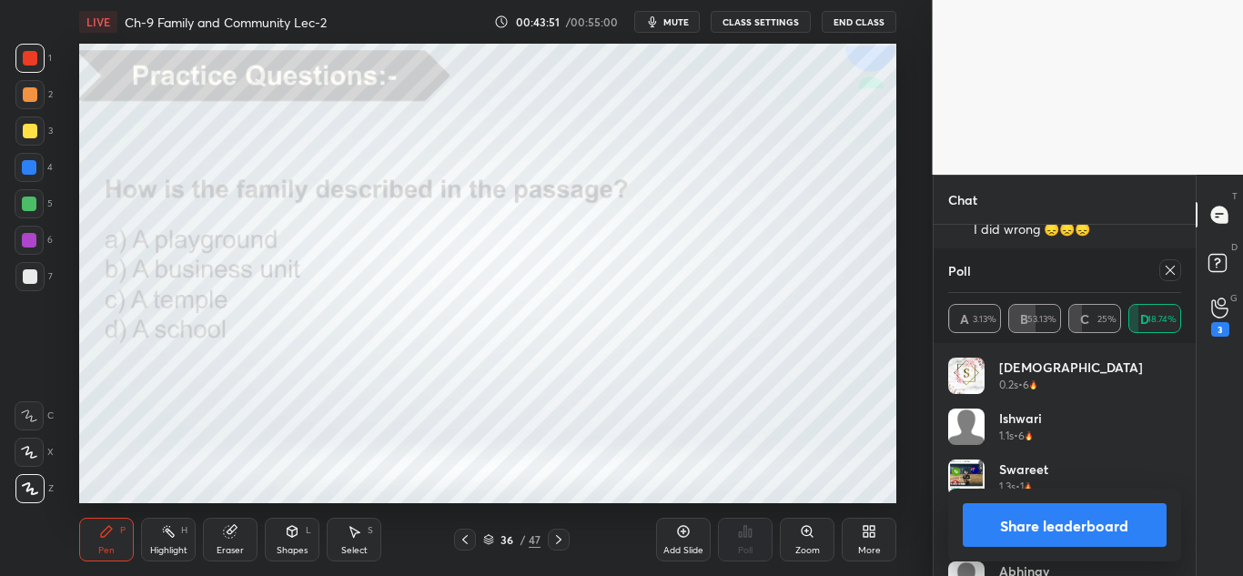
click at [1173, 270] on icon at bounding box center [1170, 270] width 15 height 15
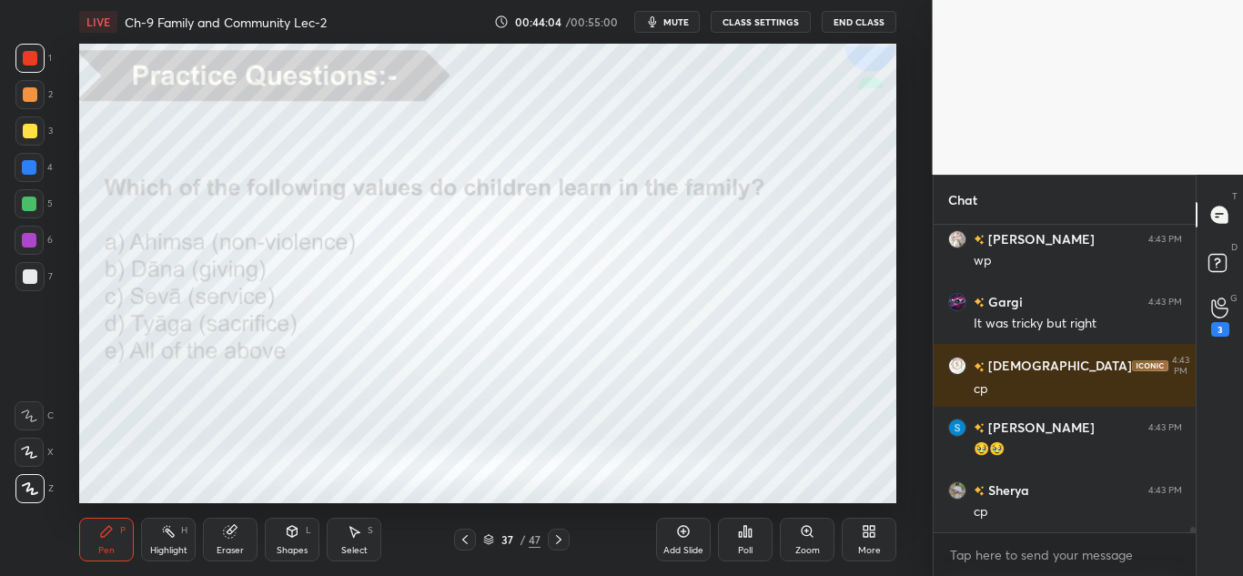
click at [734, 519] on div "Poll" at bounding box center [745, 540] width 55 height 44
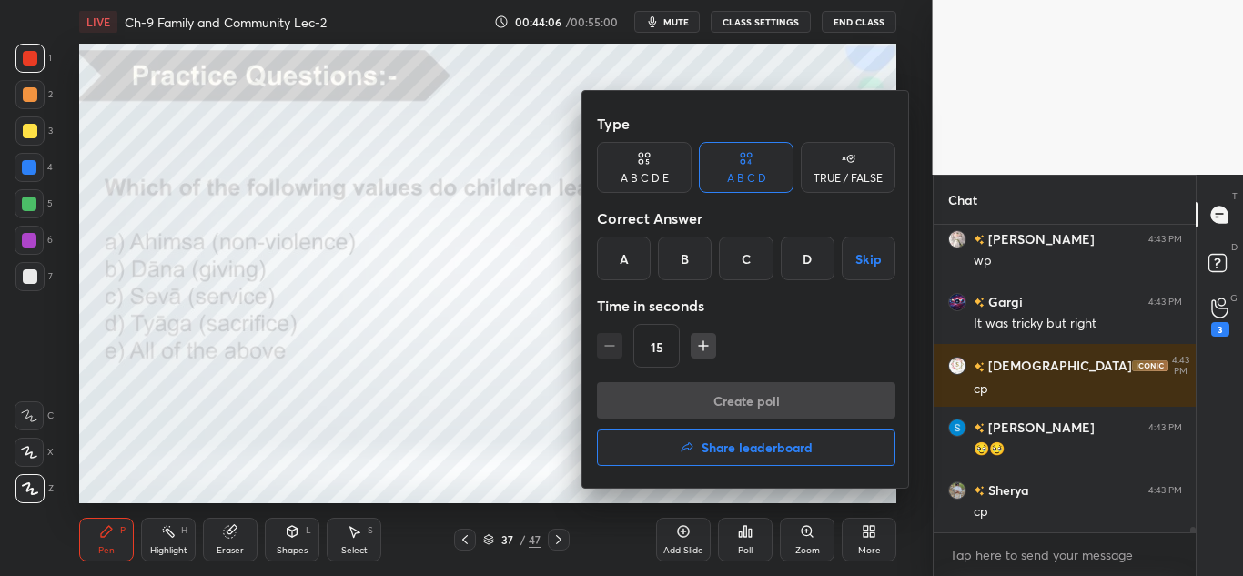
click at [648, 170] on div "A B C D E" at bounding box center [644, 167] width 95 height 51
click at [816, 247] on div "E" at bounding box center [823, 259] width 44 height 44
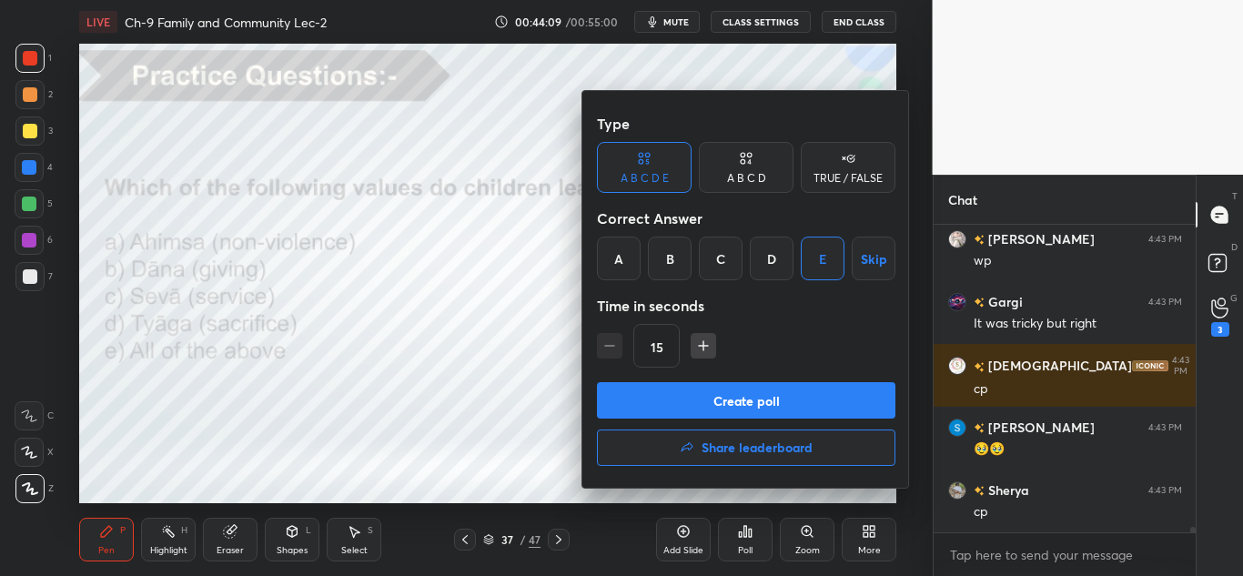
click at [743, 397] on button "Create poll" at bounding box center [746, 400] width 299 height 36
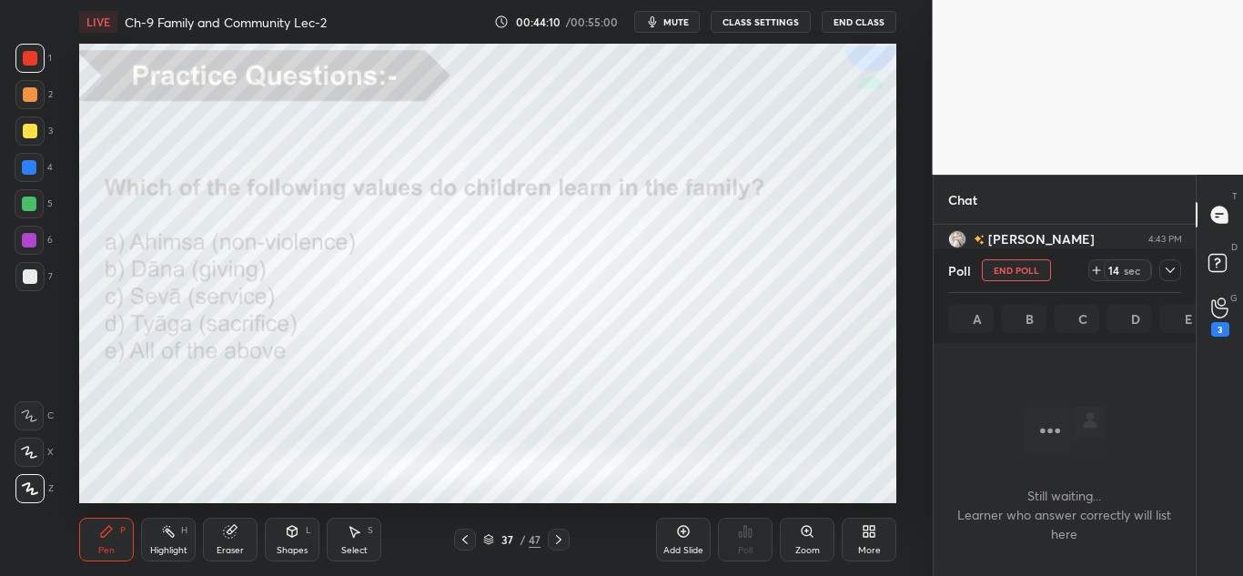
click at [1171, 265] on icon at bounding box center [1170, 270] width 15 height 15
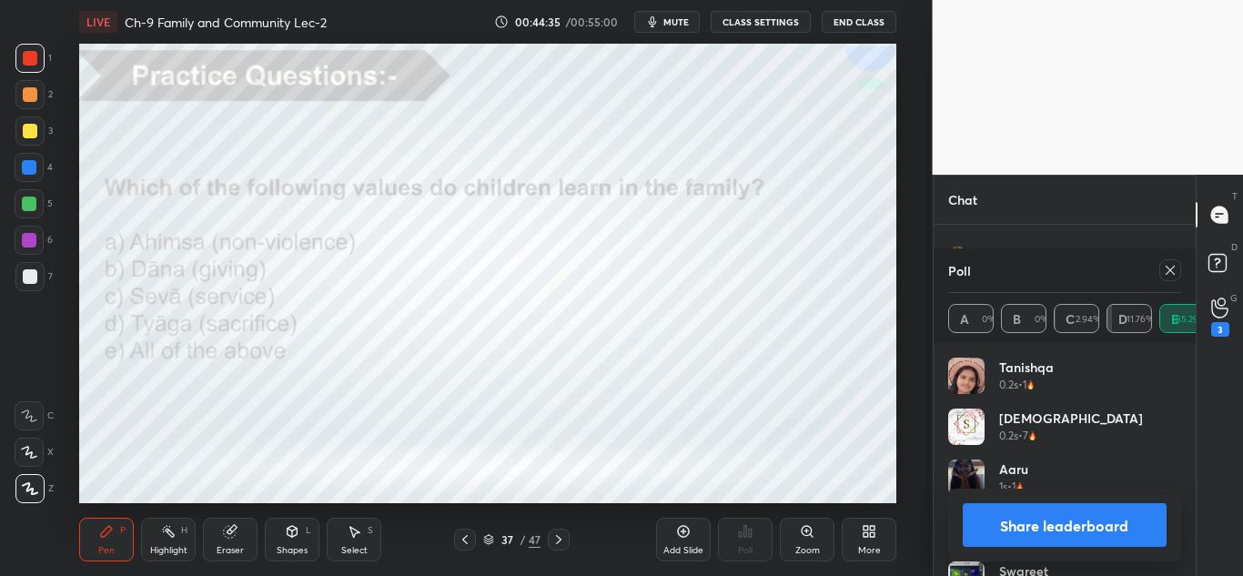
click at [1169, 271] on icon at bounding box center [1170, 270] width 9 height 9
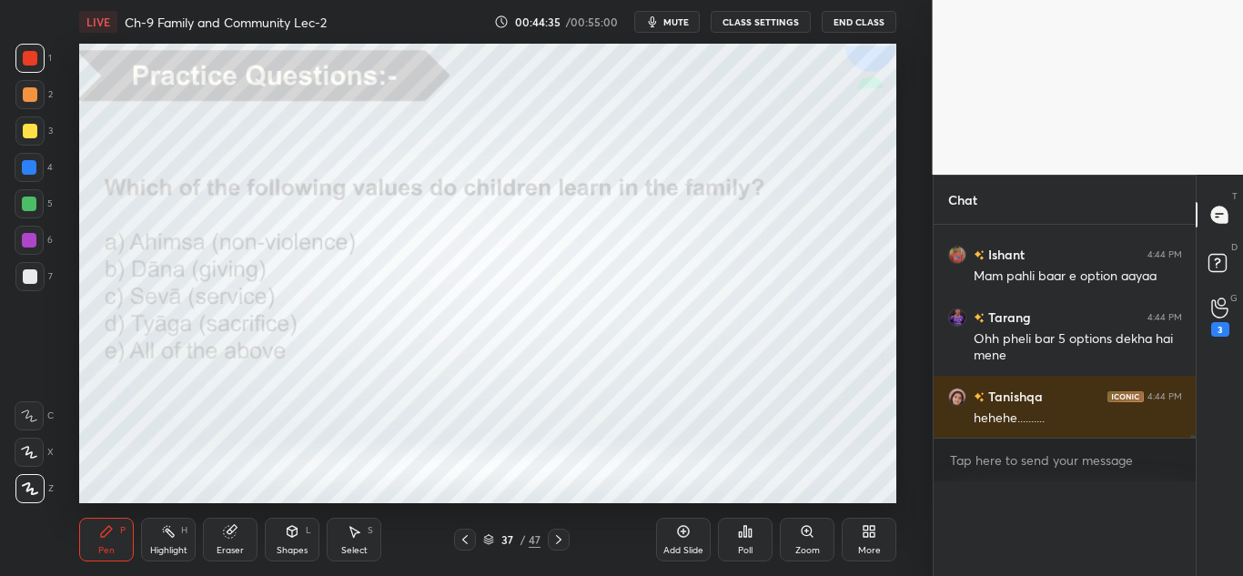
scroll to position [1, 6]
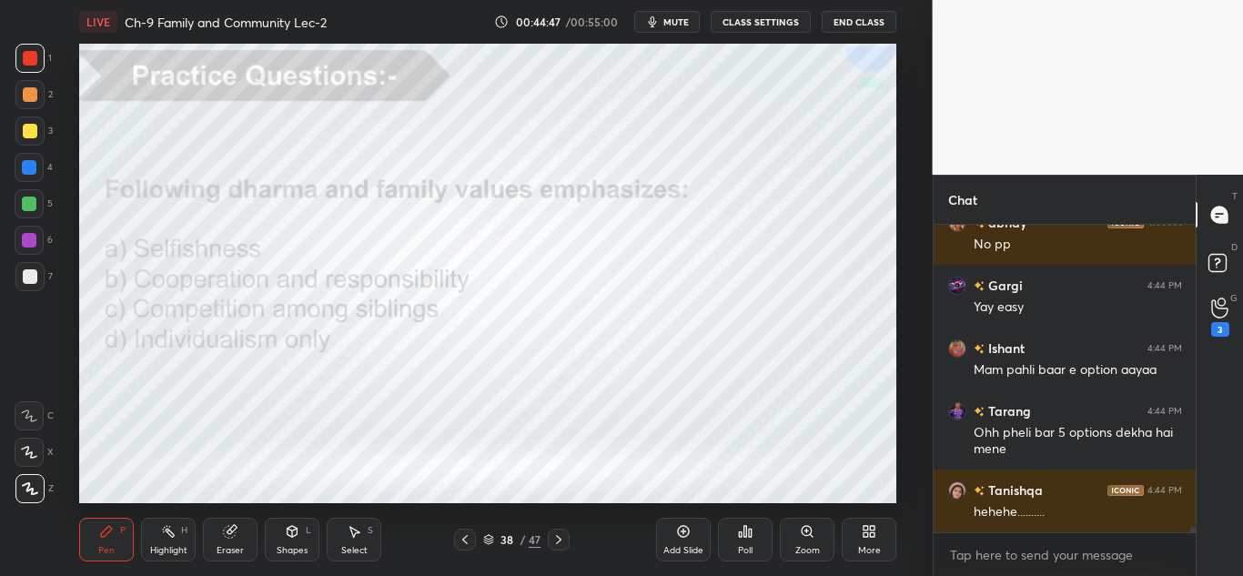
click at [748, 531] on icon at bounding box center [745, 531] width 15 height 15
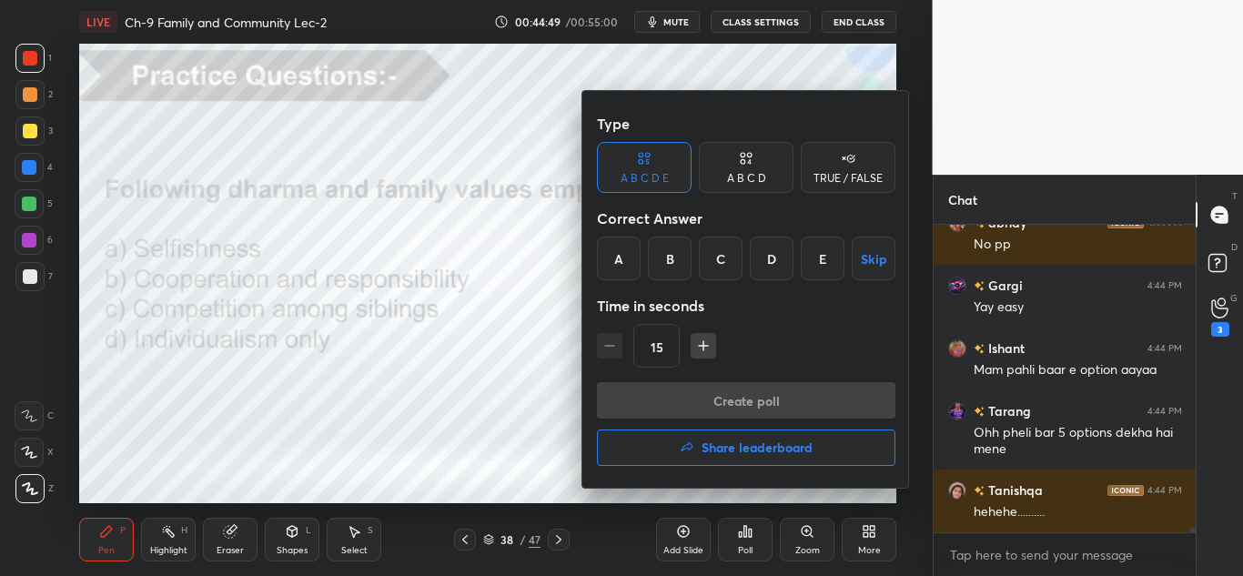
click at [672, 254] on div "B" at bounding box center [670, 259] width 44 height 44
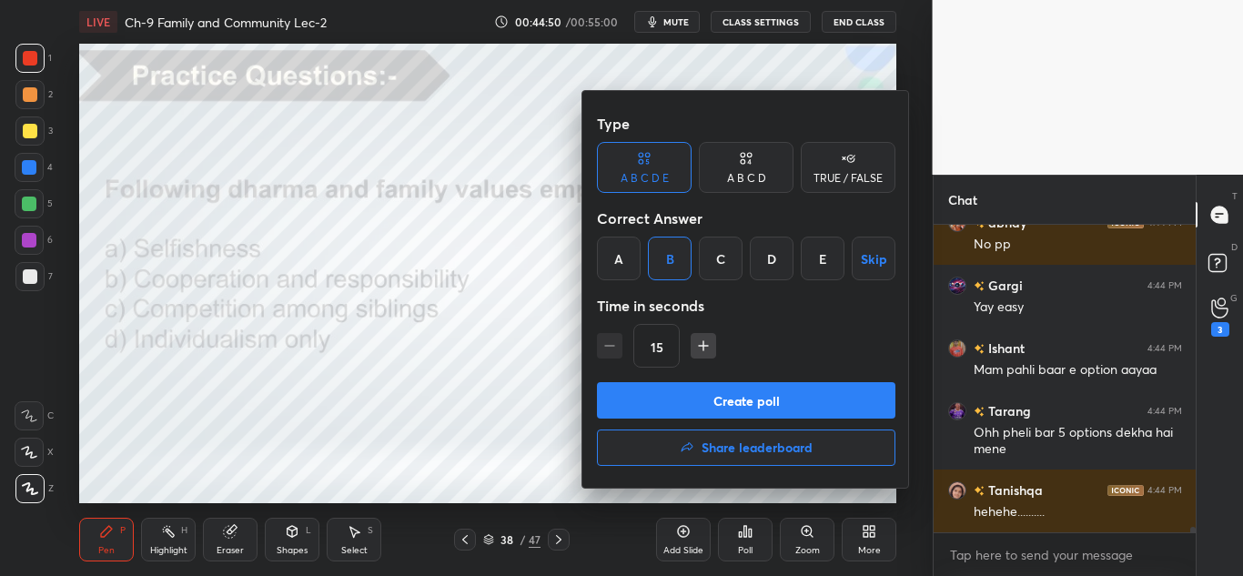
click at [683, 388] on button "Create poll" at bounding box center [746, 400] width 299 height 36
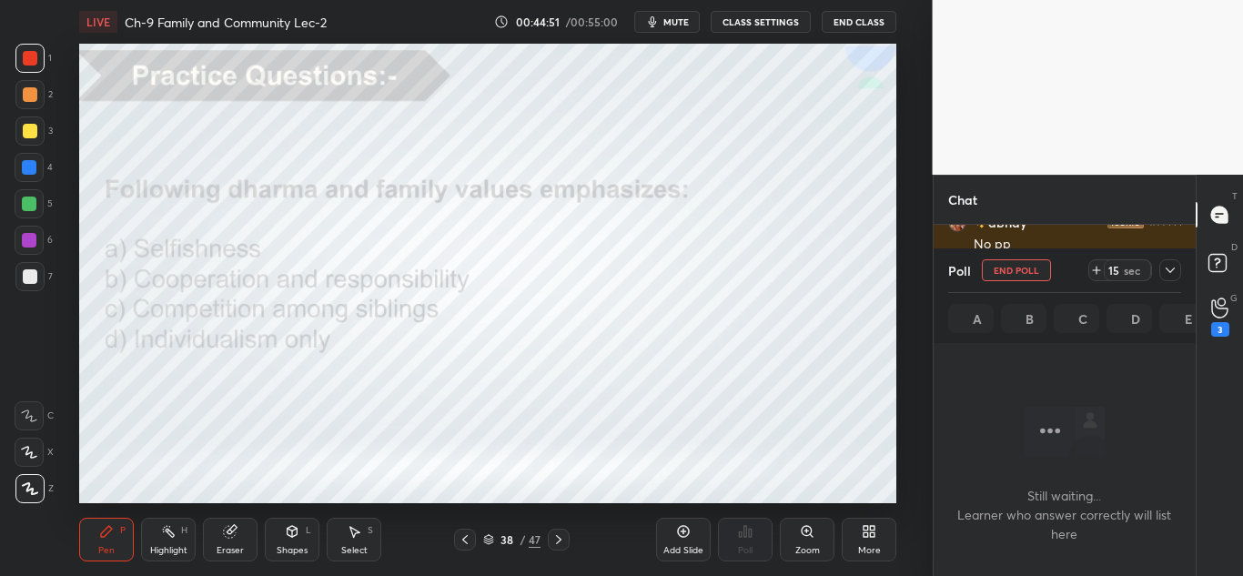
scroll to position [261, 257]
click at [1166, 274] on icon at bounding box center [1170, 270] width 15 height 15
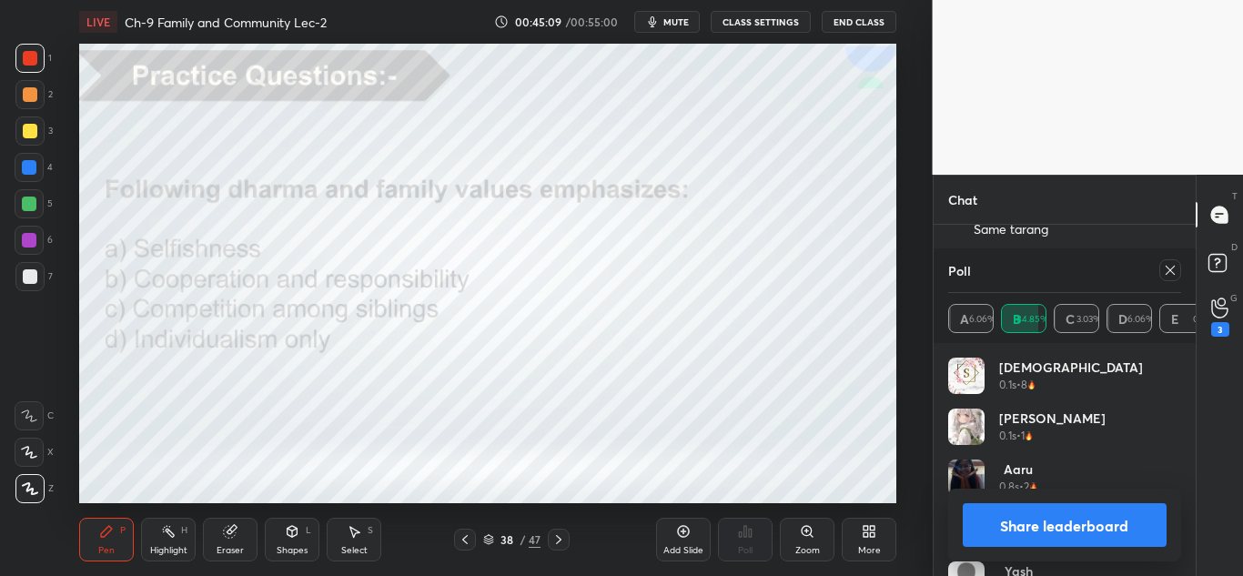
scroll to position [18230, 0]
click at [1169, 270] on icon at bounding box center [1170, 270] width 15 height 15
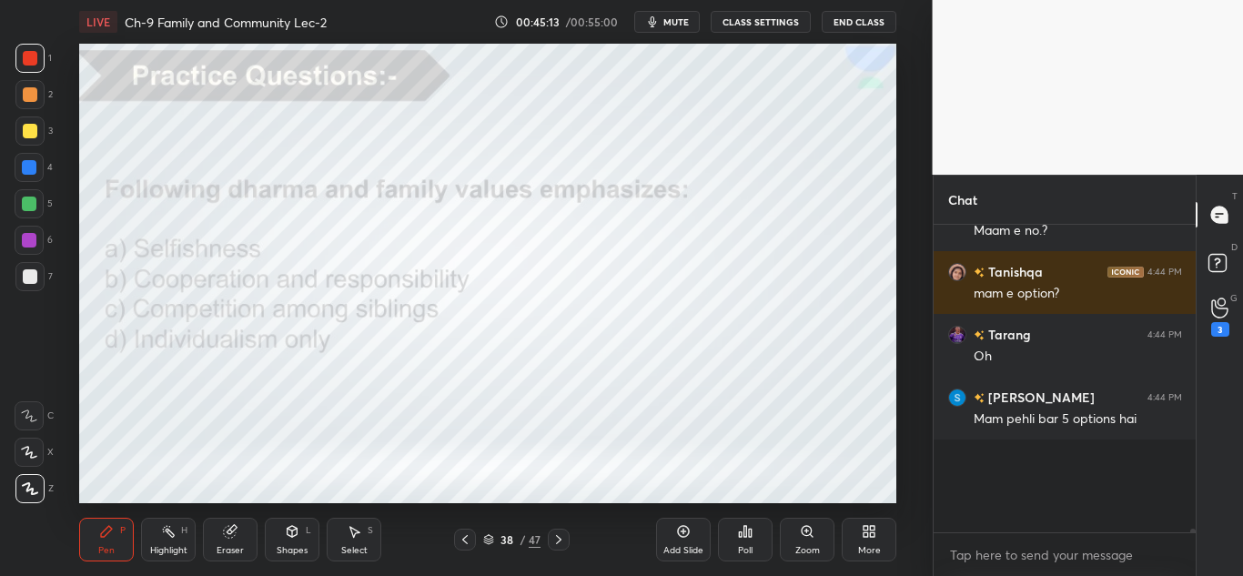
scroll to position [6, 6]
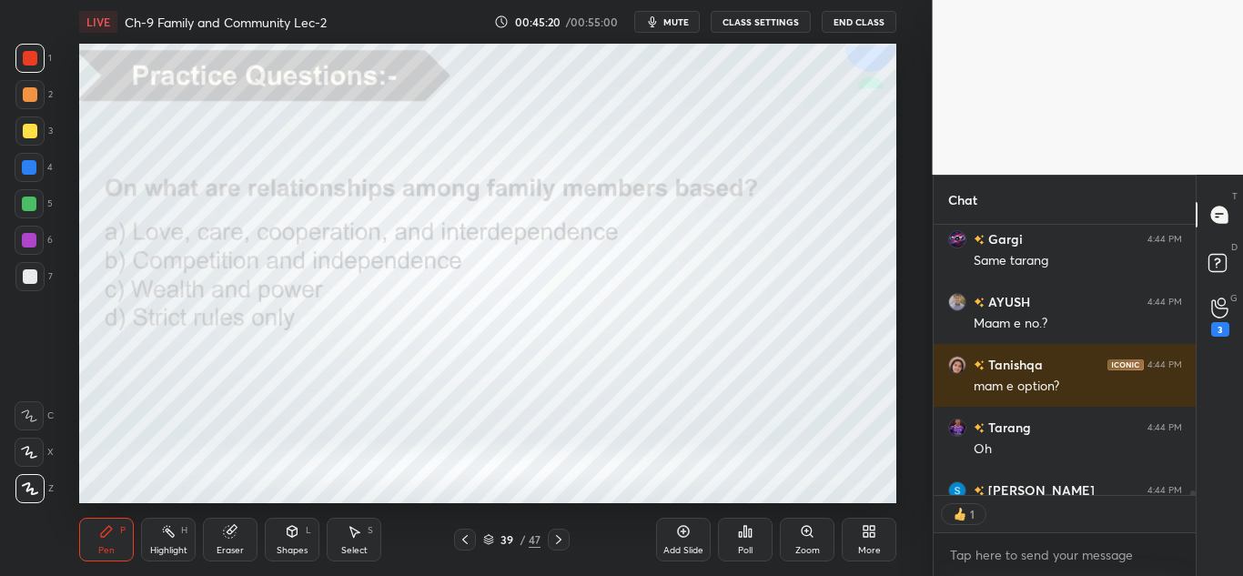
click at [744, 541] on div "Poll" at bounding box center [745, 540] width 55 height 44
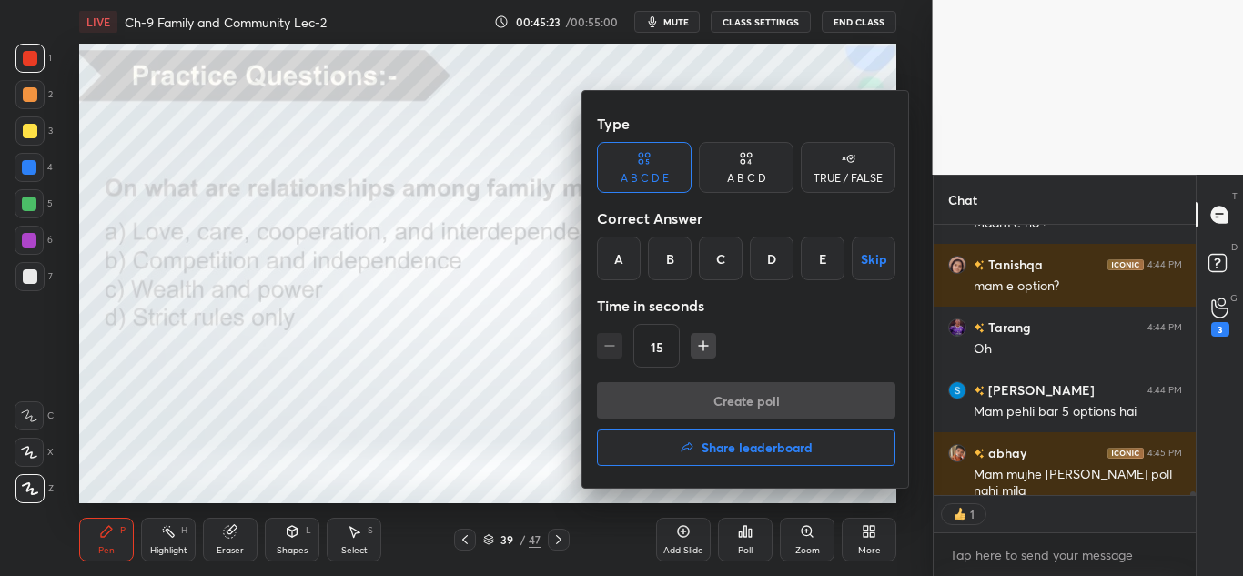
click at [759, 163] on div "A B C D" at bounding box center [746, 167] width 95 height 51
click at [621, 250] on div "A" at bounding box center [624, 259] width 54 height 44
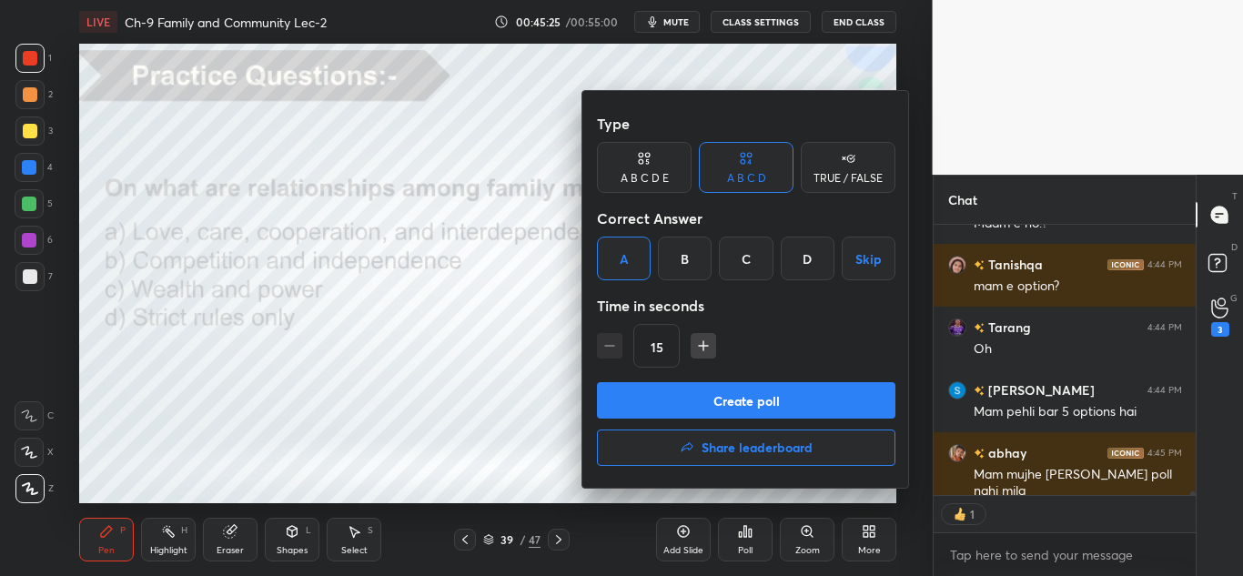
click at [608, 387] on button "Create poll" at bounding box center [746, 400] width 299 height 36
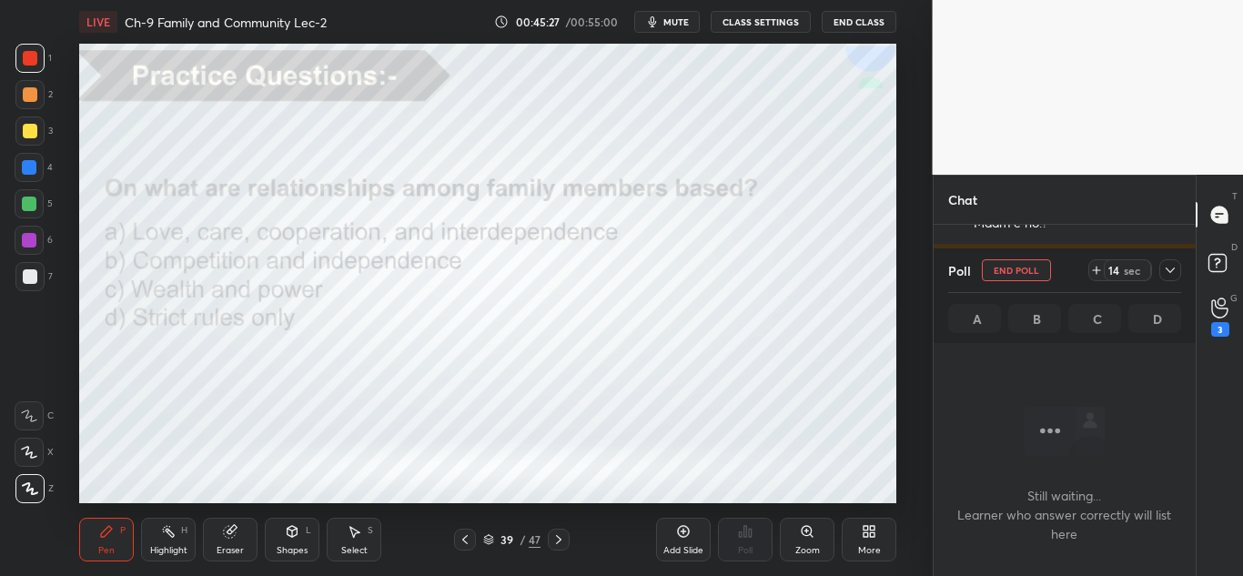
click at [1161, 278] on div at bounding box center [1170, 270] width 22 height 22
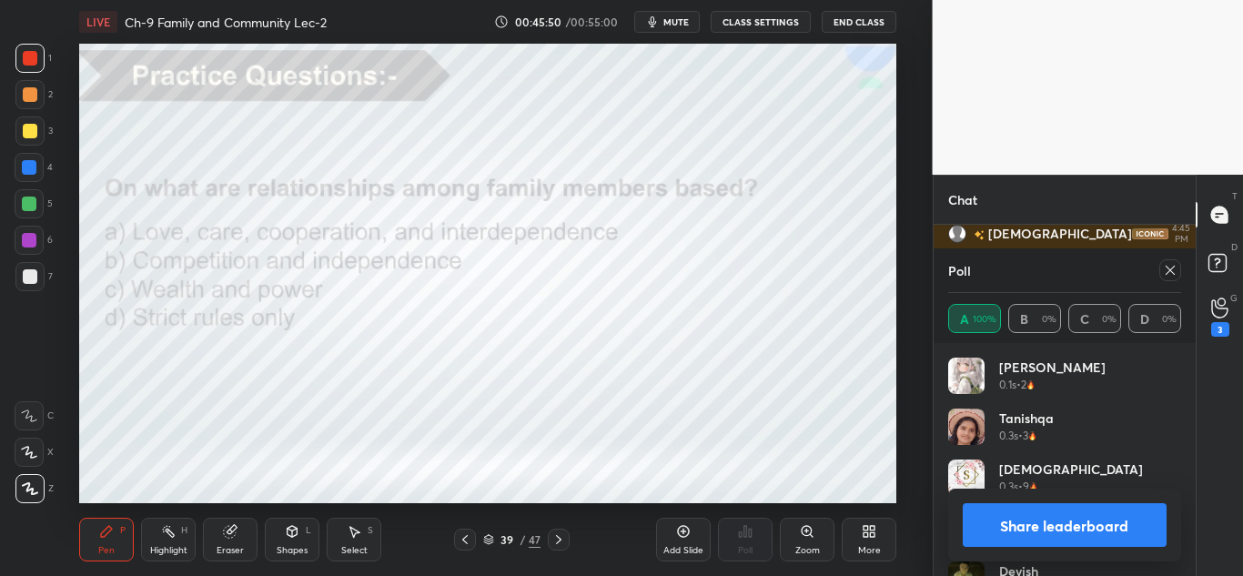
click at [1169, 264] on icon at bounding box center [1170, 270] width 15 height 15
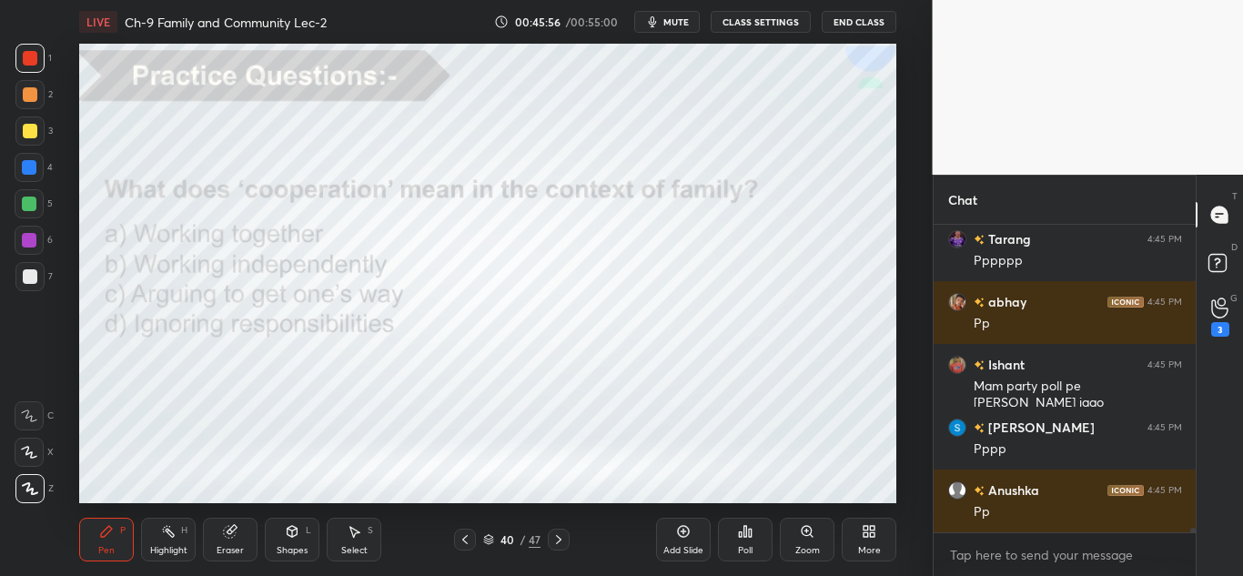
click at [740, 536] on icon at bounding box center [740, 534] width 3 height 5
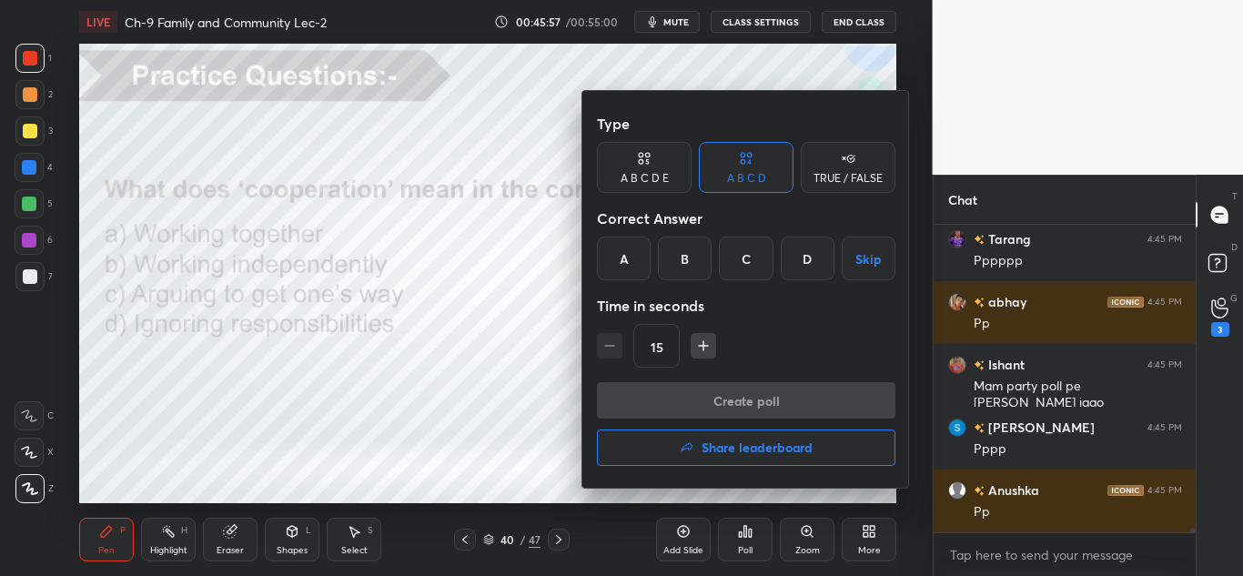
click at [626, 268] on div "A" at bounding box center [624, 259] width 54 height 44
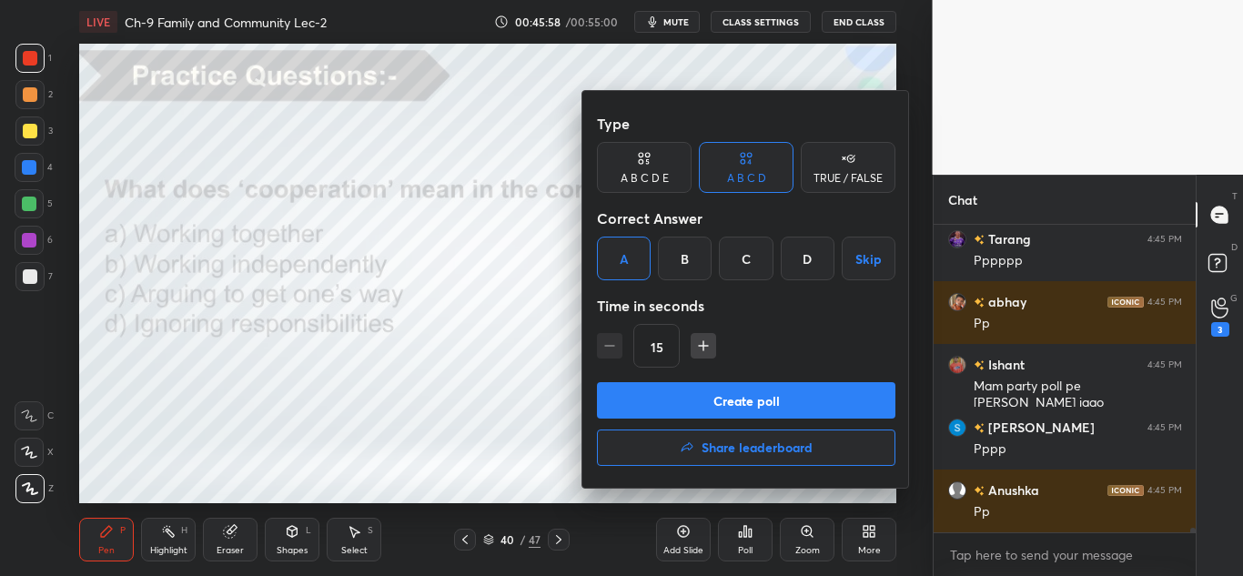
click at [659, 388] on button "Create poll" at bounding box center [746, 400] width 299 height 36
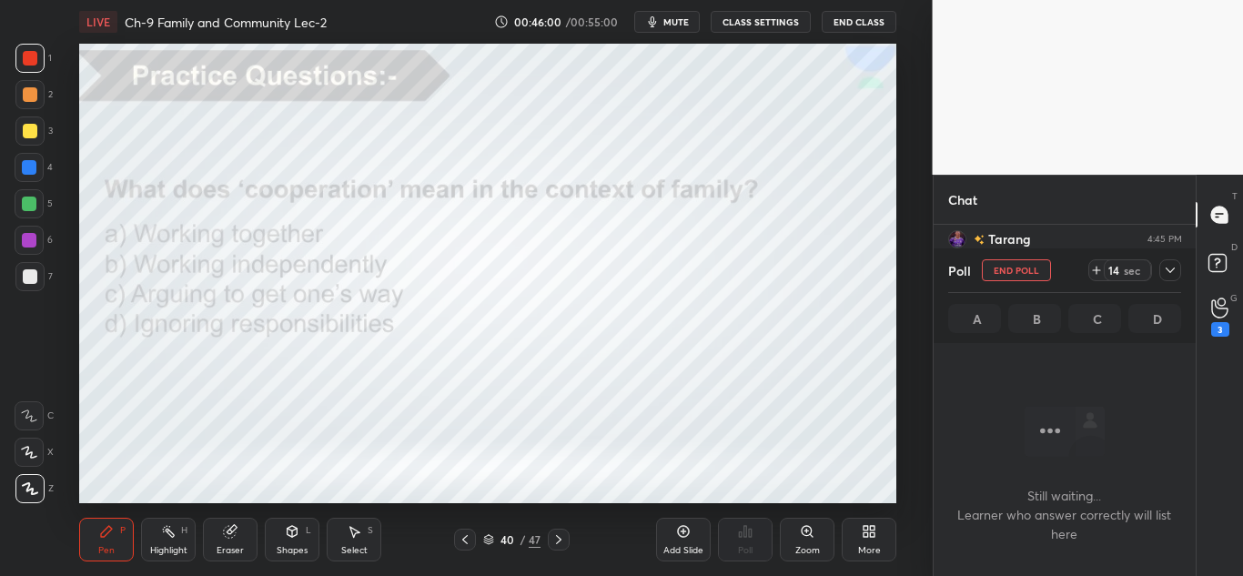
click at [1169, 271] on icon at bounding box center [1170, 270] width 9 height 5
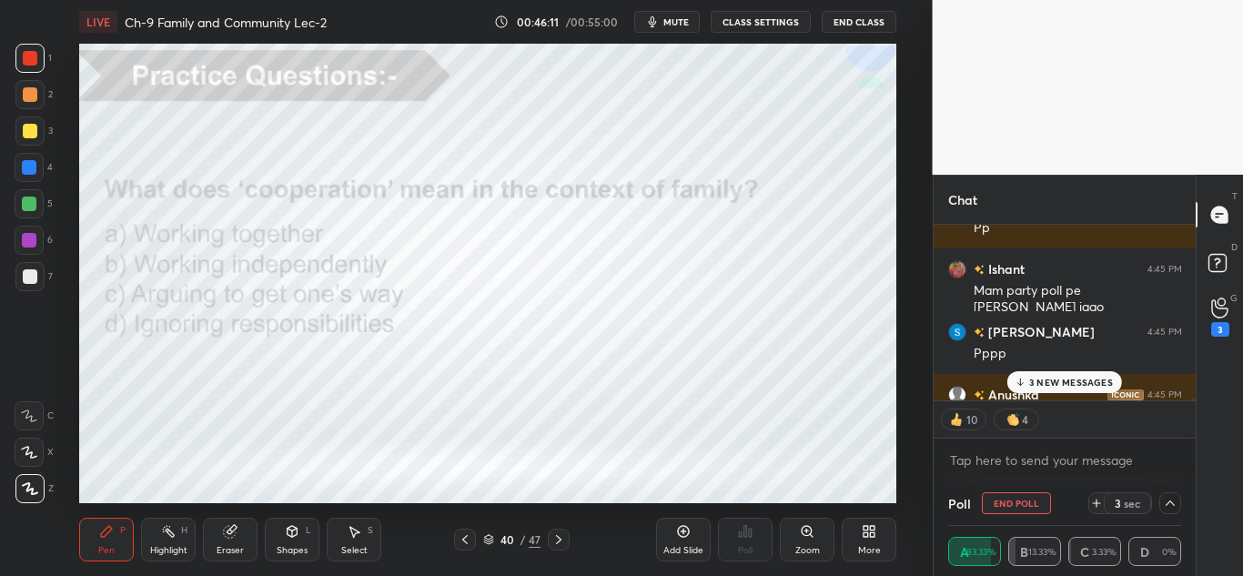
click at [1052, 372] on div "3 NEW MESSAGES" at bounding box center [1064, 382] width 115 height 22
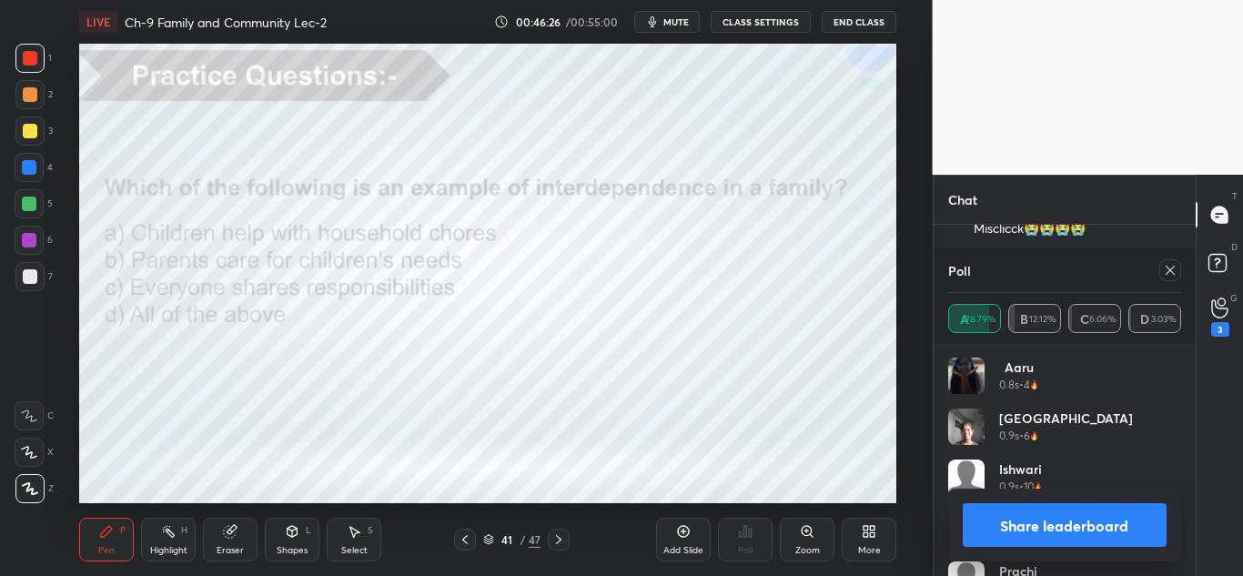
click at [1164, 262] on div at bounding box center [1170, 270] width 22 height 22
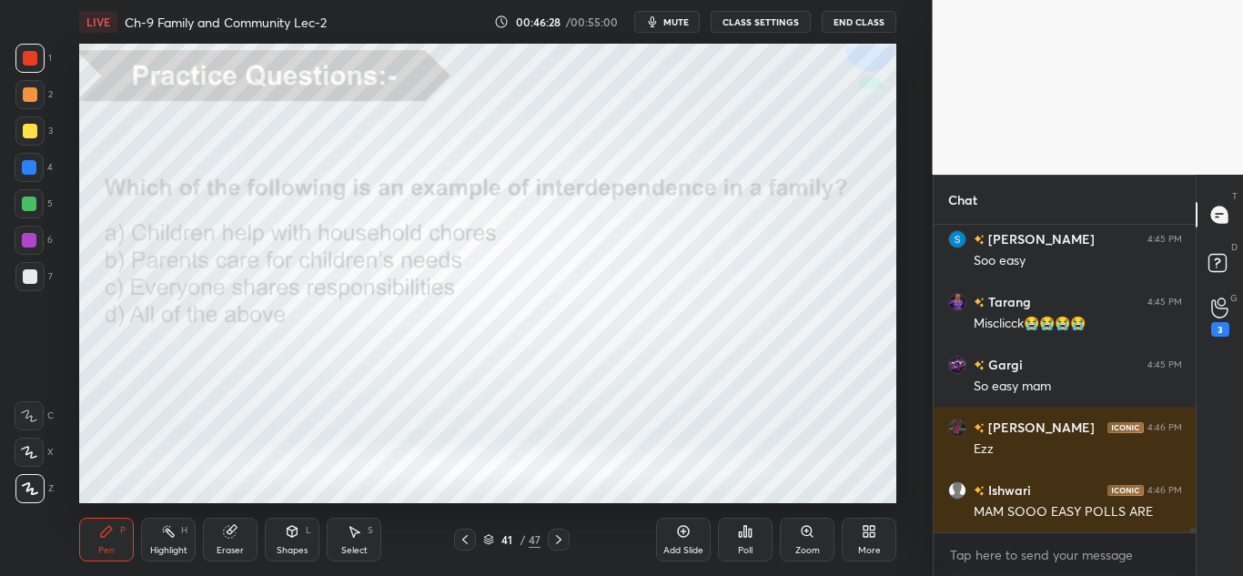
click at [732, 533] on div "Poll" at bounding box center [745, 540] width 55 height 44
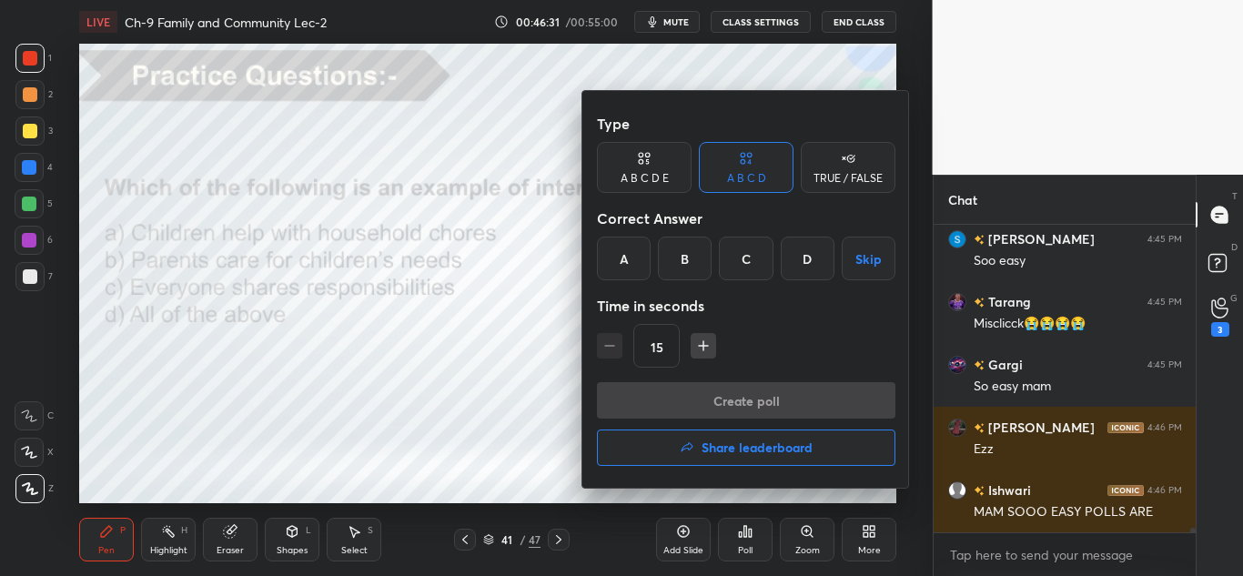
click at [749, 248] on div "C" at bounding box center [746, 259] width 54 height 44
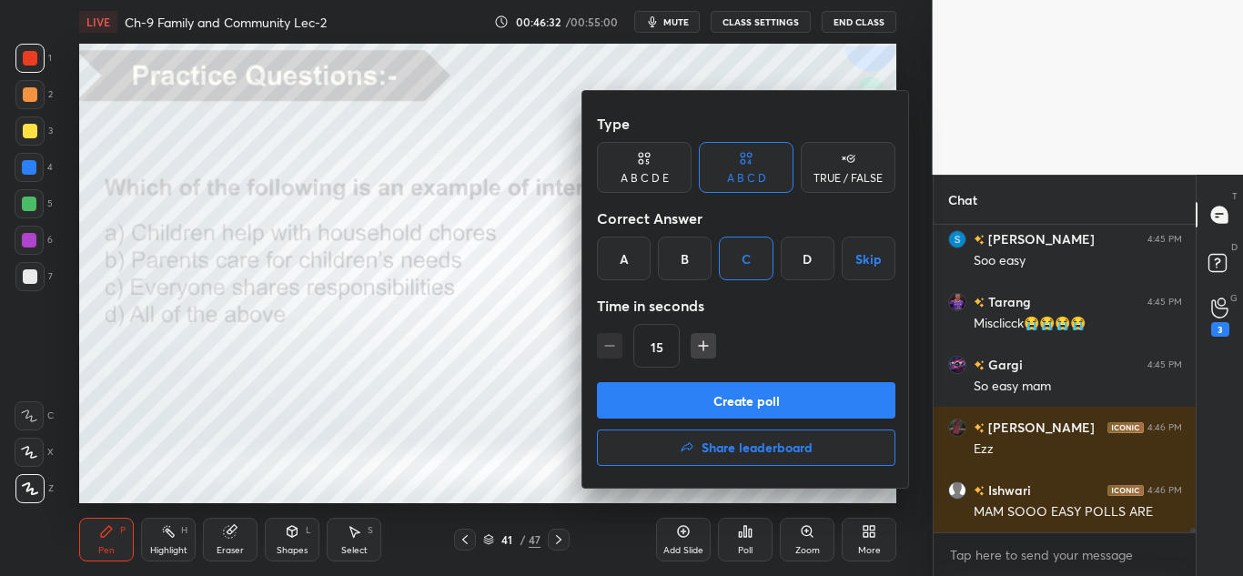
click at [792, 248] on div "D" at bounding box center [808, 259] width 54 height 44
click at [735, 393] on button "Create poll" at bounding box center [746, 400] width 299 height 36
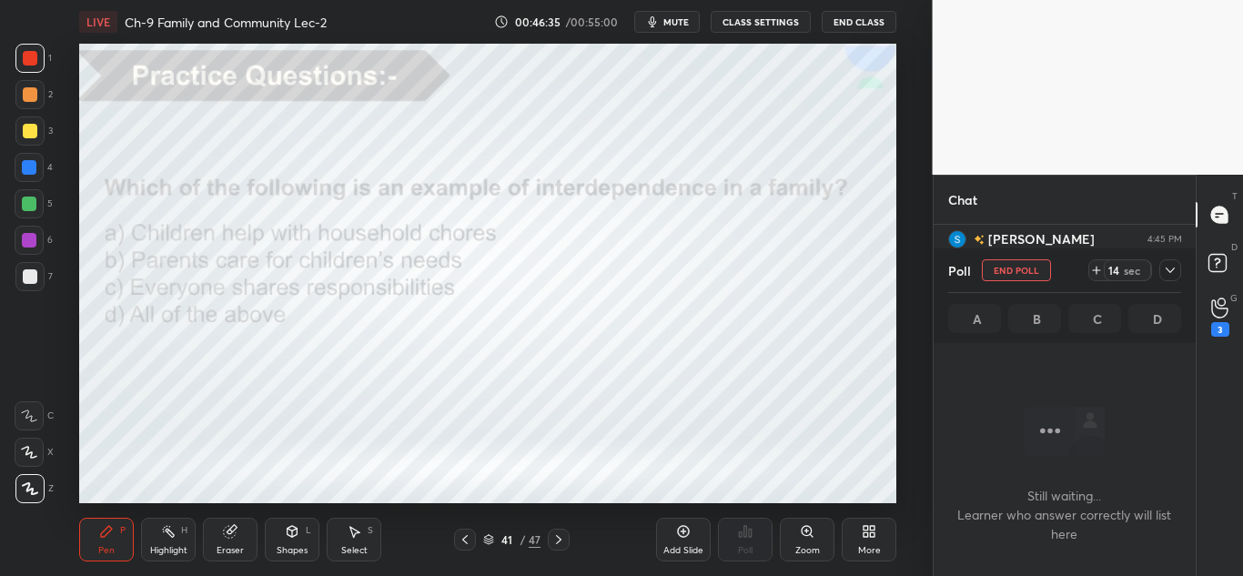
click at [1164, 263] on icon at bounding box center [1170, 270] width 15 height 15
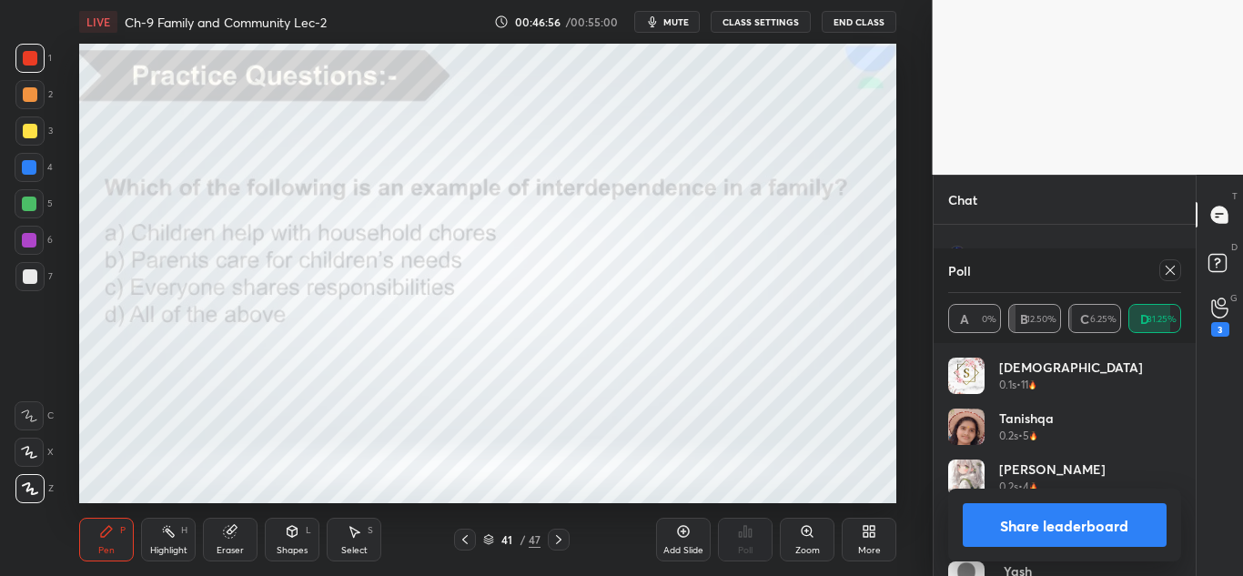
click at [1175, 268] on icon at bounding box center [1170, 270] width 15 height 15
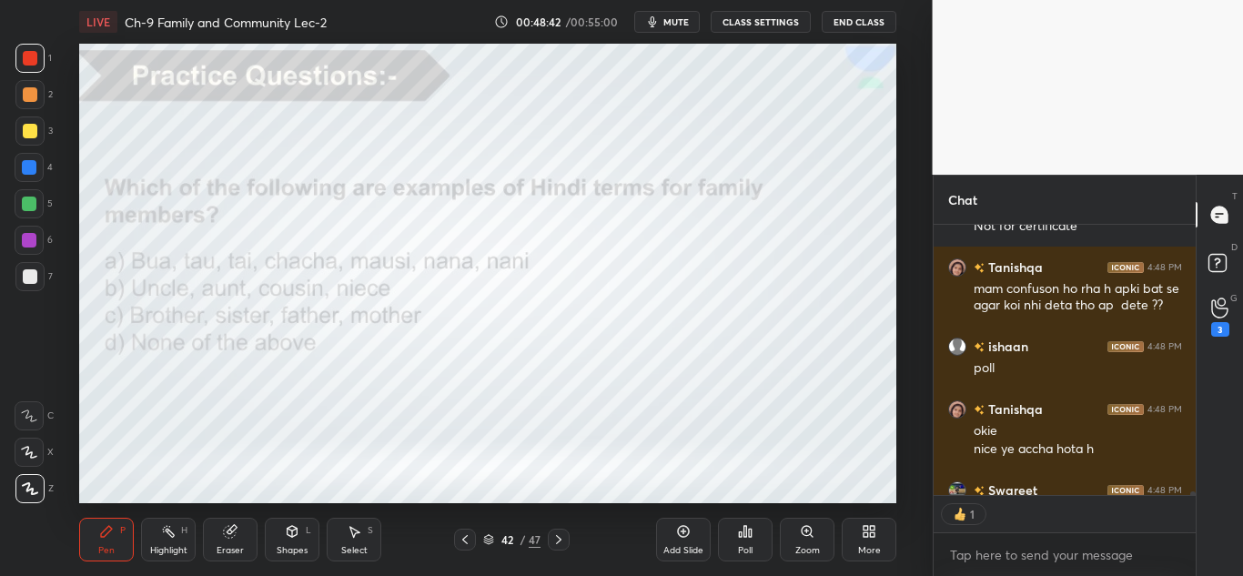
scroll to position [265, 257]
click at [769, 544] on div "Poll" at bounding box center [745, 540] width 55 height 44
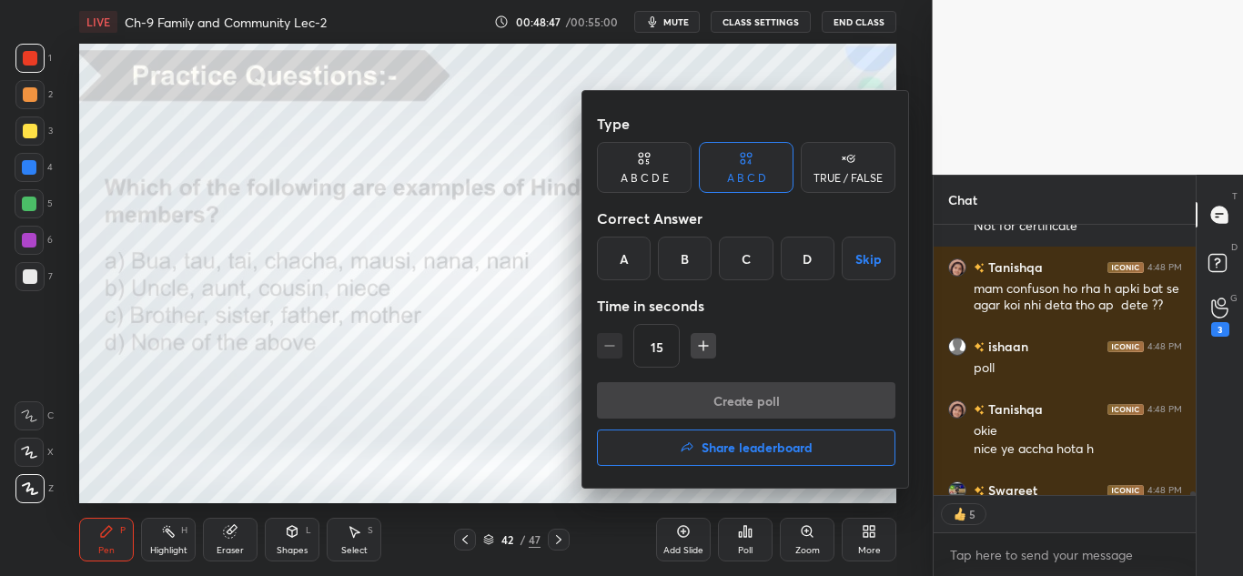
click at [641, 251] on div "A" at bounding box center [624, 259] width 54 height 44
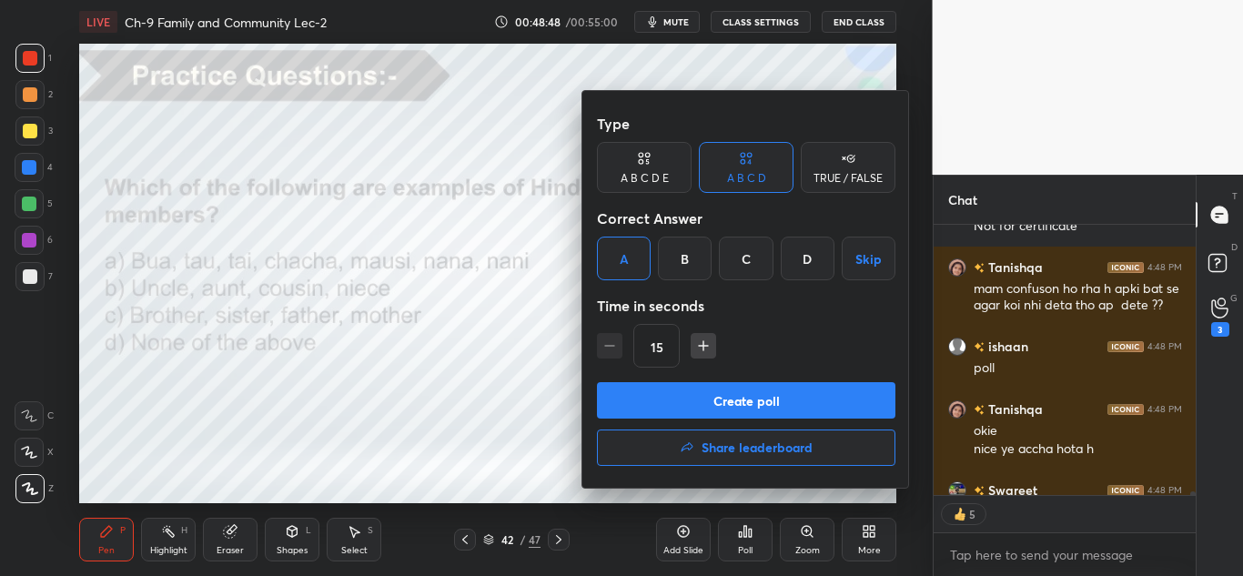
click at [662, 398] on button "Create poll" at bounding box center [746, 400] width 299 height 36
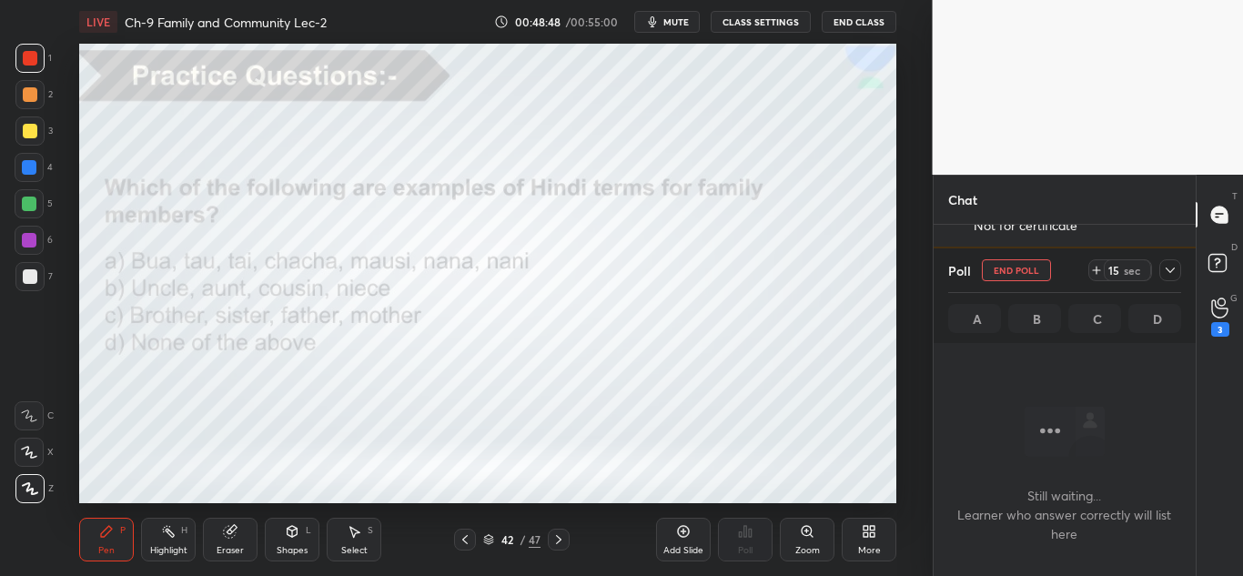
scroll to position [251, 257]
click at [1169, 272] on icon at bounding box center [1170, 270] width 15 height 15
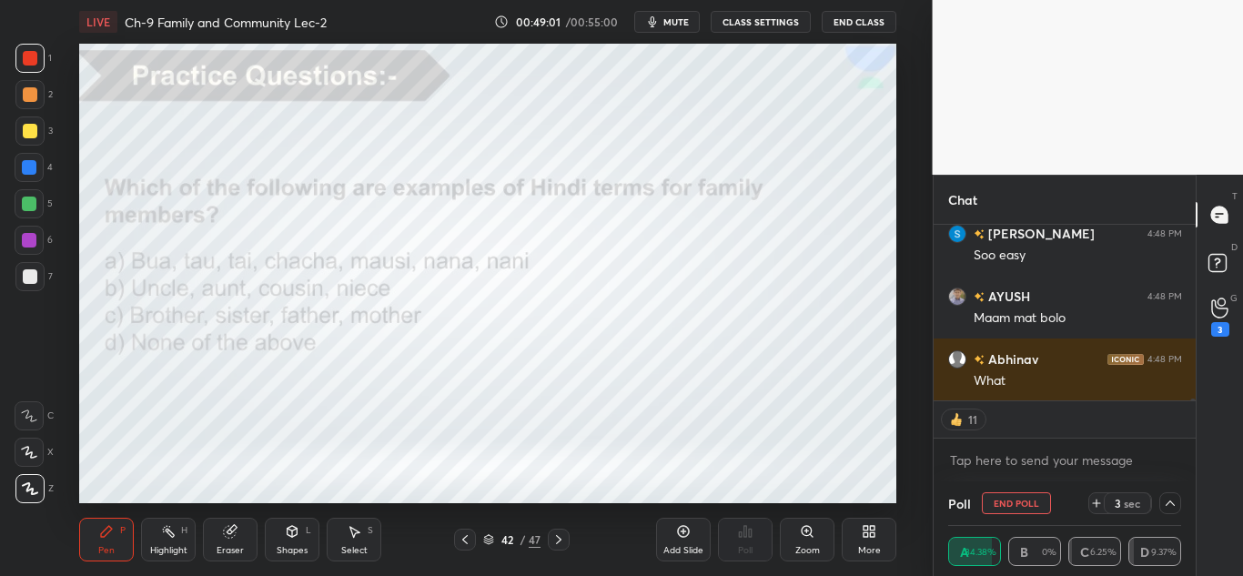
scroll to position [21479, 0]
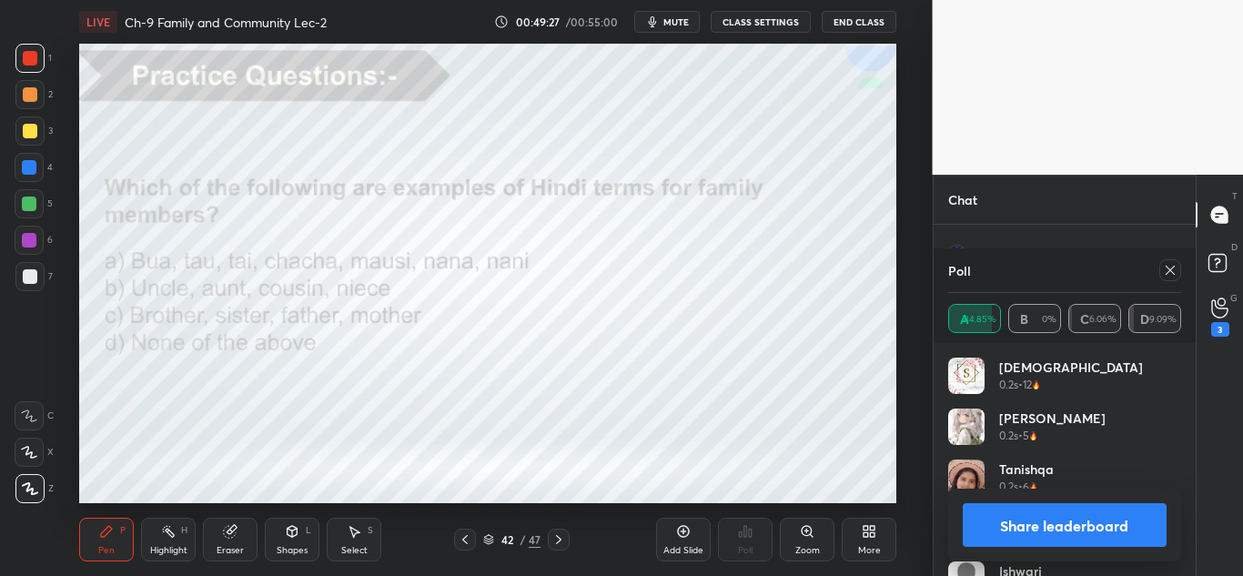
click at [1176, 266] on icon at bounding box center [1170, 270] width 15 height 15
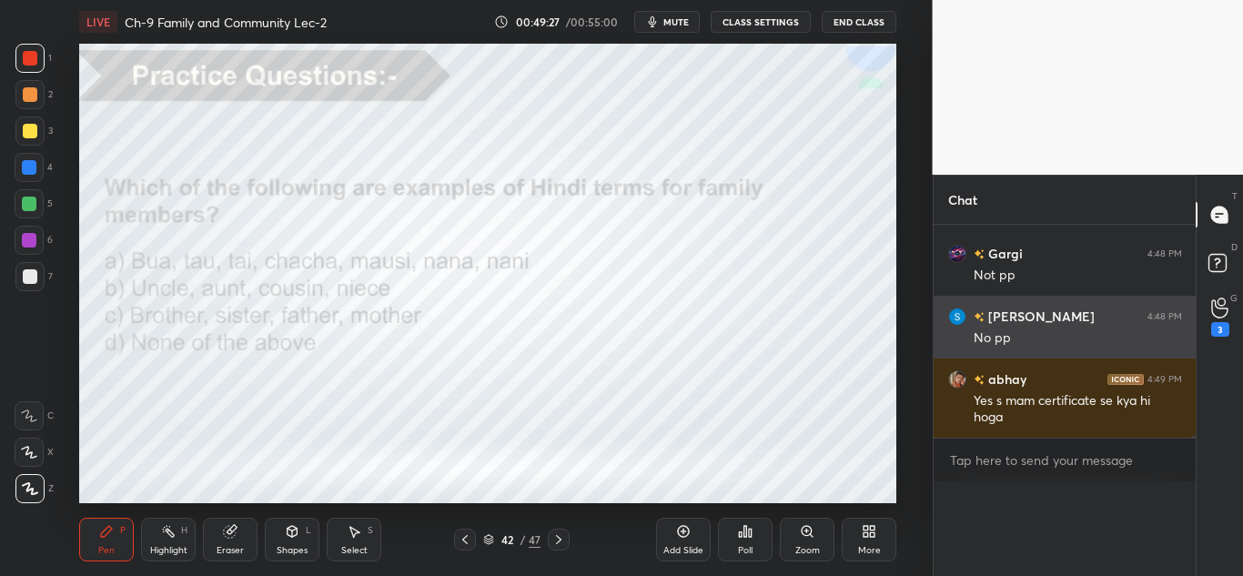
scroll to position [0, 0]
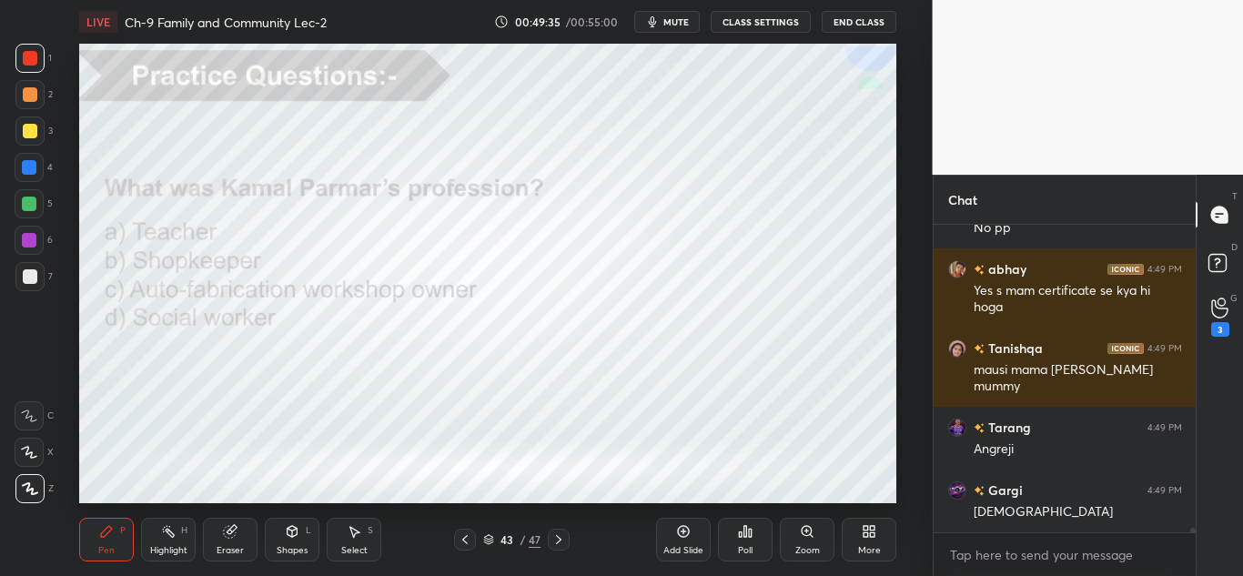
click at [749, 532] on icon at bounding box center [750, 533] width 3 height 8
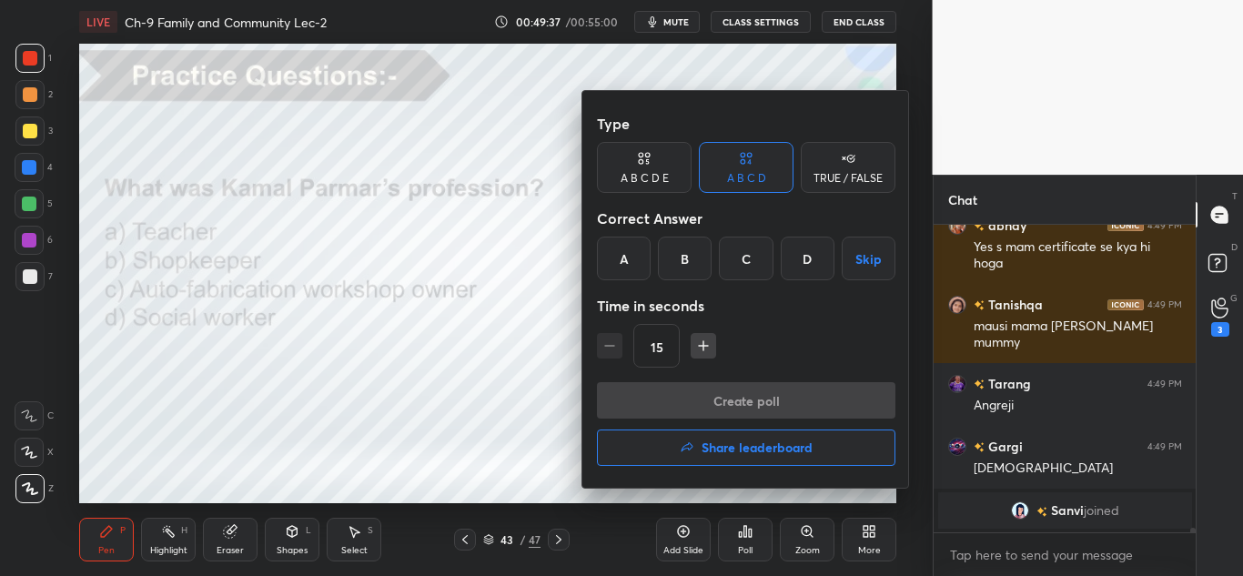
click at [739, 254] on div "C" at bounding box center [746, 259] width 54 height 44
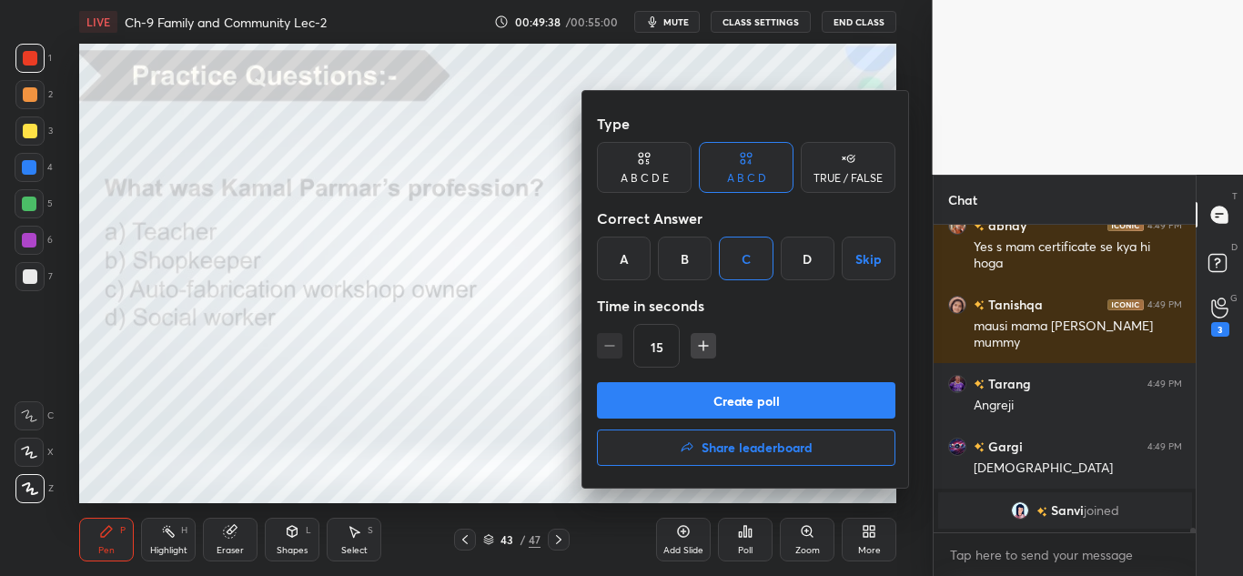
click at [674, 393] on button "Create poll" at bounding box center [746, 400] width 299 height 36
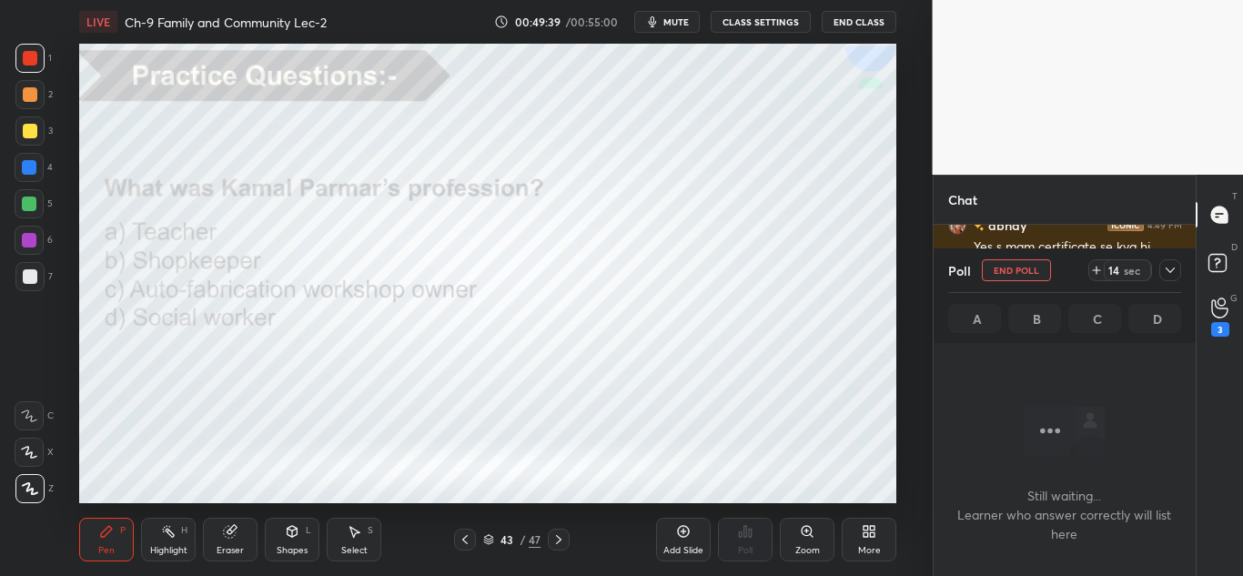
click at [1167, 266] on icon at bounding box center [1170, 270] width 15 height 15
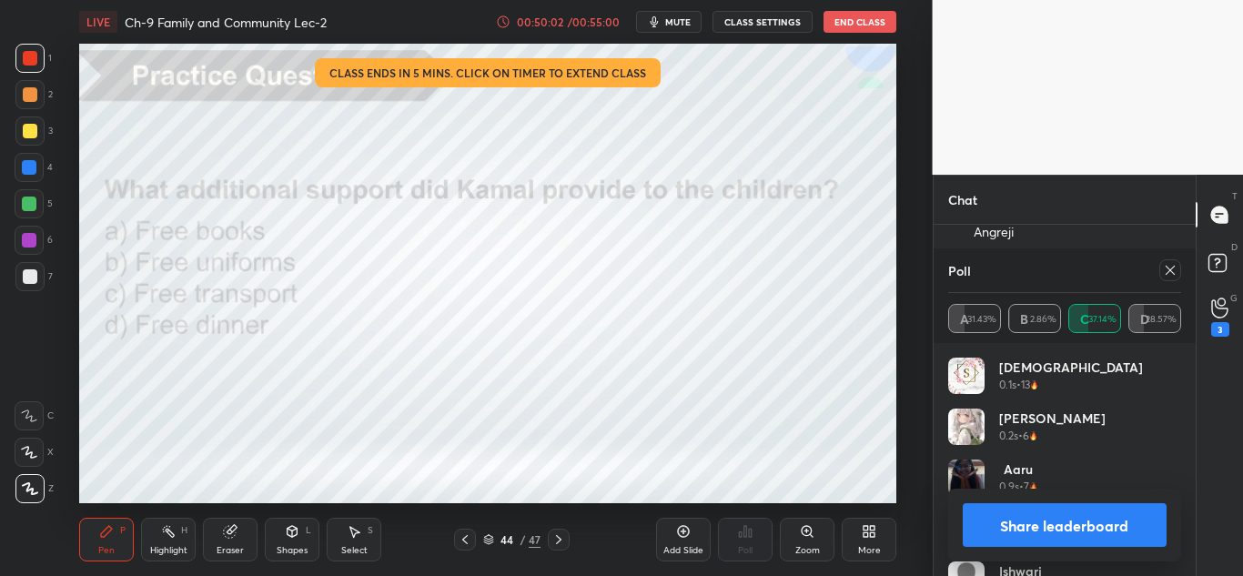
click at [1168, 268] on icon at bounding box center [1170, 270] width 9 height 9
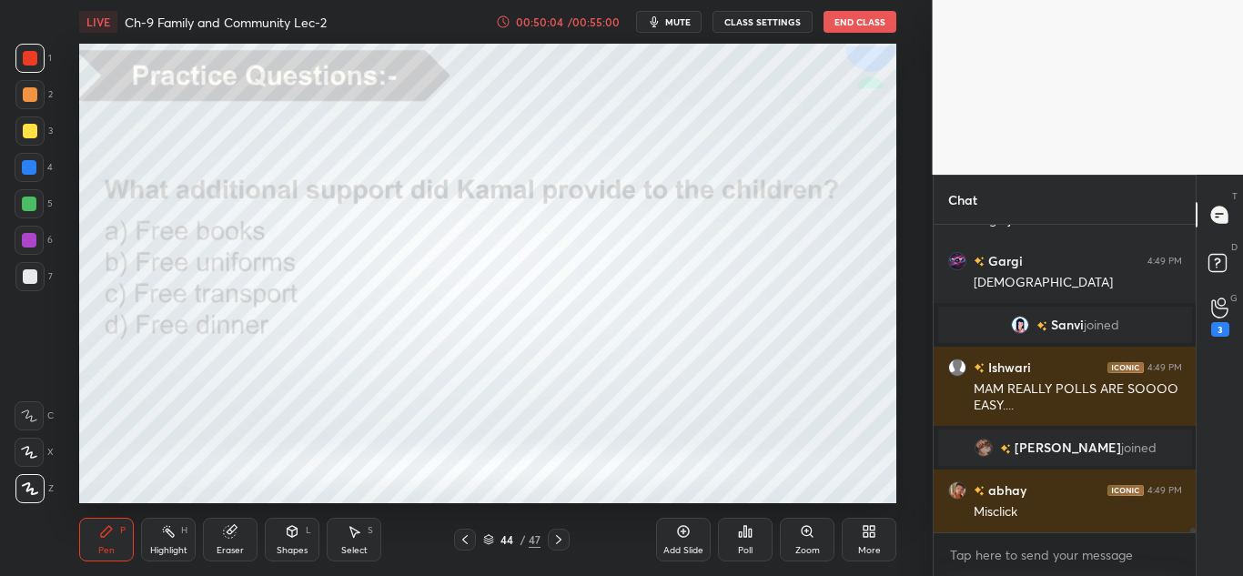
click at [747, 537] on icon at bounding box center [745, 531] width 3 height 11
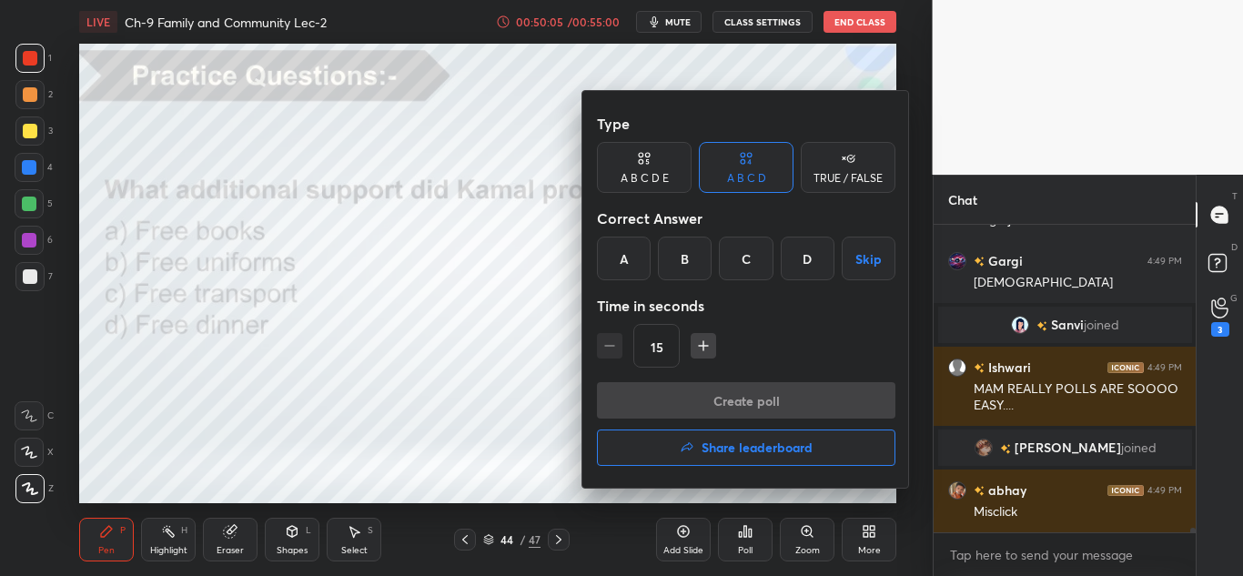
click at [792, 264] on div "D" at bounding box center [808, 259] width 54 height 44
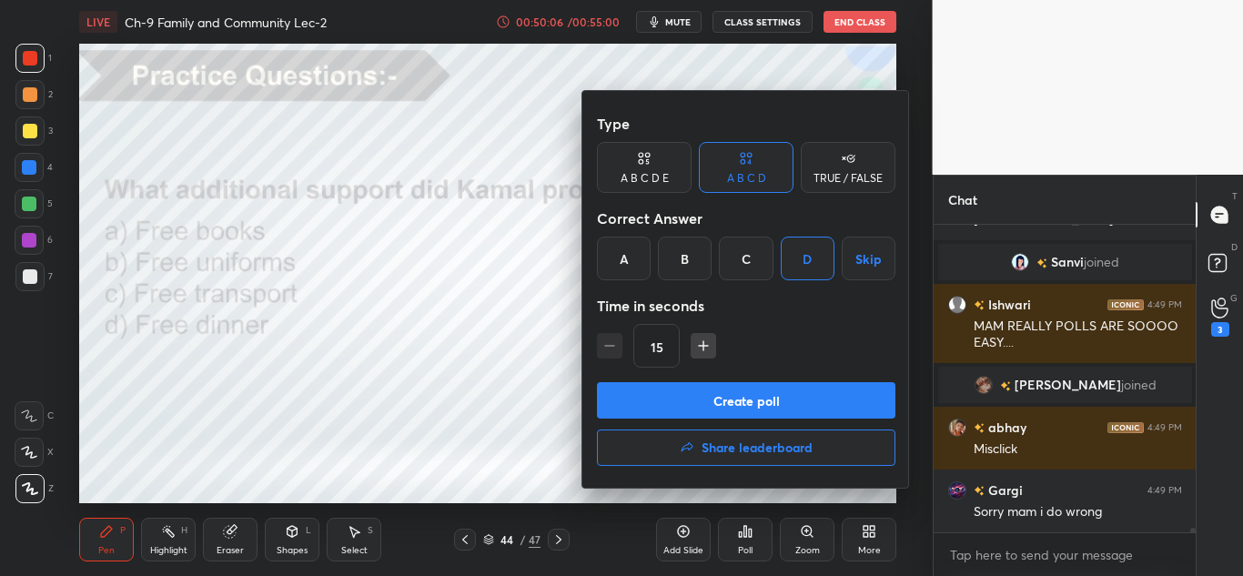
click at [716, 406] on button "Create poll" at bounding box center [746, 400] width 299 height 36
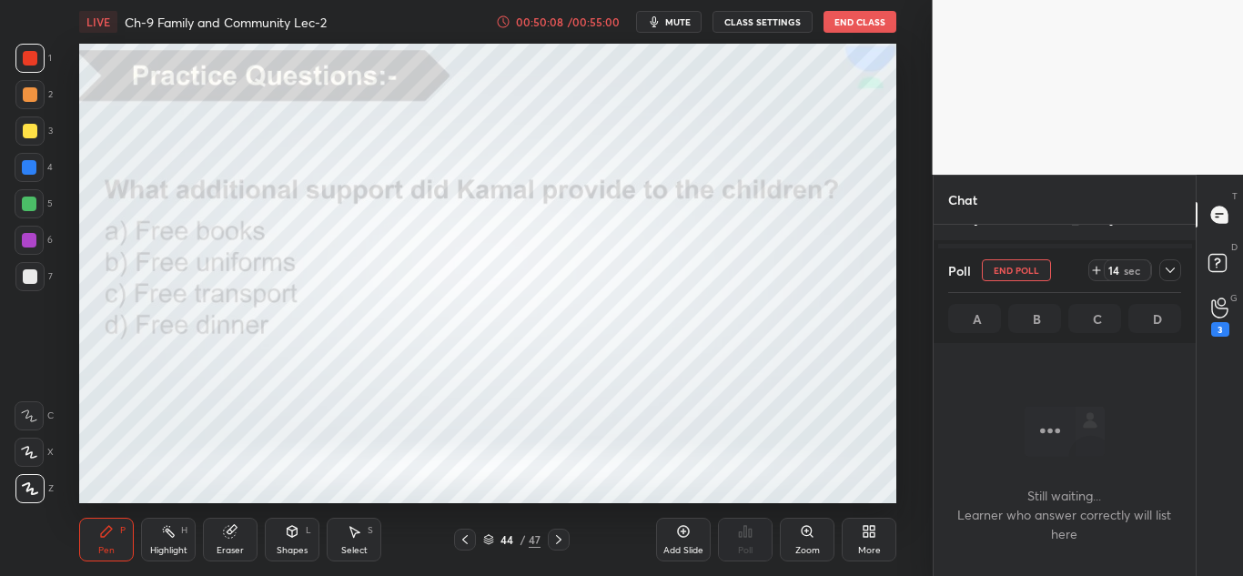
click at [1166, 278] on div at bounding box center [1170, 270] width 22 height 22
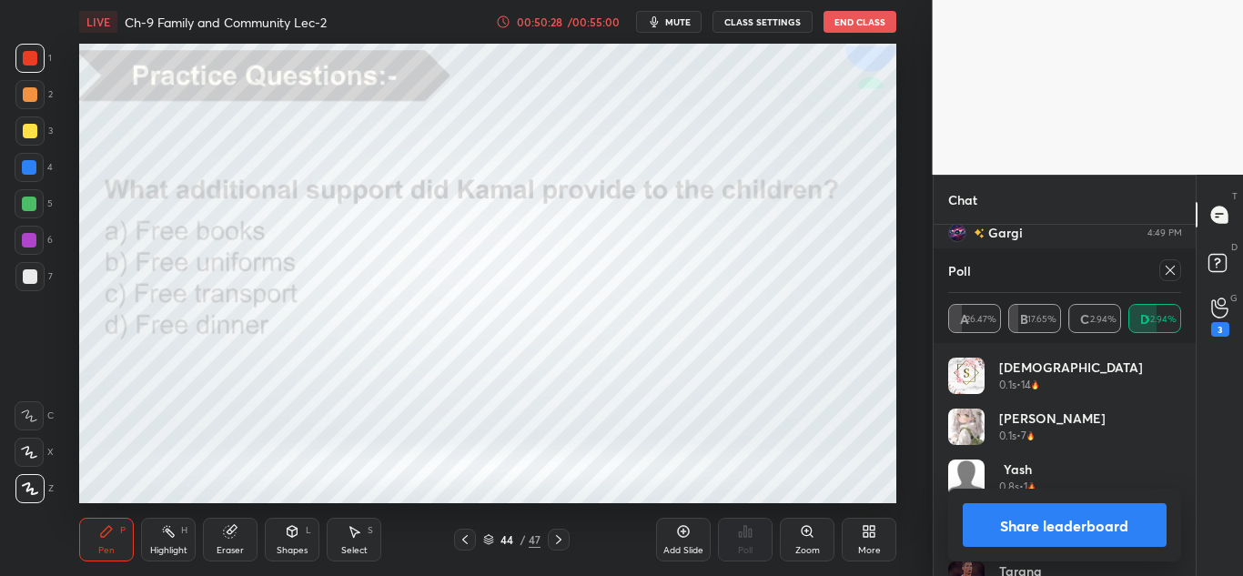
click at [1170, 270] on icon at bounding box center [1170, 270] width 9 height 9
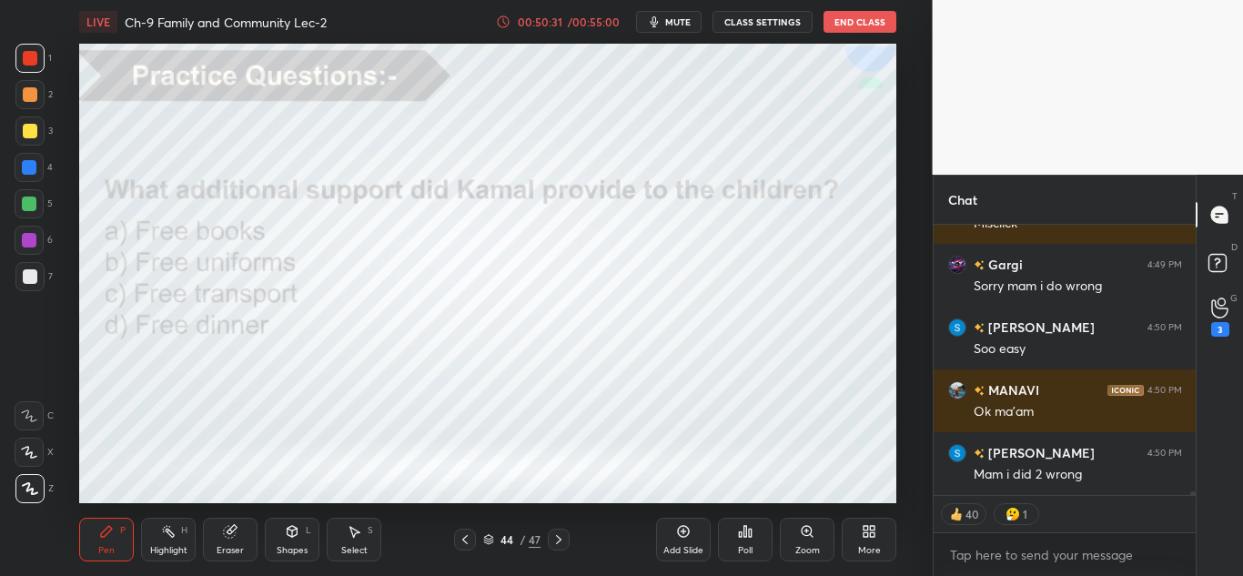
click at [744, 531] on icon at bounding box center [745, 531] width 3 height 11
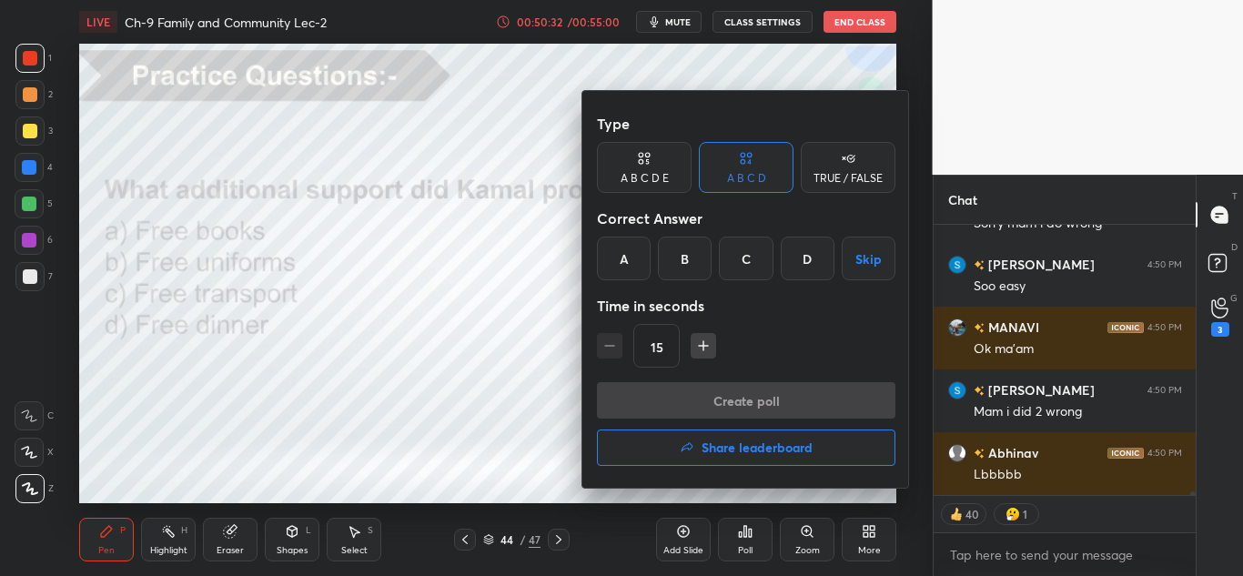
click at [715, 442] on h4 "Share leaderboard" at bounding box center [757, 447] width 111 height 13
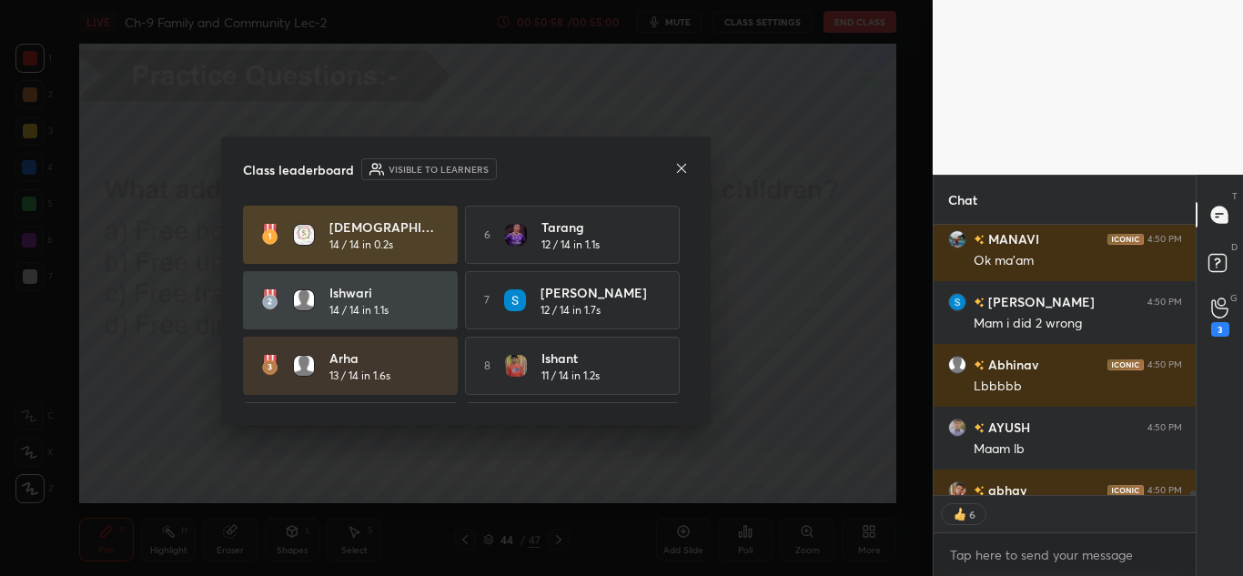
click at [673, 171] on div "Class leaderboard Visible to learners" at bounding box center [466, 169] width 446 height 22
click at [689, 175] on icon at bounding box center [681, 168] width 15 height 15
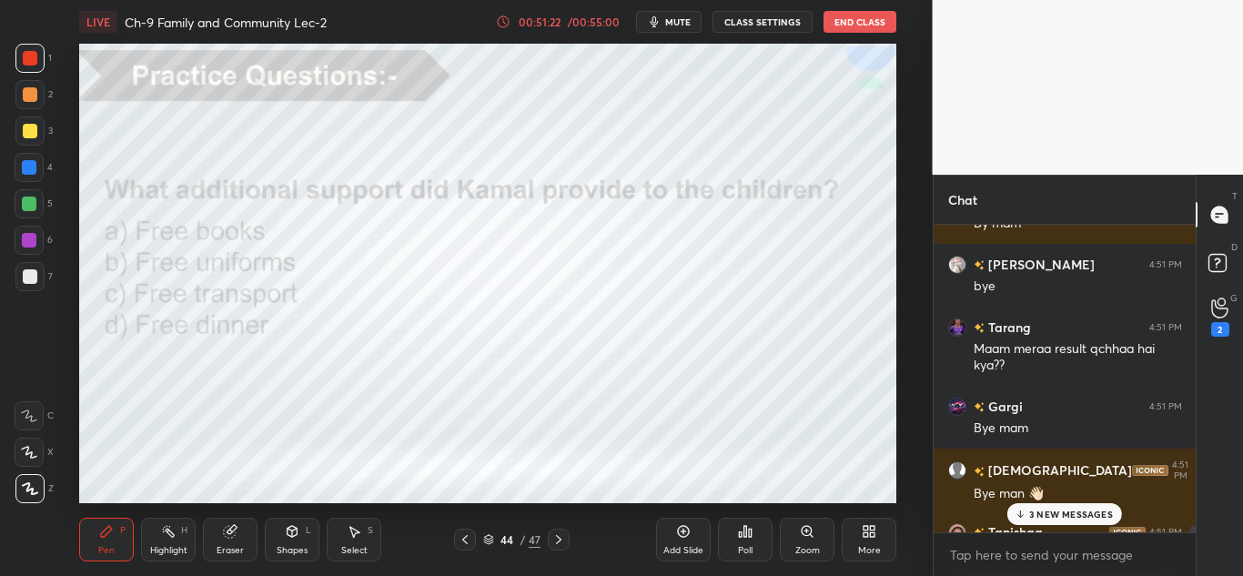
click at [755, 542] on div "Poll" at bounding box center [745, 540] width 55 height 44
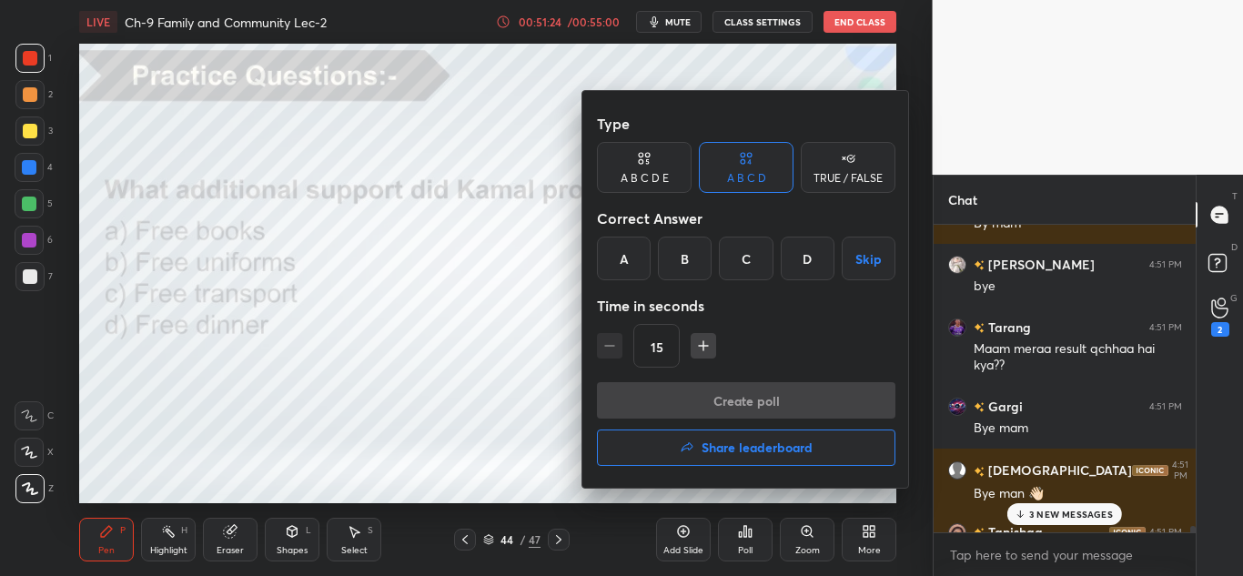
click at [680, 439] on button "Share leaderboard" at bounding box center [746, 448] width 299 height 36
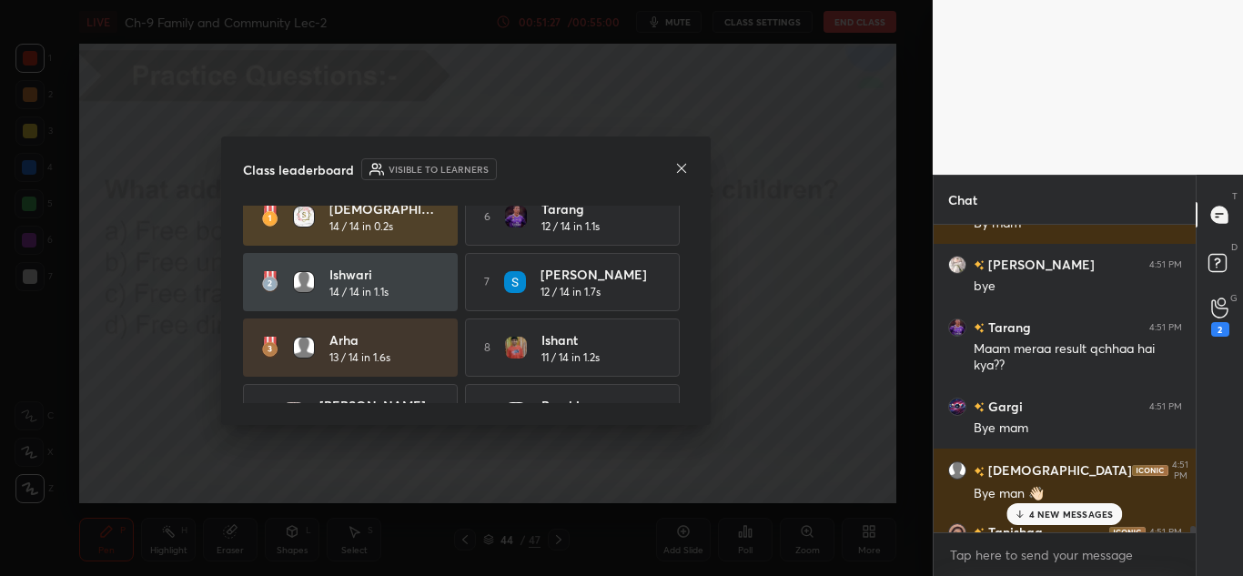
click at [681, 165] on icon at bounding box center [681, 168] width 15 height 15
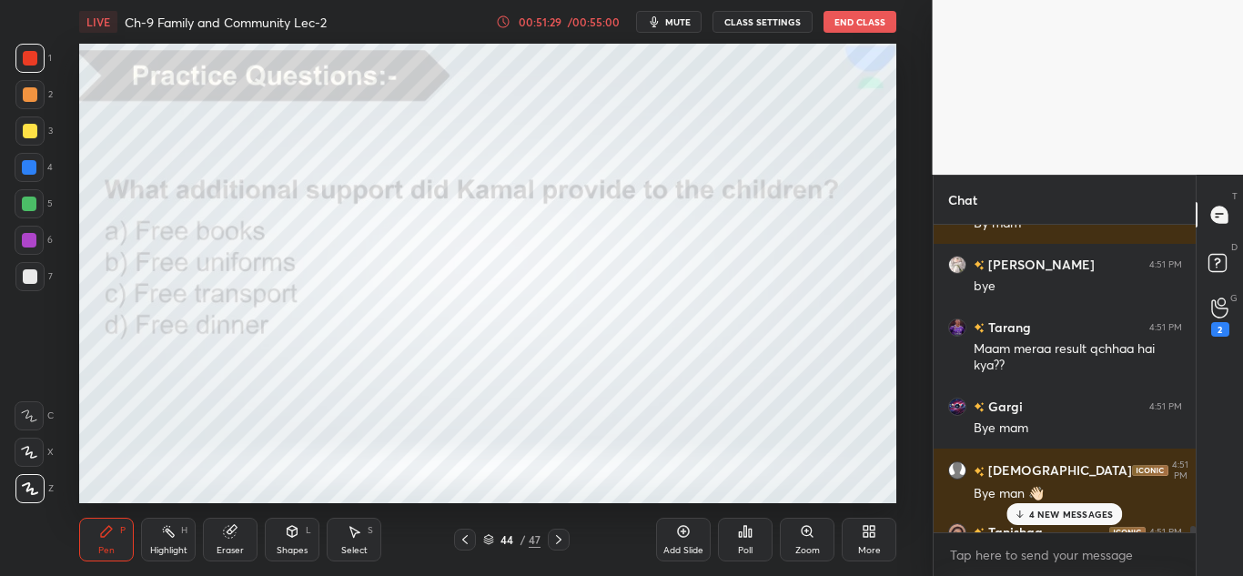
click at [1023, 511] on icon at bounding box center [1020, 514] width 12 height 11
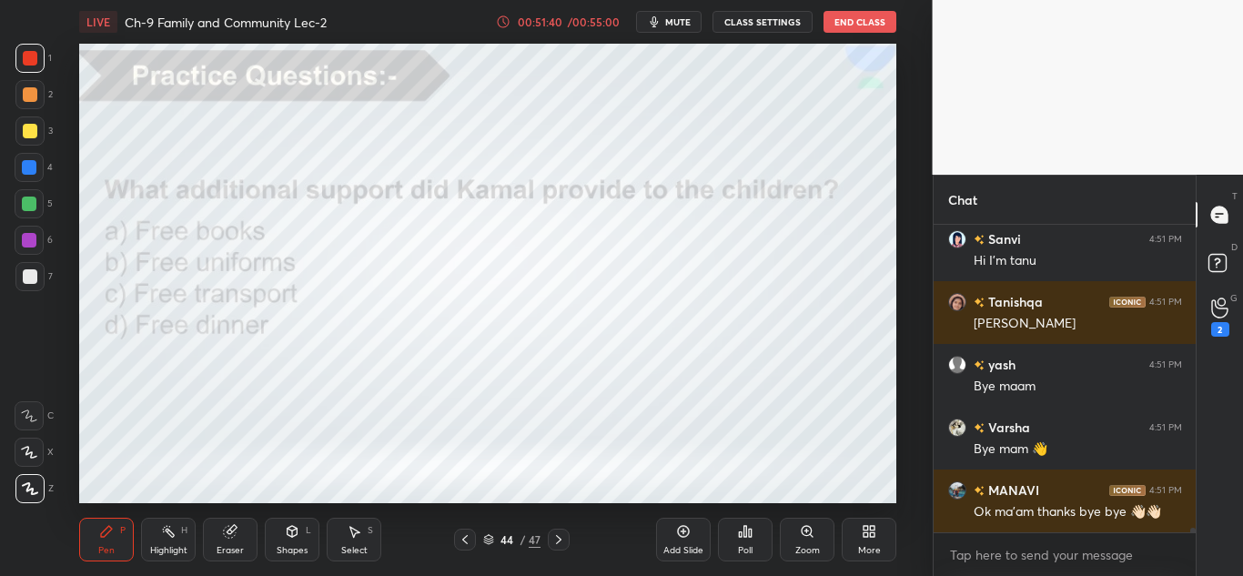
scroll to position [21266, 0]
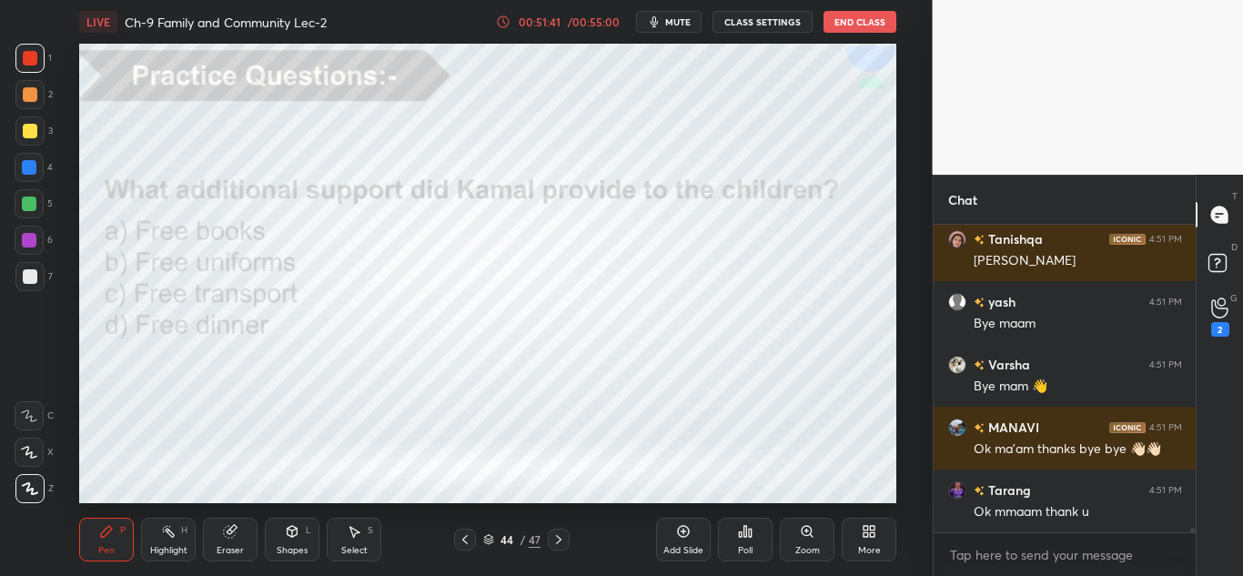
click at [880, 32] on button "End Class" at bounding box center [860, 22] width 73 height 22
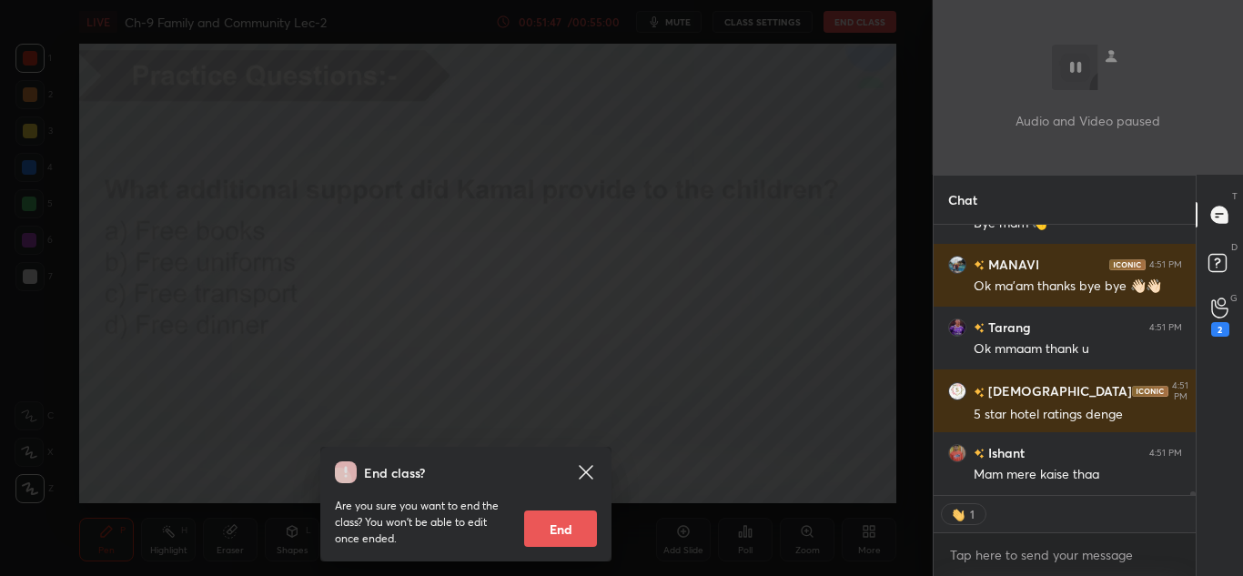
scroll to position [21491, 0]
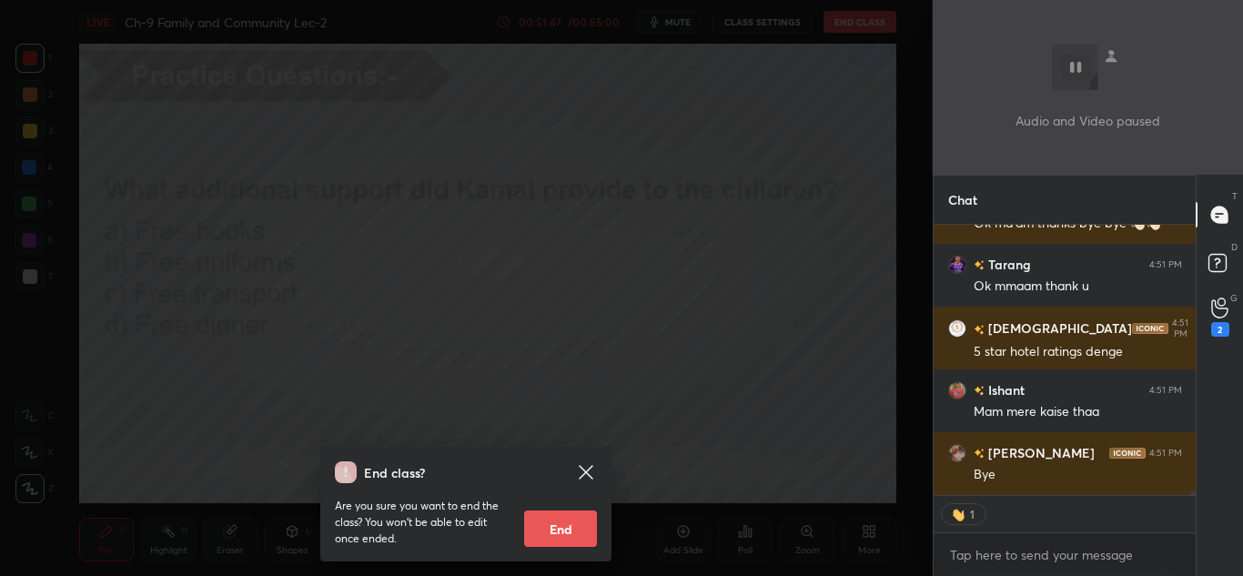
click at [581, 527] on button "End" at bounding box center [560, 529] width 73 height 36
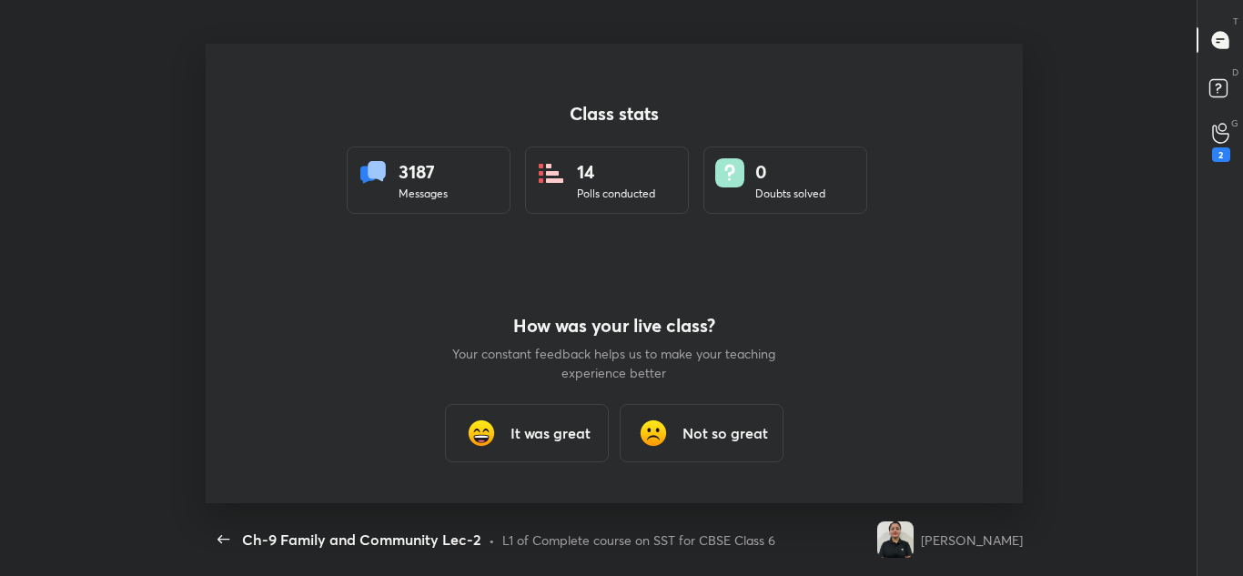
type textarea "x"
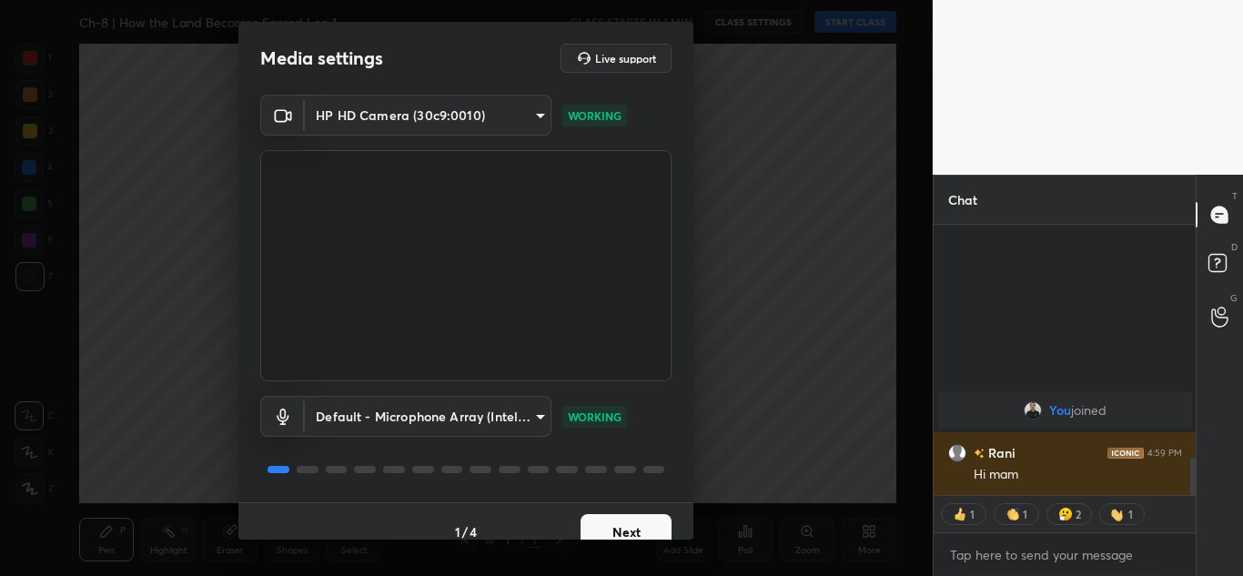
scroll to position [1806, 0]
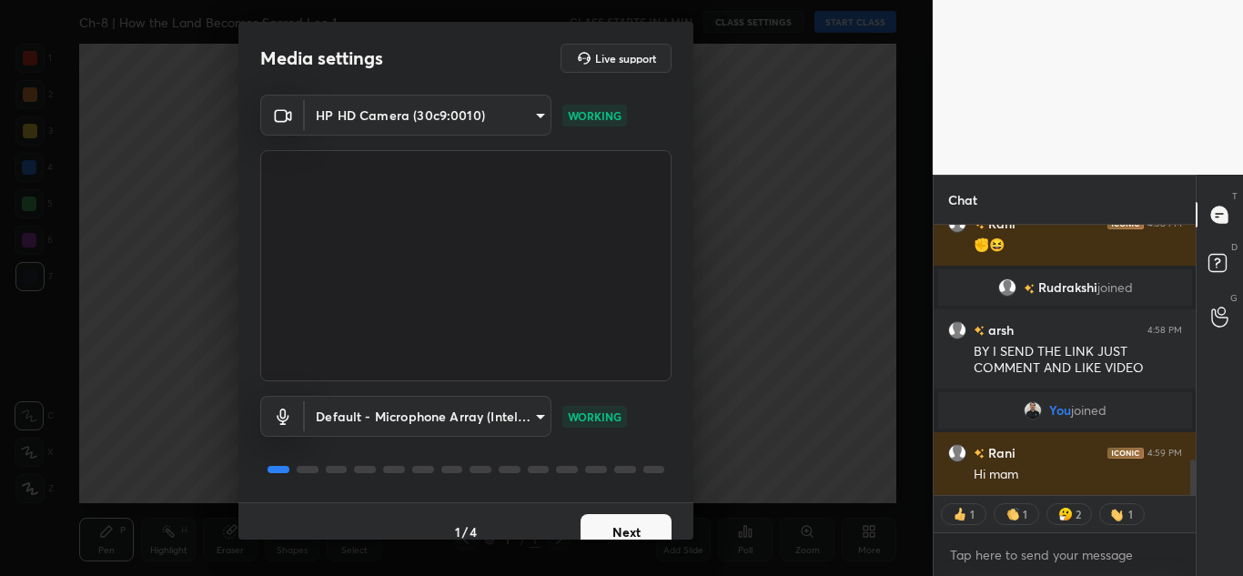
click at [605, 531] on button "Next" at bounding box center [626, 532] width 91 height 36
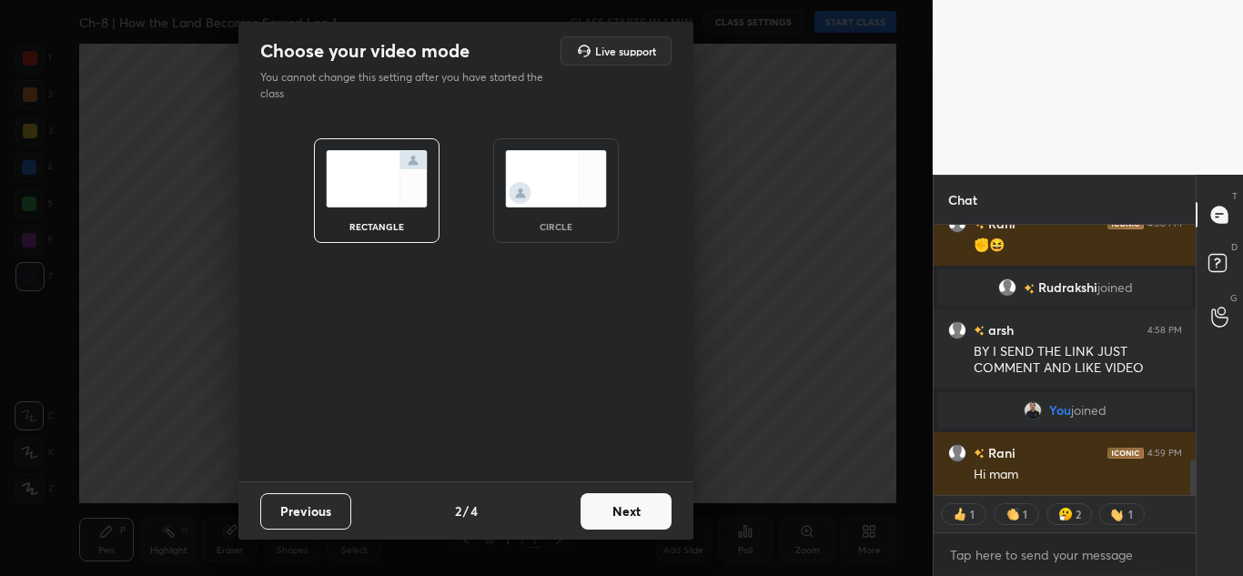
click at [620, 491] on div "Previous 2 / 4 Next" at bounding box center [465, 510] width 455 height 58
click at [618, 511] on button "Next" at bounding box center [626, 511] width 91 height 36
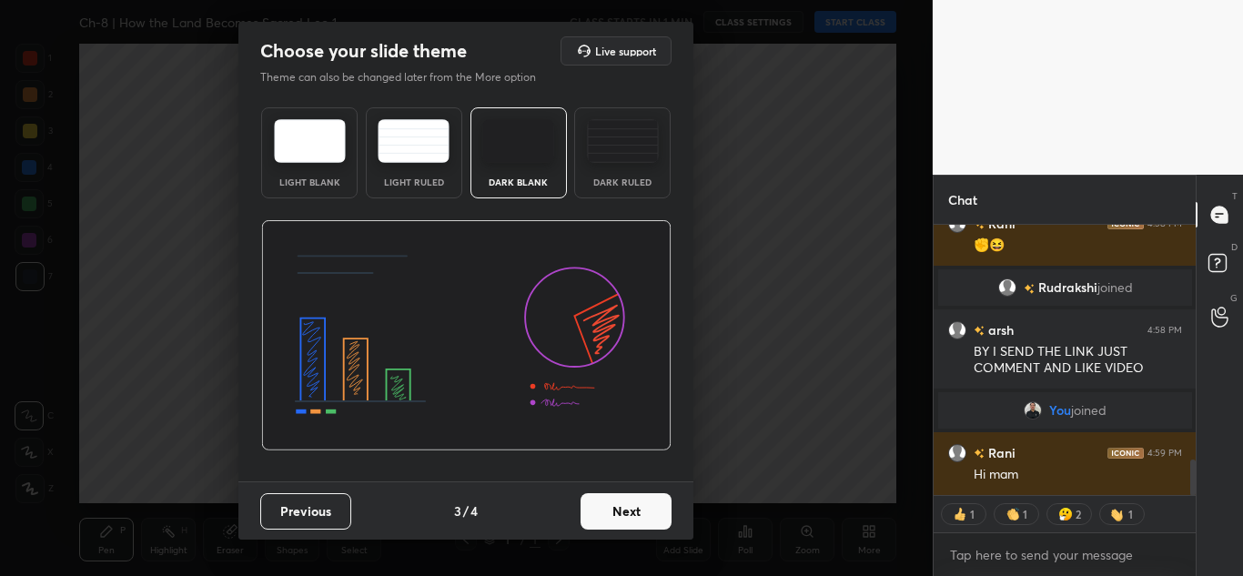
scroll to position [1824, 0]
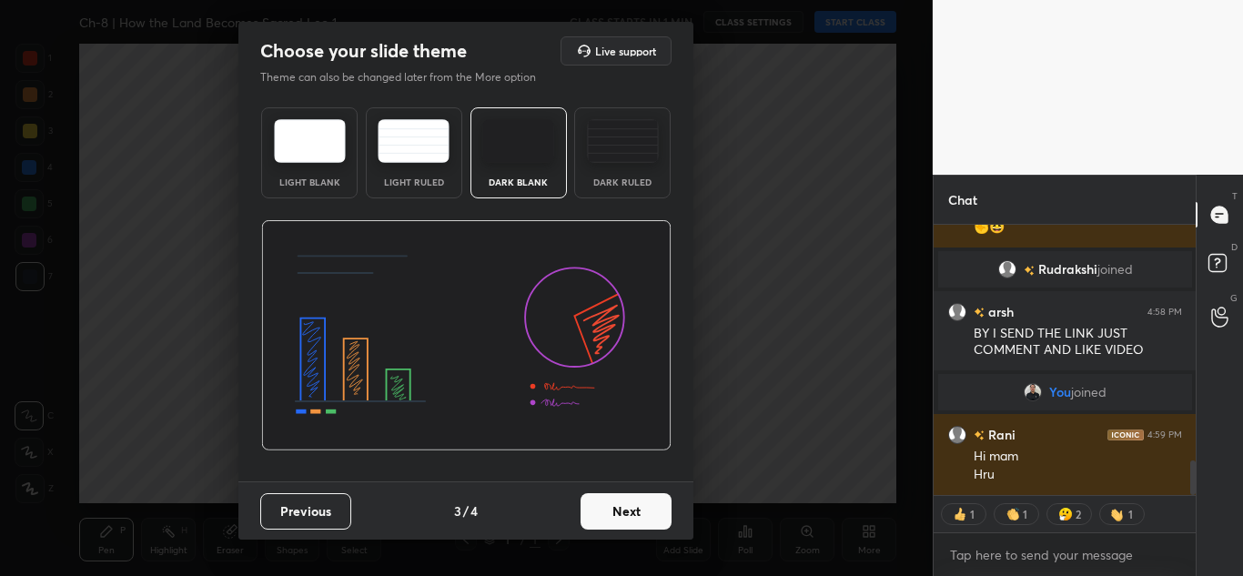
click at [618, 511] on button "Next" at bounding box center [626, 511] width 91 height 36
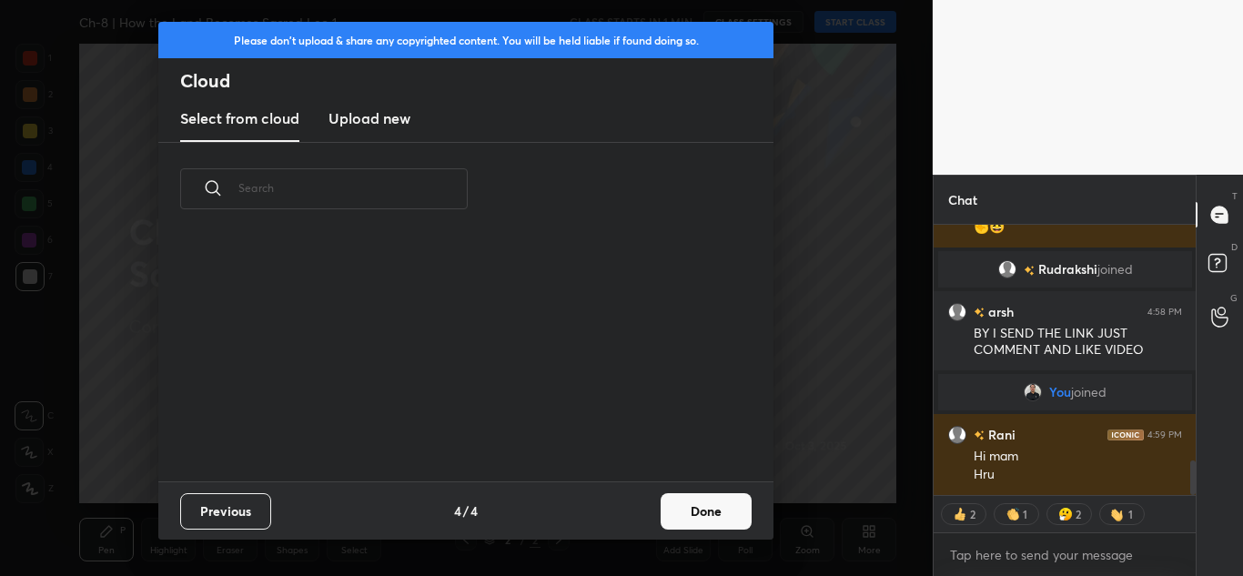
scroll to position [1867, 0]
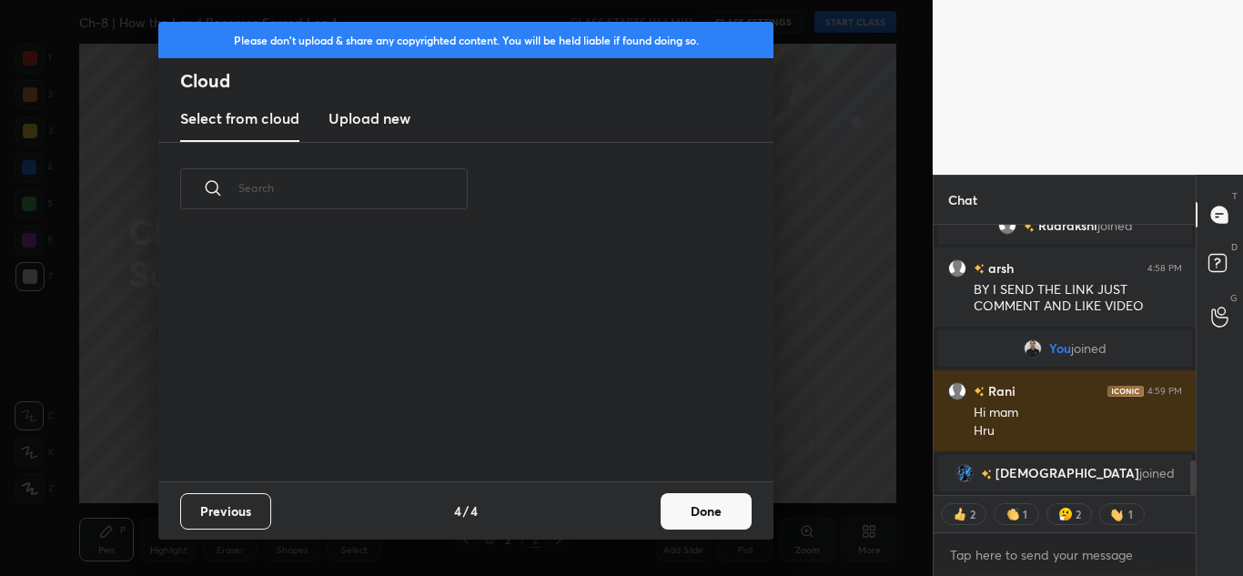
click at [394, 124] on h3 "Upload new" at bounding box center [370, 118] width 82 height 22
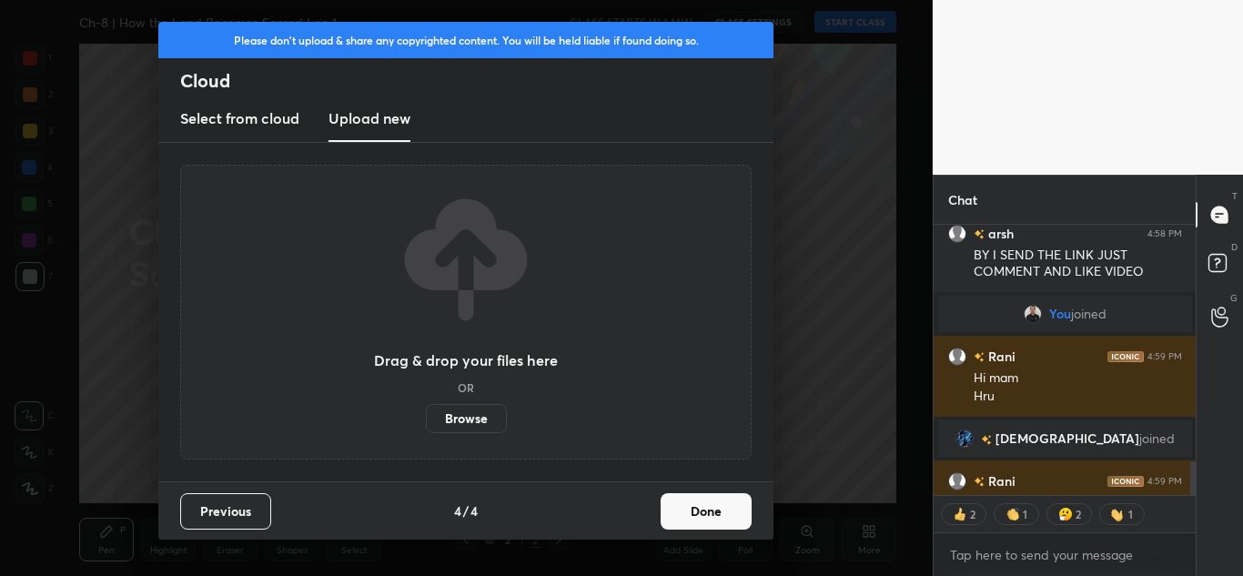
scroll to position [1896, 0]
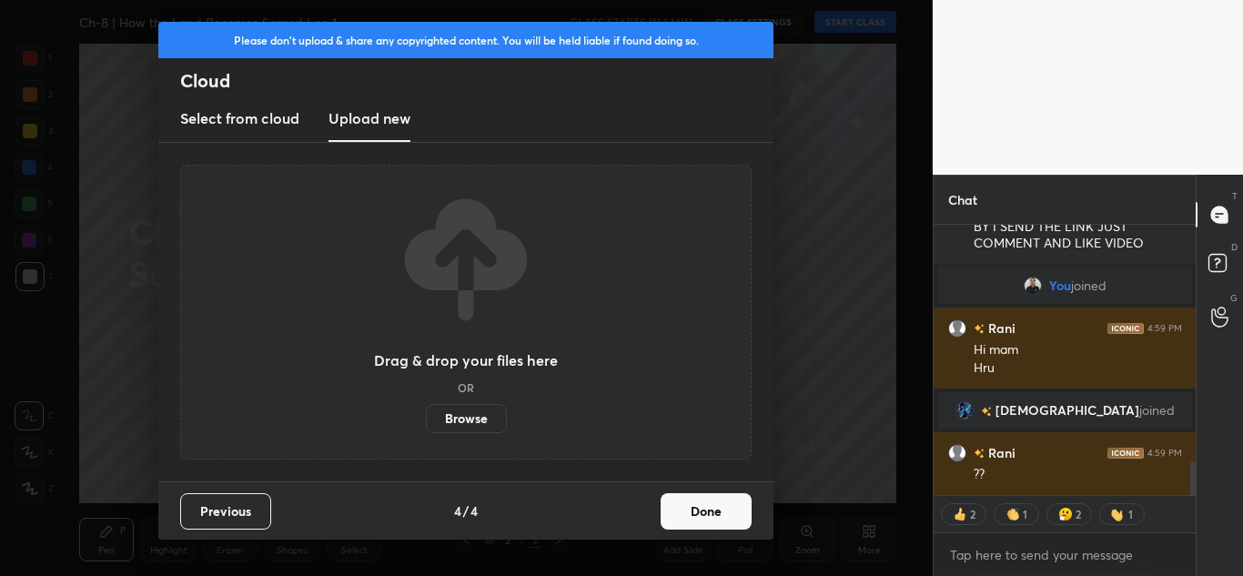
click at [456, 410] on label "Browse" at bounding box center [466, 418] width 81 height 29
click at [426, 410] on input "Browse" at bounding box center [426, 418] width 0 height 29
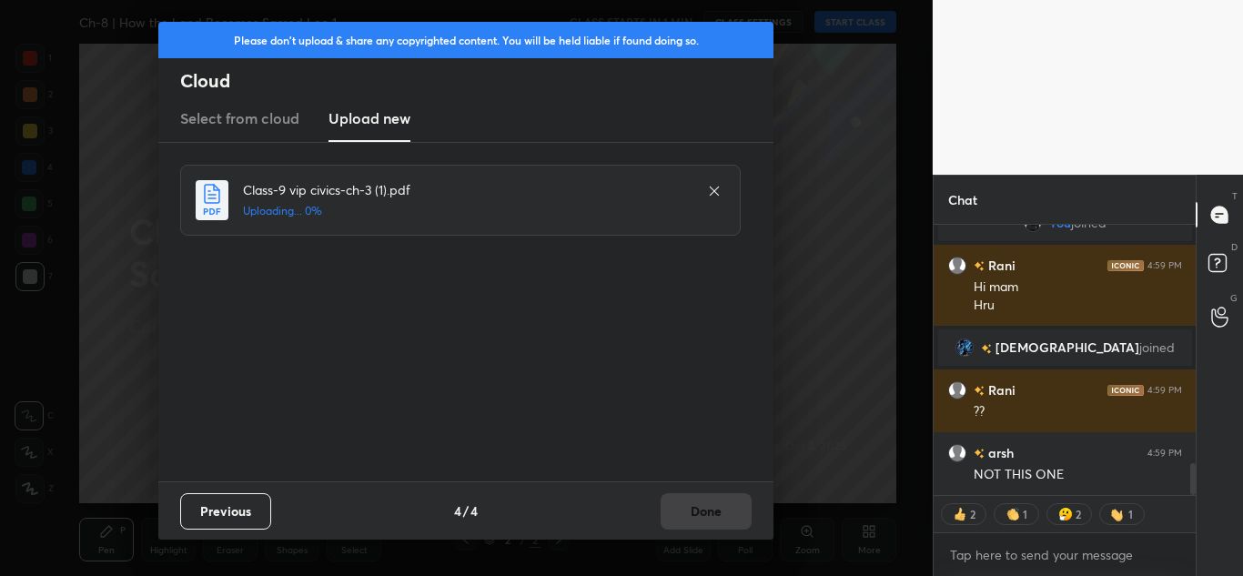
scroll to position [2021, 0]
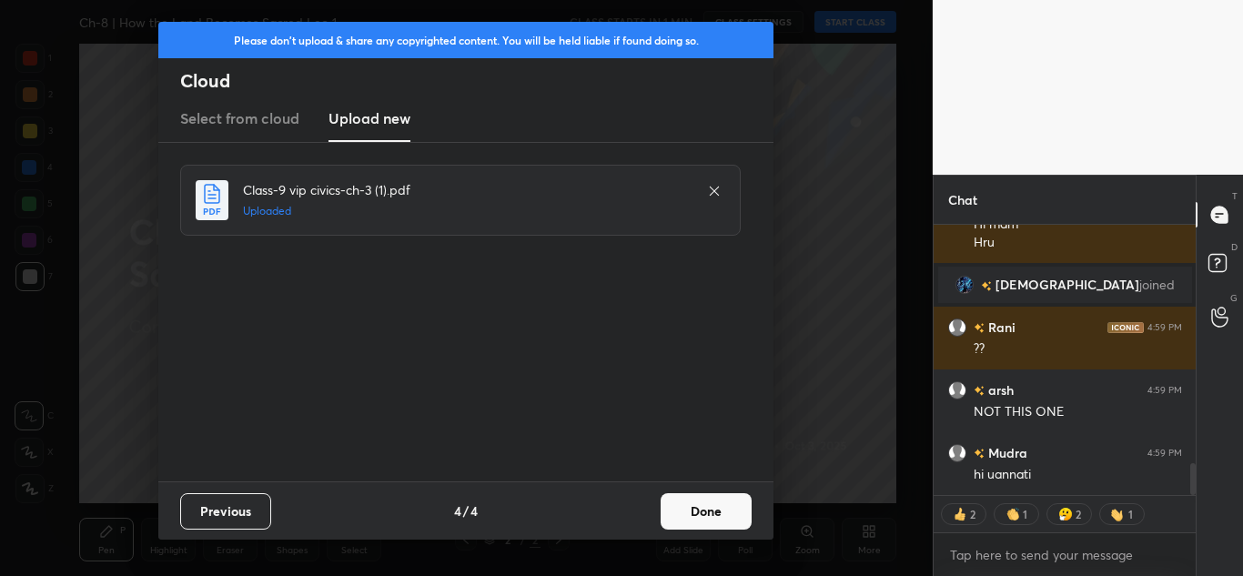
click at [714, 195] on icon at bounding box center [714, 191] width 15 height 15
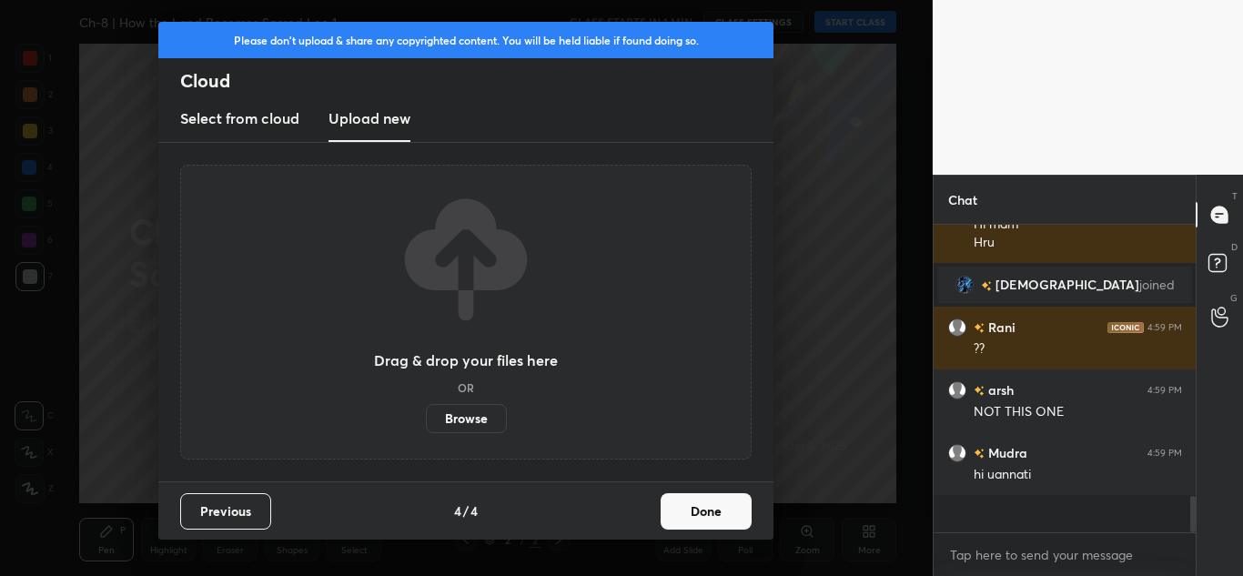
scroll to position [1984, 0]
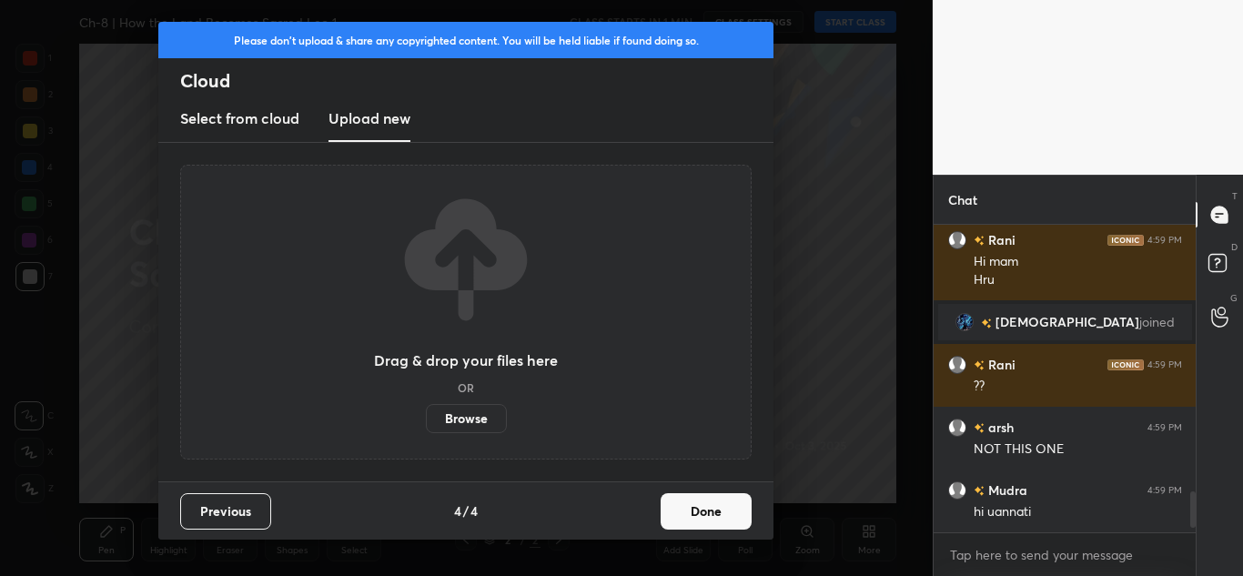
click at [460, 416] on label "Browse" at bounding box center [466, 418] width 81 height 29
click at [426, 416] on input "Browse" at bounding box center [426, 418] width 0 height 29
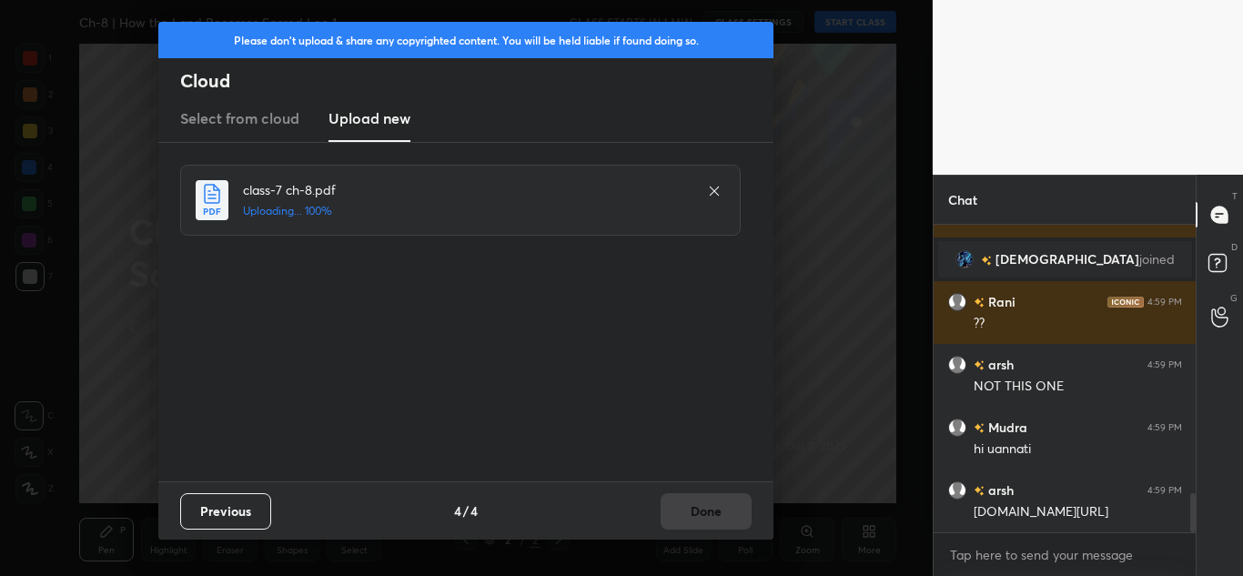
scroll to position [2090, 0]
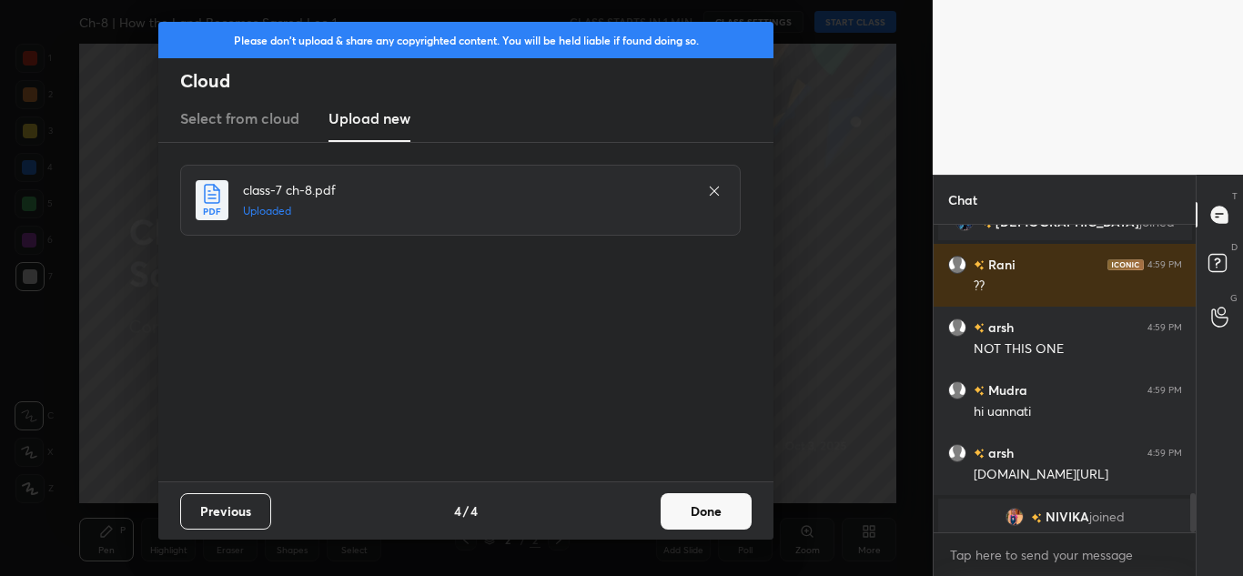
click at [694, 511] on button "Done" at bounding box center [706, 511] width 91 height 36
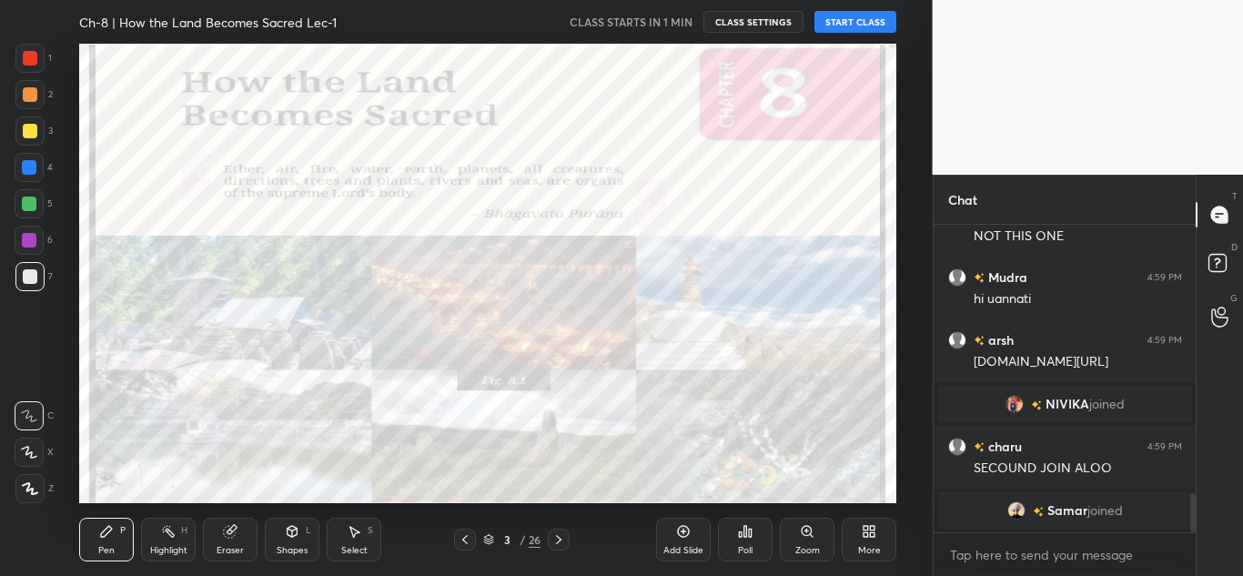
scroll to position [2175, 0]
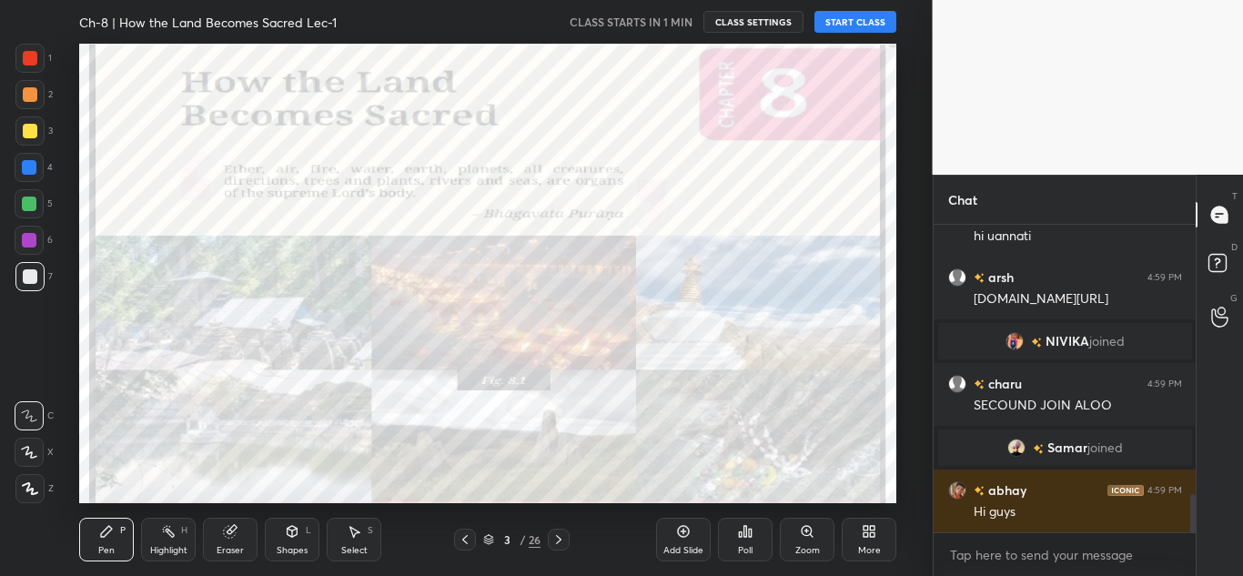
click at [844, 25] on button "START CLASS" at bounding box center [856, 22] width 82 height 22
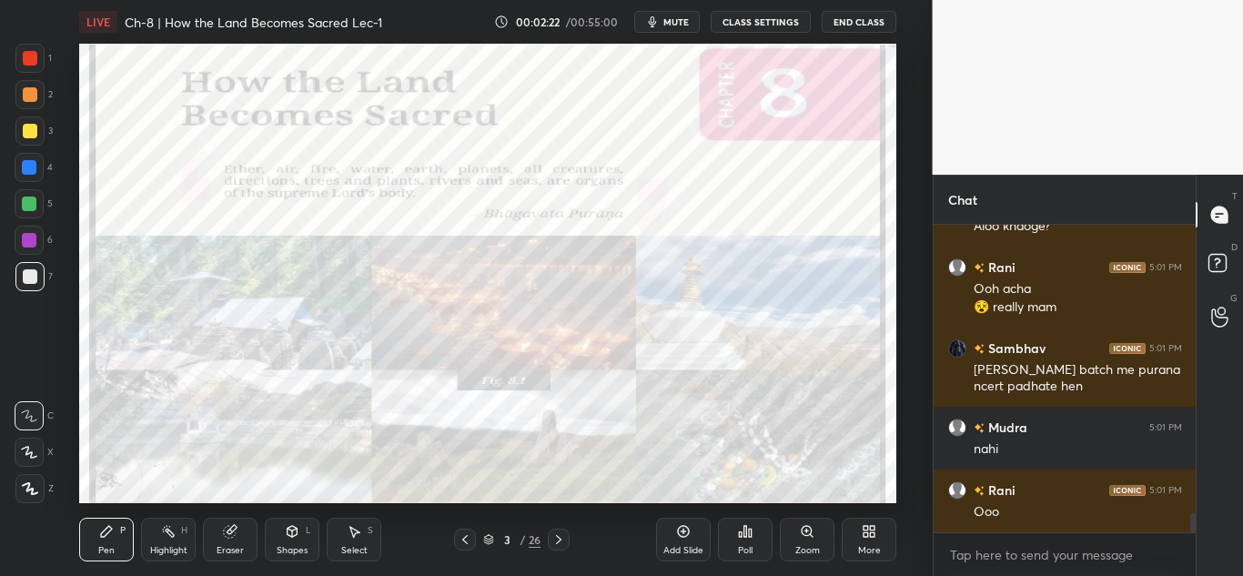
scroll to position [4721, 0]
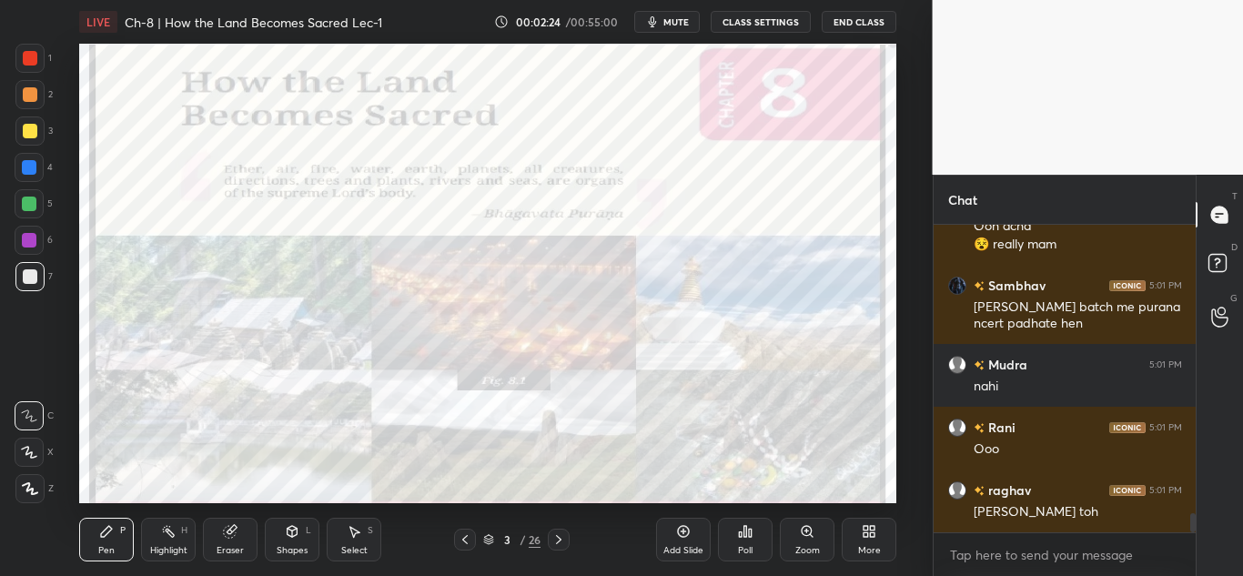
click at [24, 63] on div at bounding box center [30, 58] width 15 height 15
click at [27, 488] on icon at bounding box center [30, 488] width 15 height 11
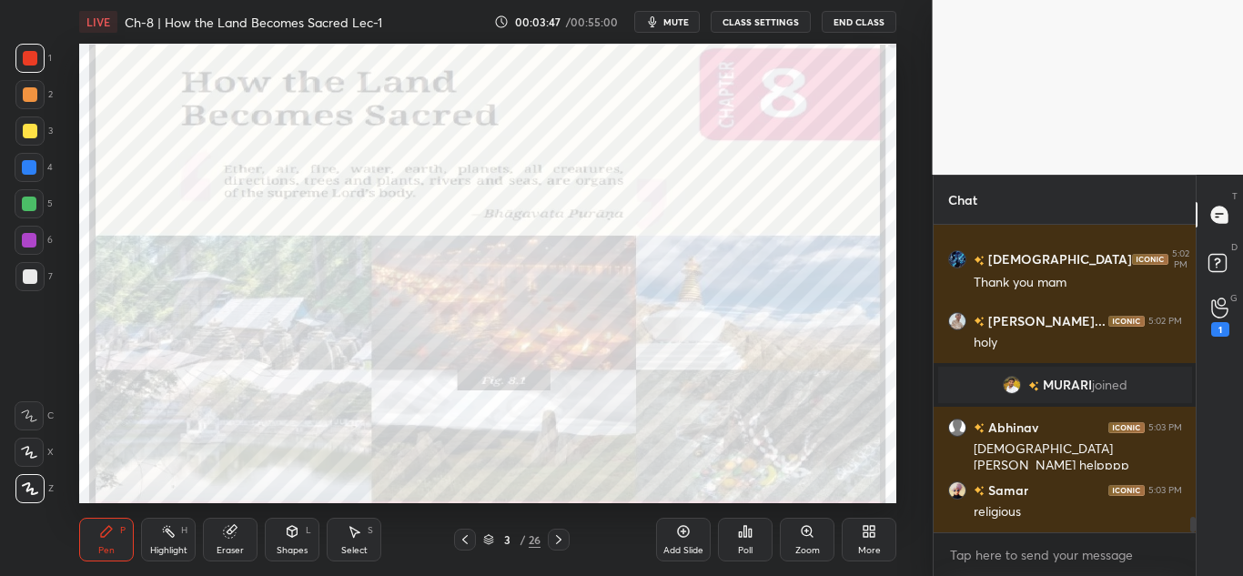
scroll to position [5755, 0]
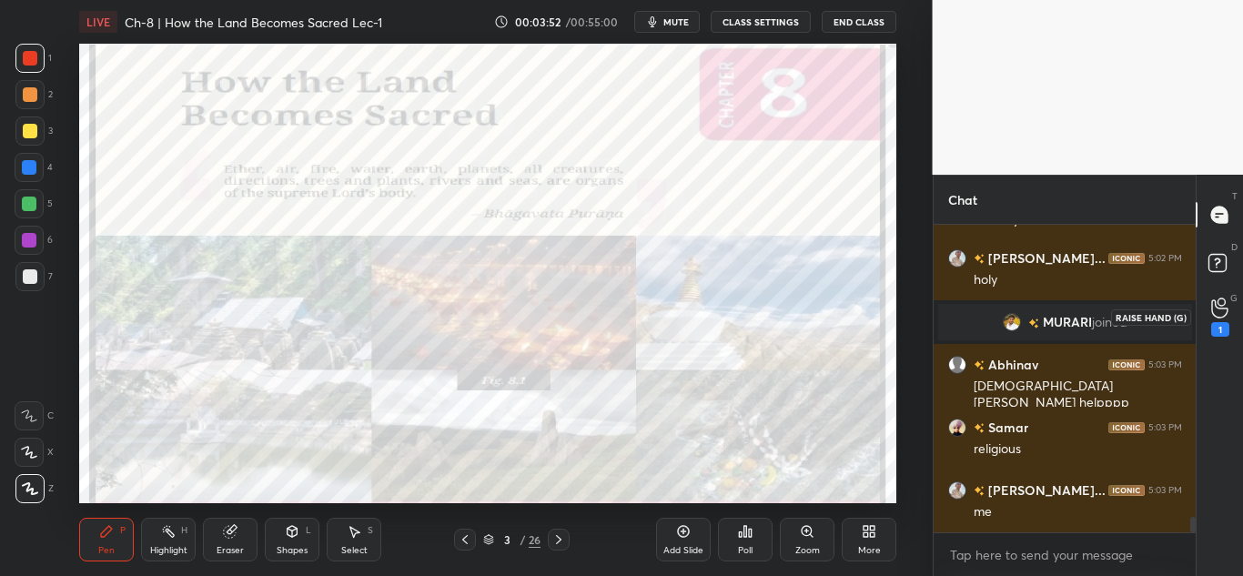
click at [1217, 307] on icon at bounding box center [1219, 308] width 16 height 18
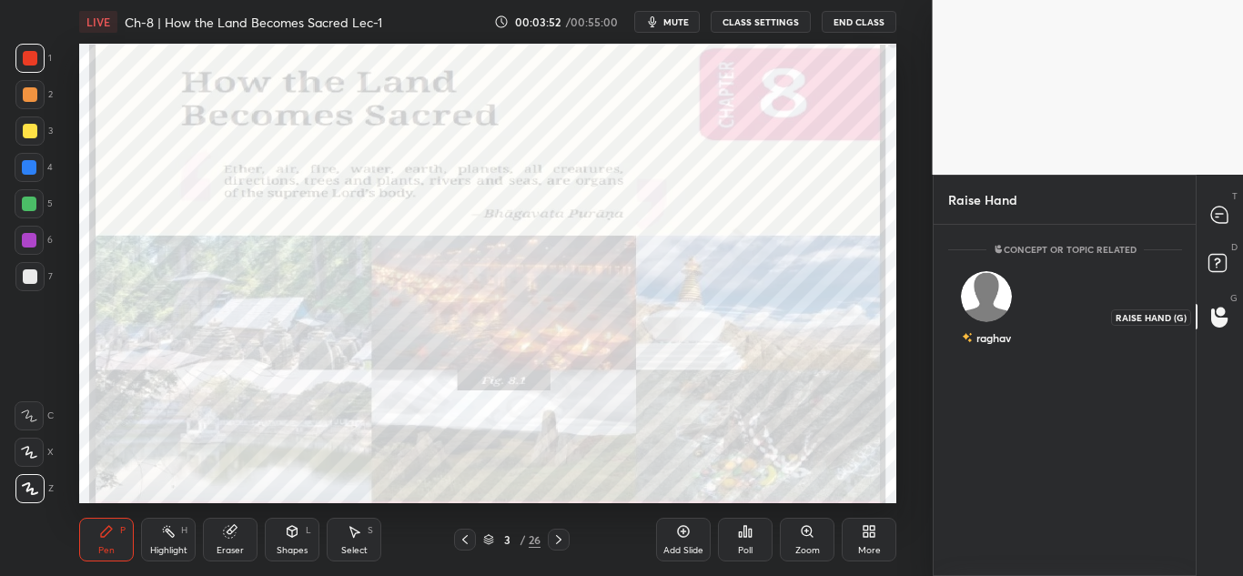
scroll to position [6, 6]
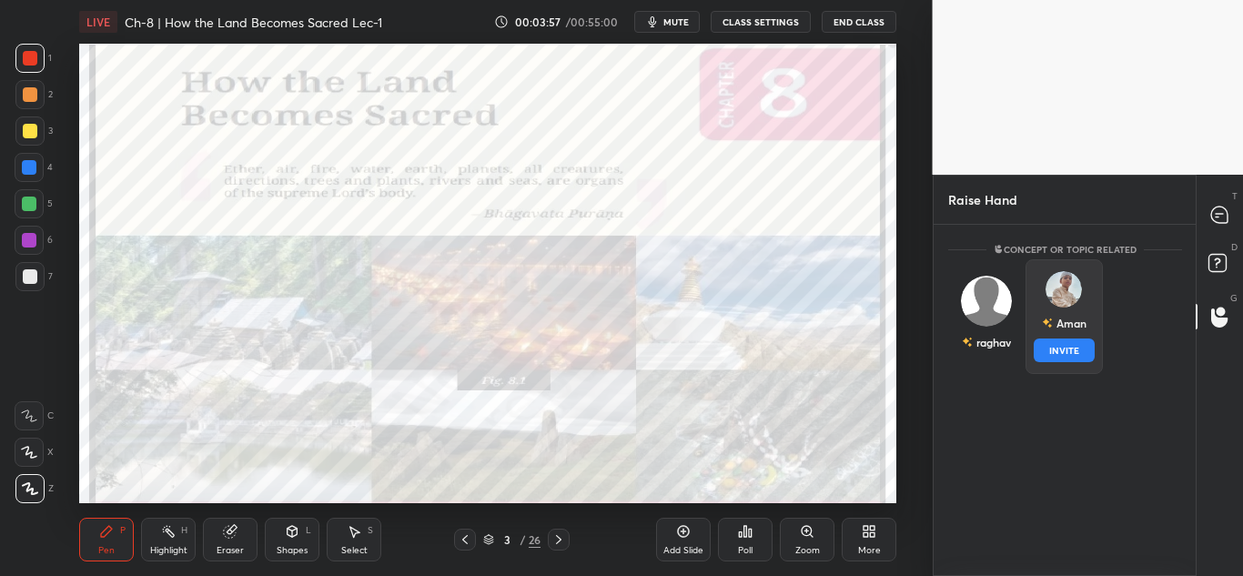
click at [1079, 288] on img "grid" at bounding box center [1064, 289] width 36 height 36
click at [1040, 358] on button "INVITE" at bounding box center [1063, 351] width 61 height 24
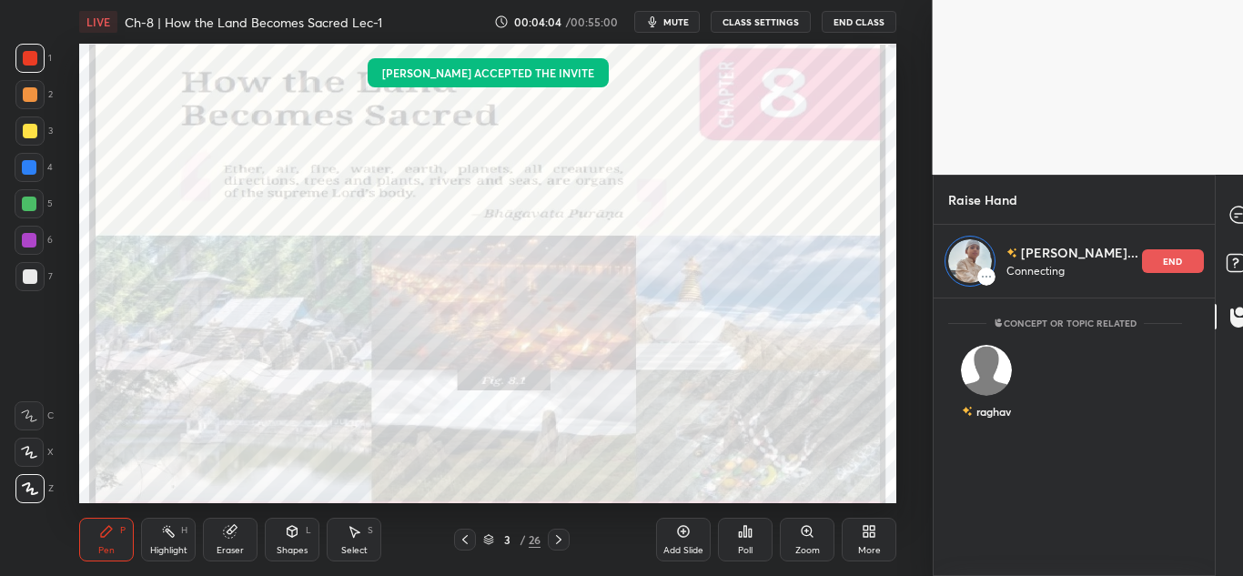
scroll to position [270, 257]
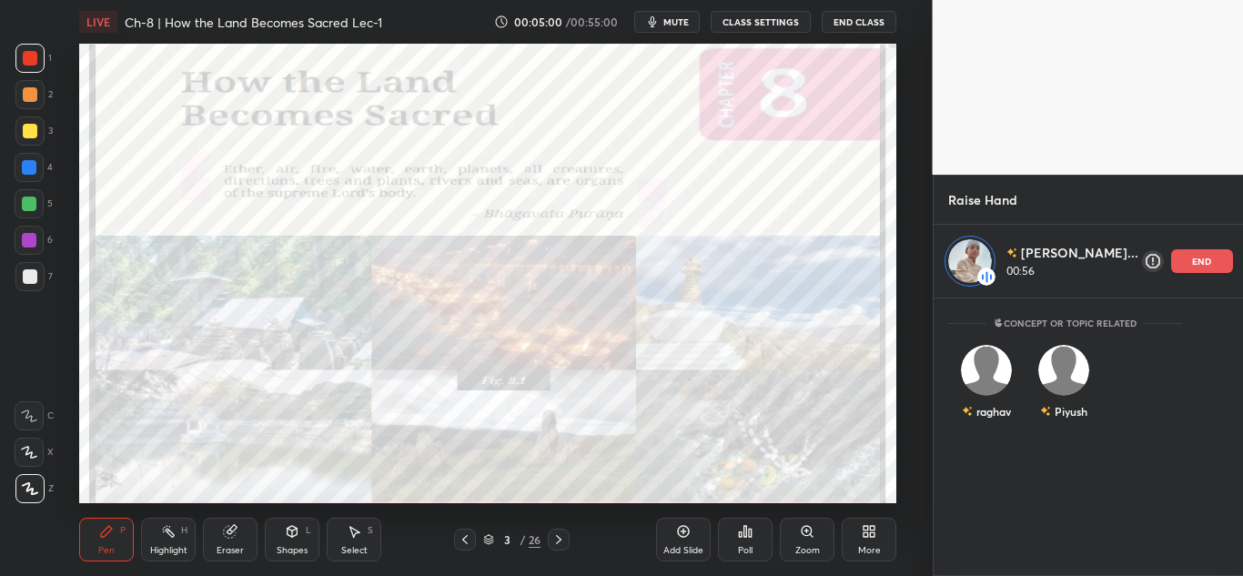
click at [1171, 260] on div "end" at bounding box center [1202, 261] width 62 height 24
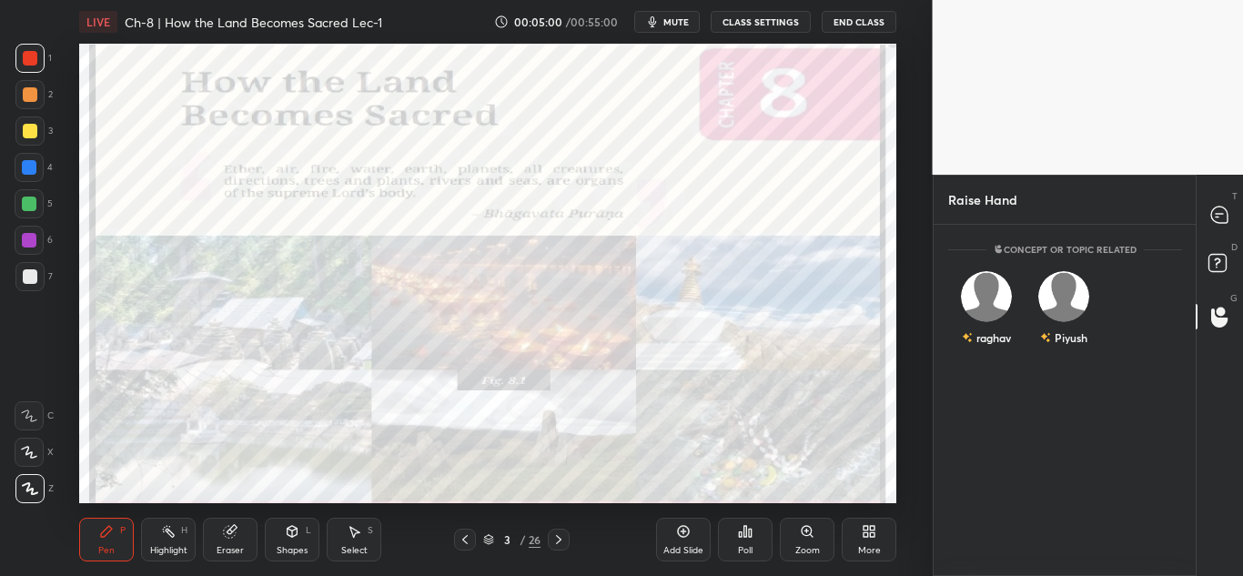
scroll to position [346, 257]
click at [1205, 212] on div at bounding box center [1220, 214] width 36 height 33
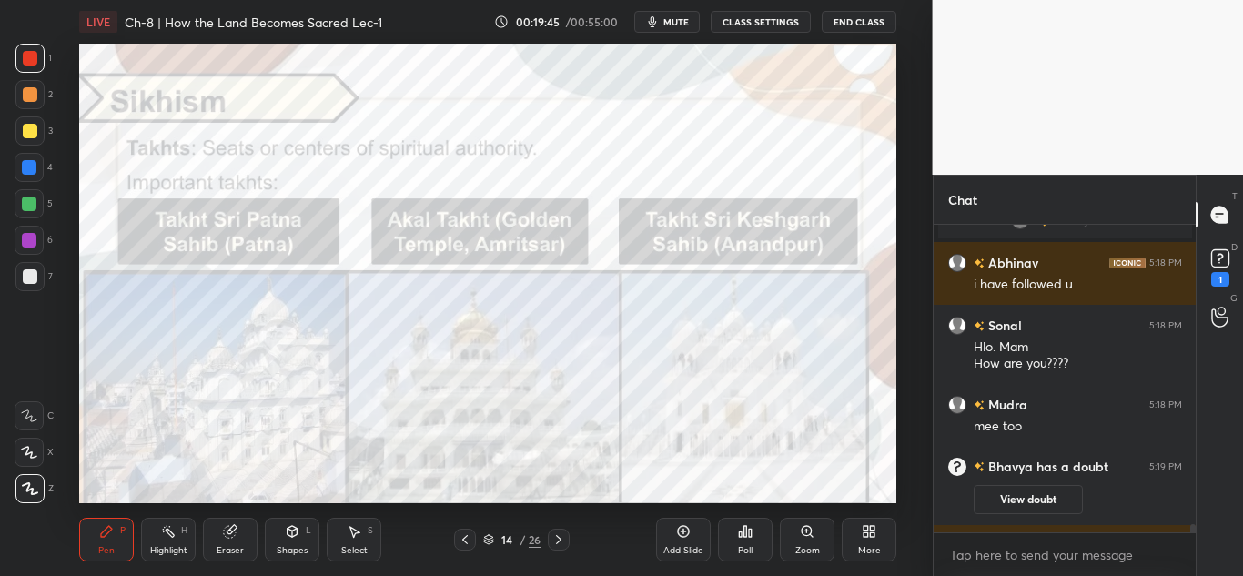
scroll to position [11941, 0]
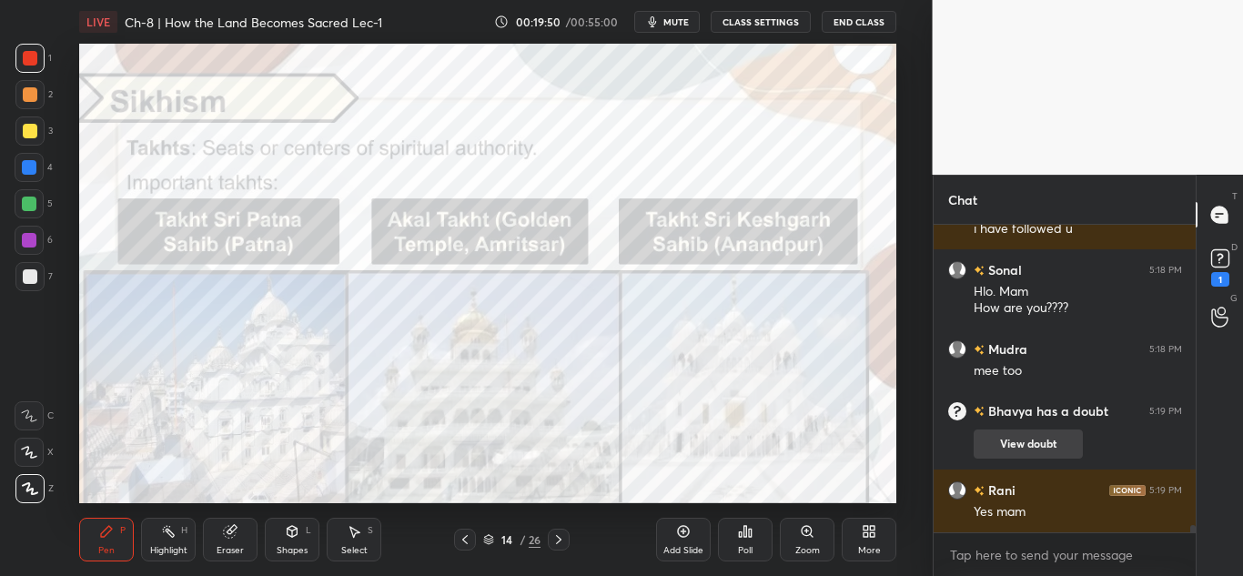
click at [1017, 456] on button "View doubt" at bounding box center [1028, 444] width 109 height 29
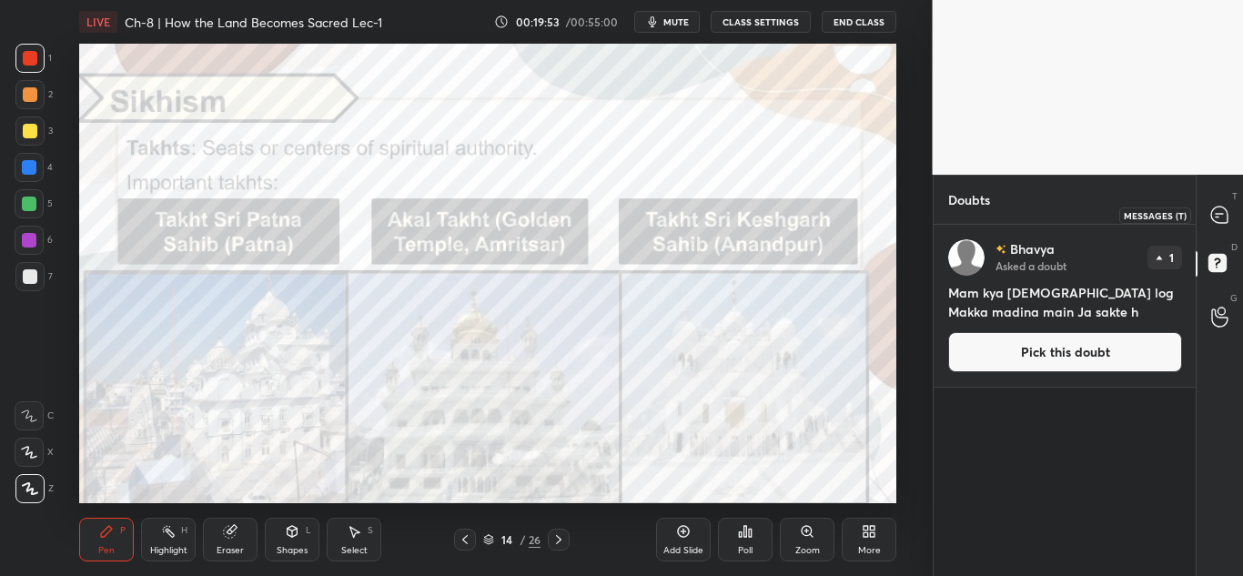
click at [1225, 217] on icon at bounding box center [1219, 215] width 16 height 16
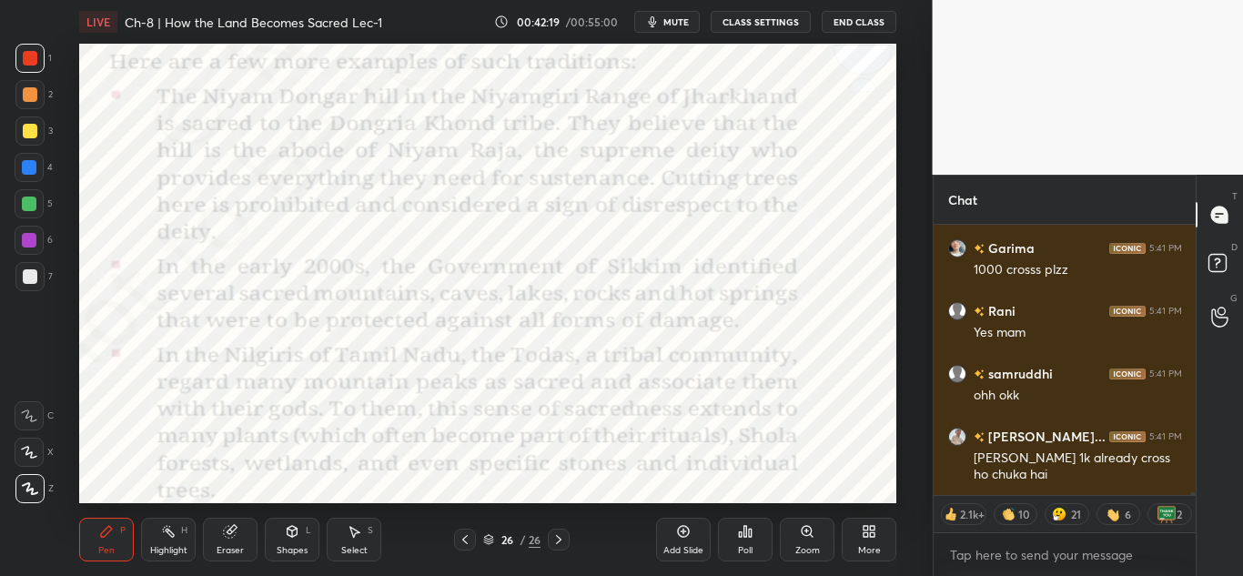
scroll to position [25837, 0]
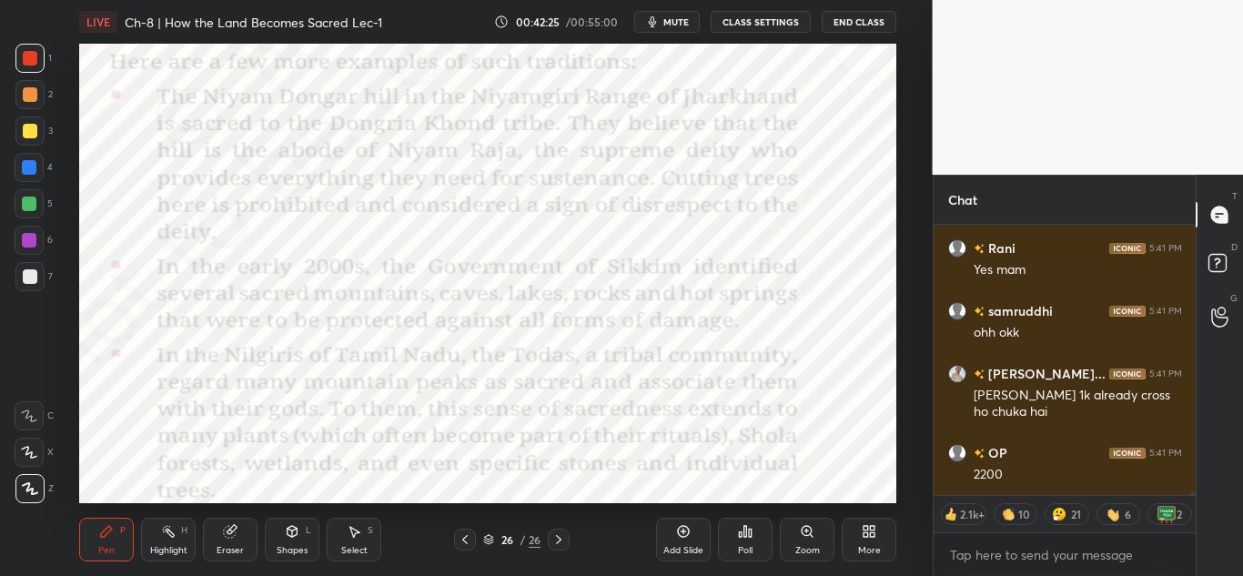
click at [688, 528] on icon at bounding box center [684, 532] width 12 height 12
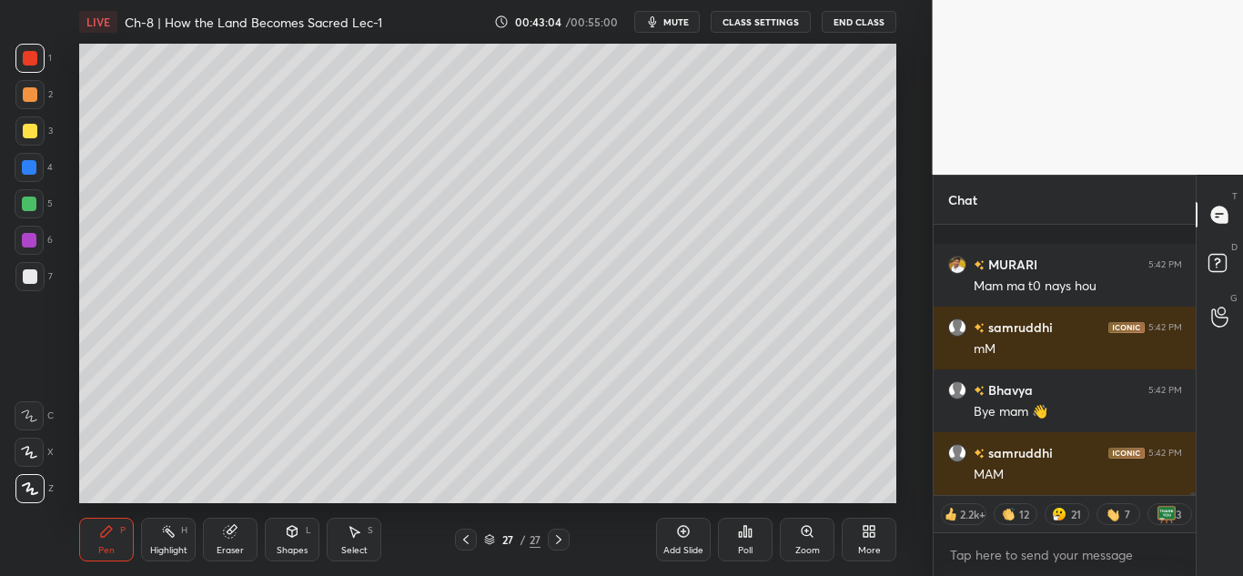
scroll to position [28352, 0]
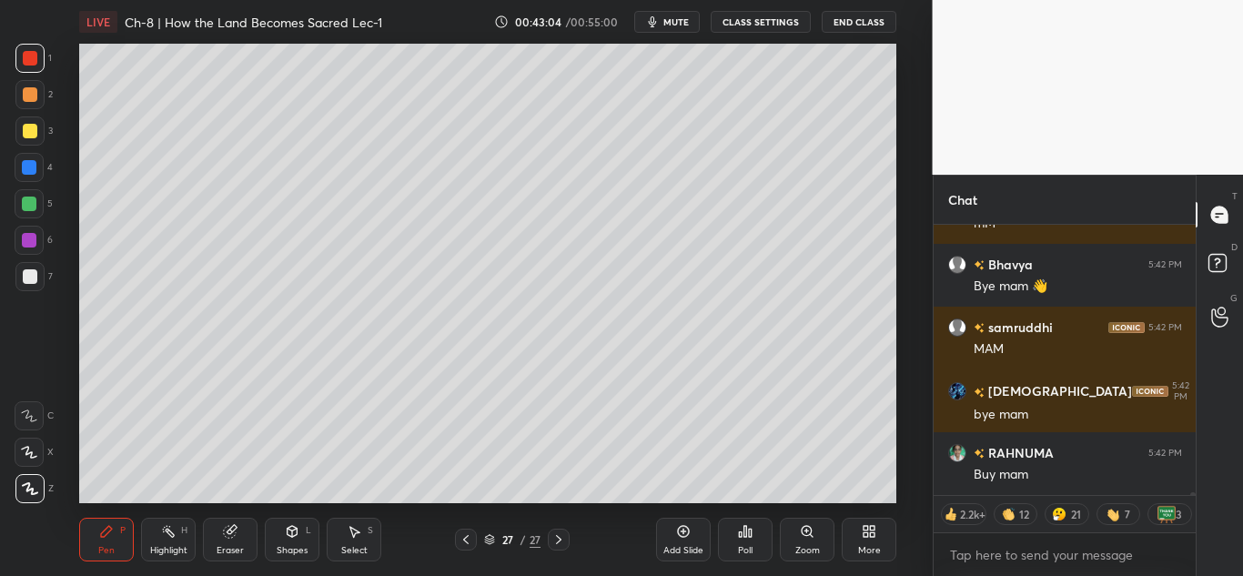
click at [839, 30] on button "End Class" at bounding box center [859, 22] width 75 height 22
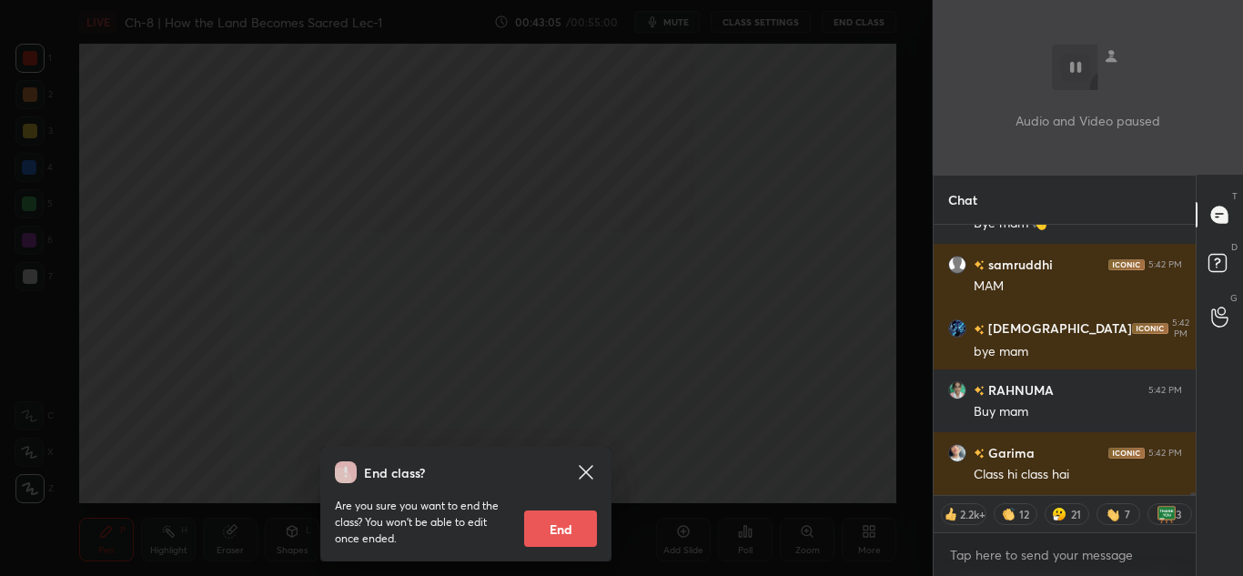
scroll to position [28477, 0]
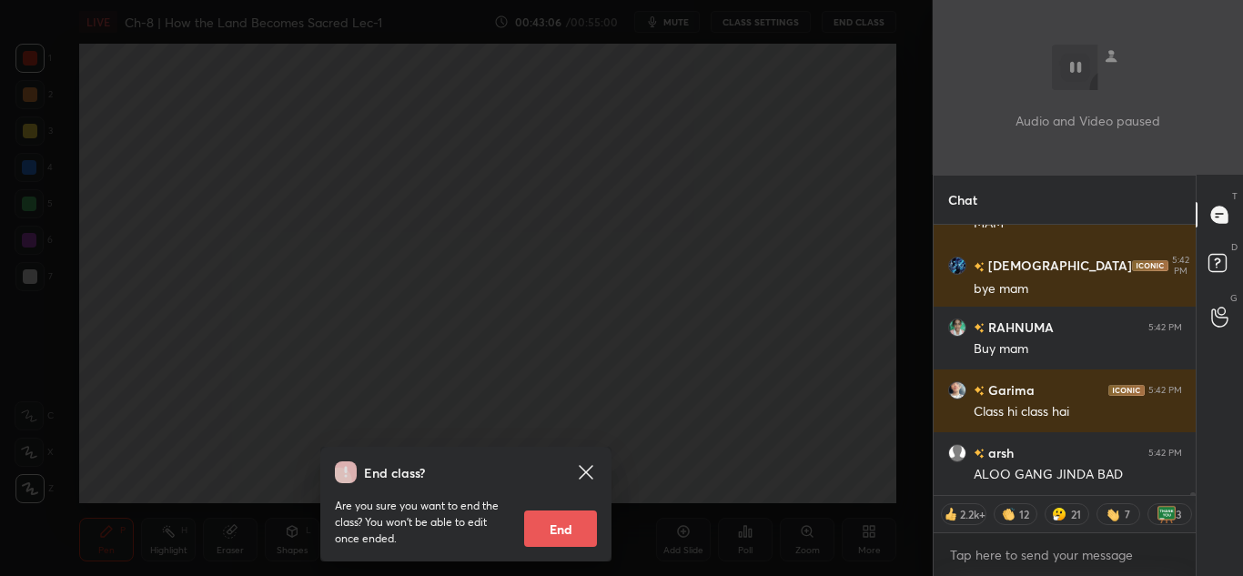
click at [542, 515] on button "End" at bounding box center [560, 529] width 73 height 36
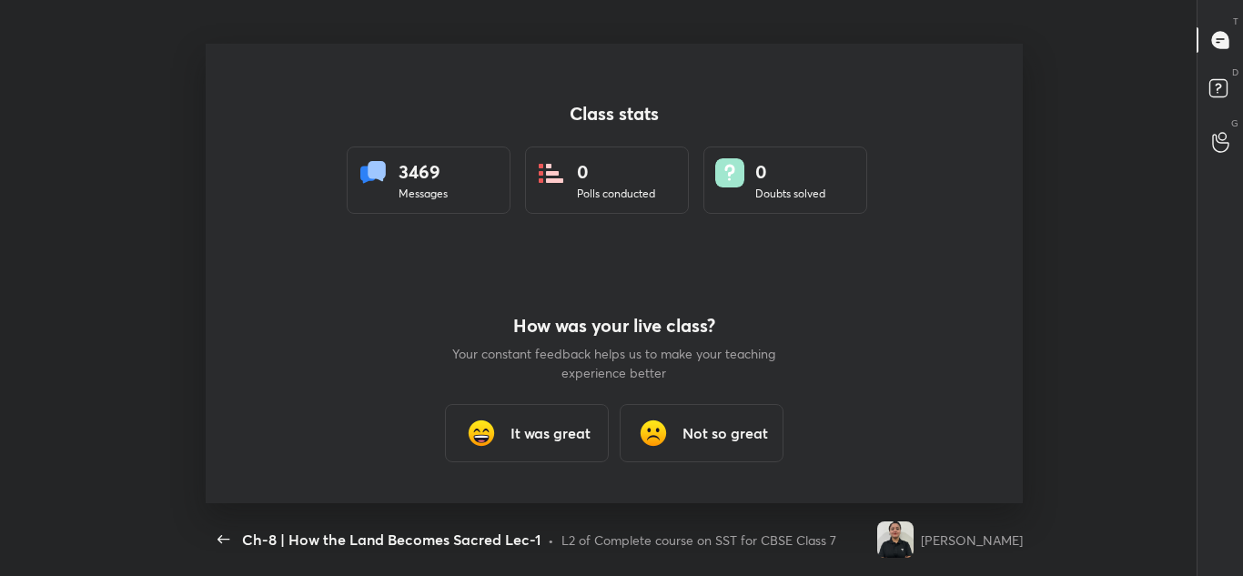
type textarea "x"
